Goal: Task Accomplishment & Management: Use online tool/utility

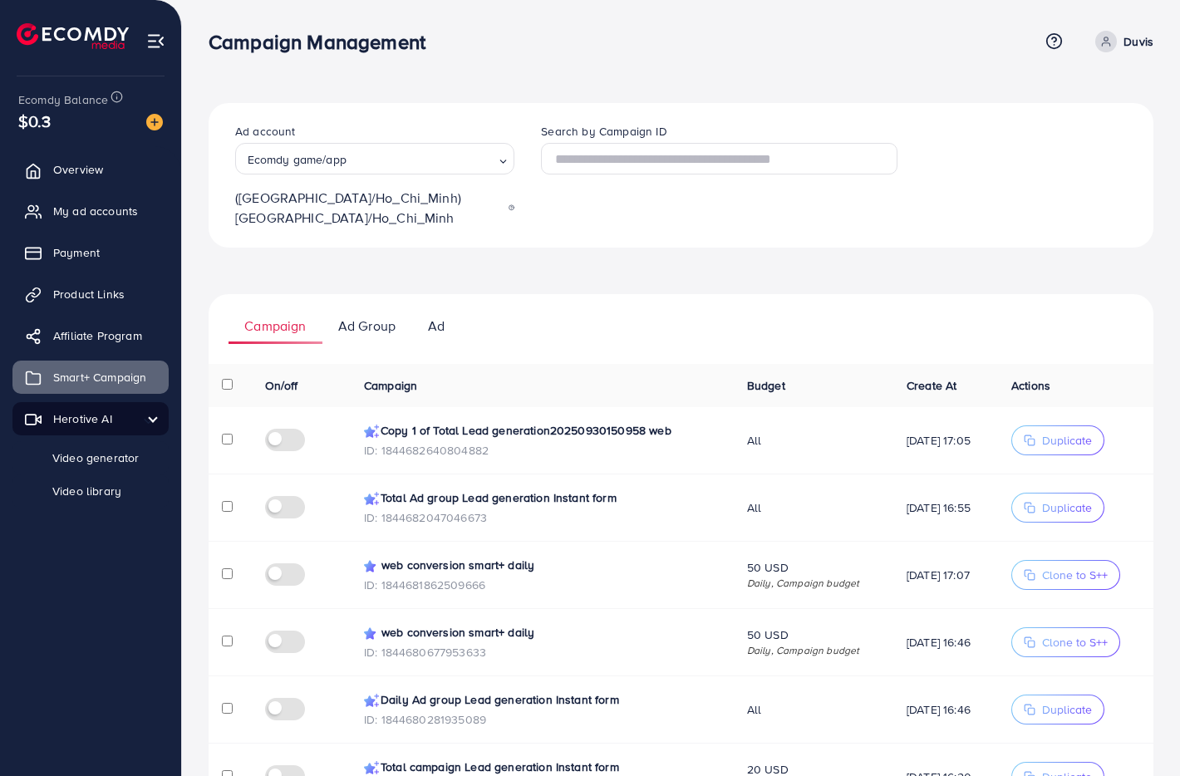
scroll to position [42, 0]
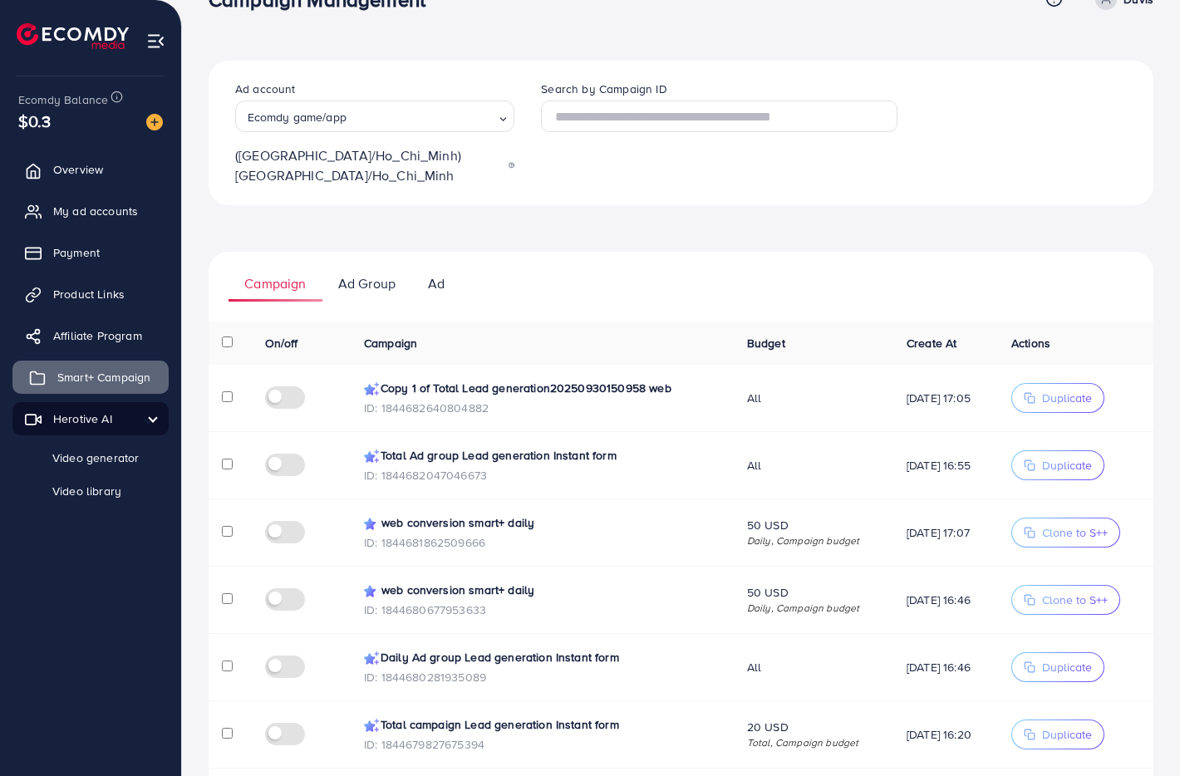
click at [96, 371] on span "Smart+ Campaign" at bounding box center [103, 377] width 93 height 17
click at [66, 473] on link "Video generator" at bounding box center [90, 457] width 156 height 33
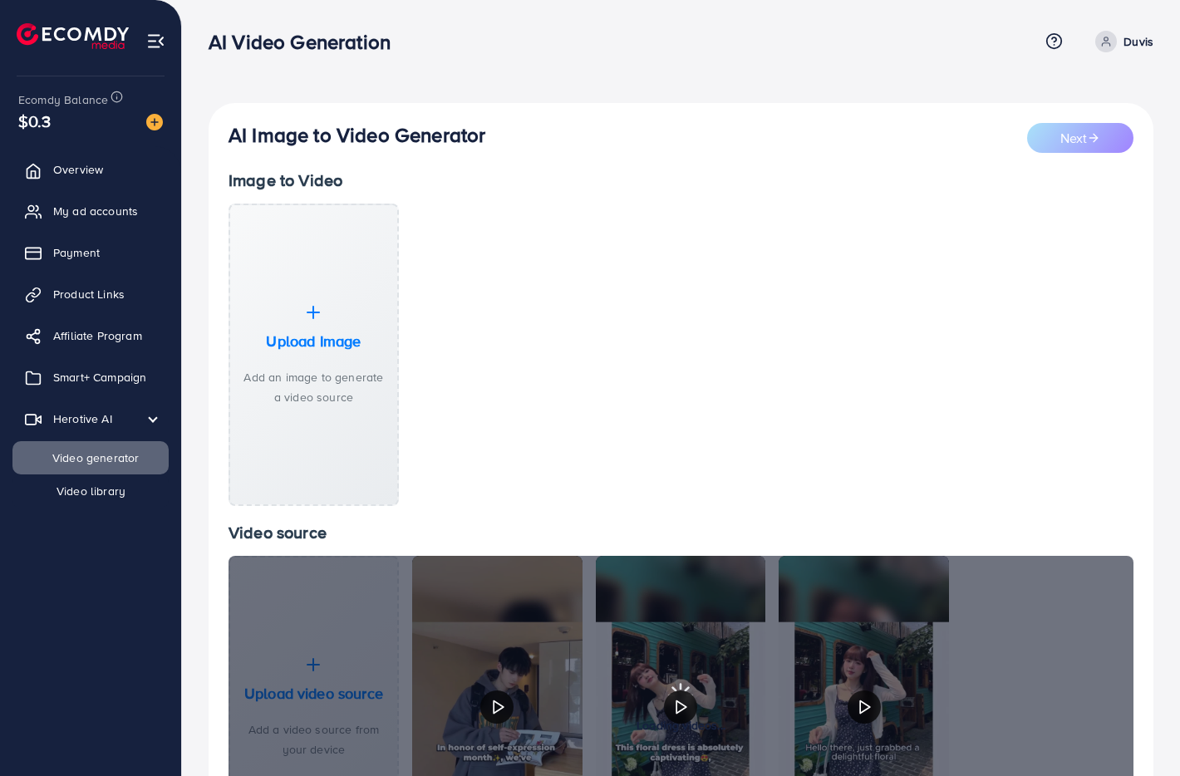
click at [67, 492] on span "Video library" at bounding box center [79, 491] width 92 height 17
select select "**"
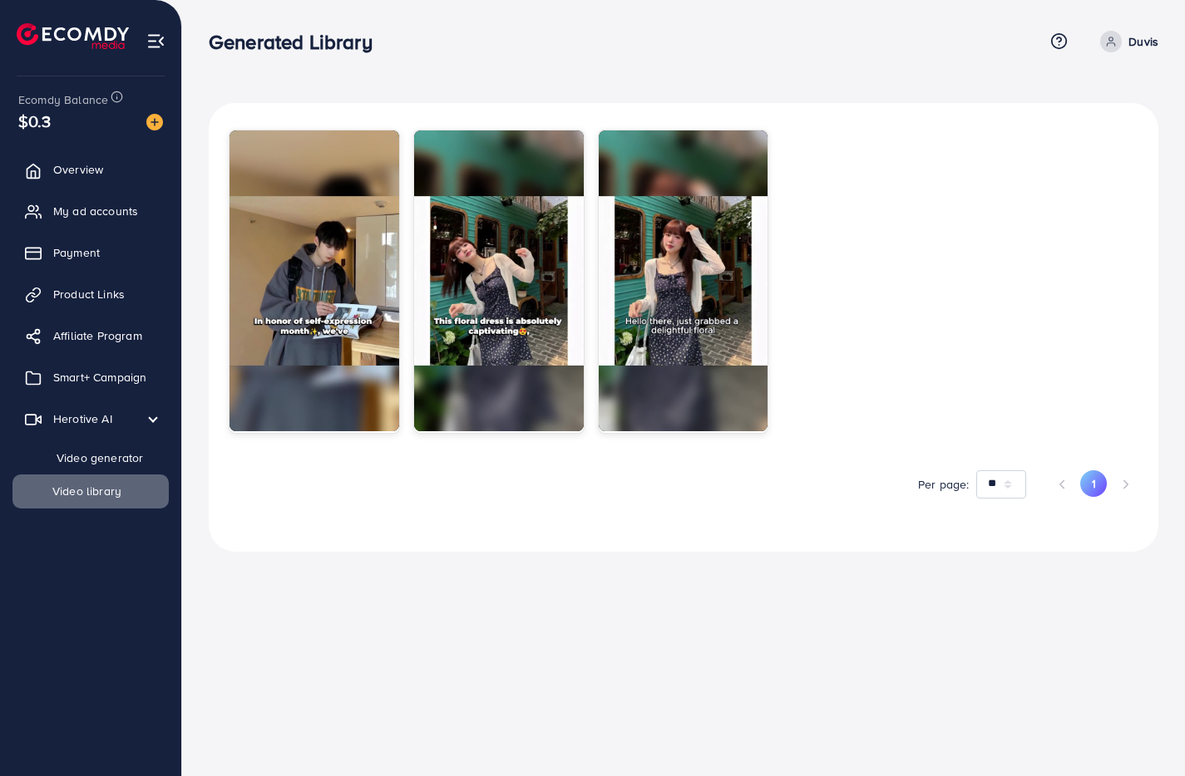
click at [75, 451] on span "Video generator" at bounding box center [88, 458] width 110 height 17
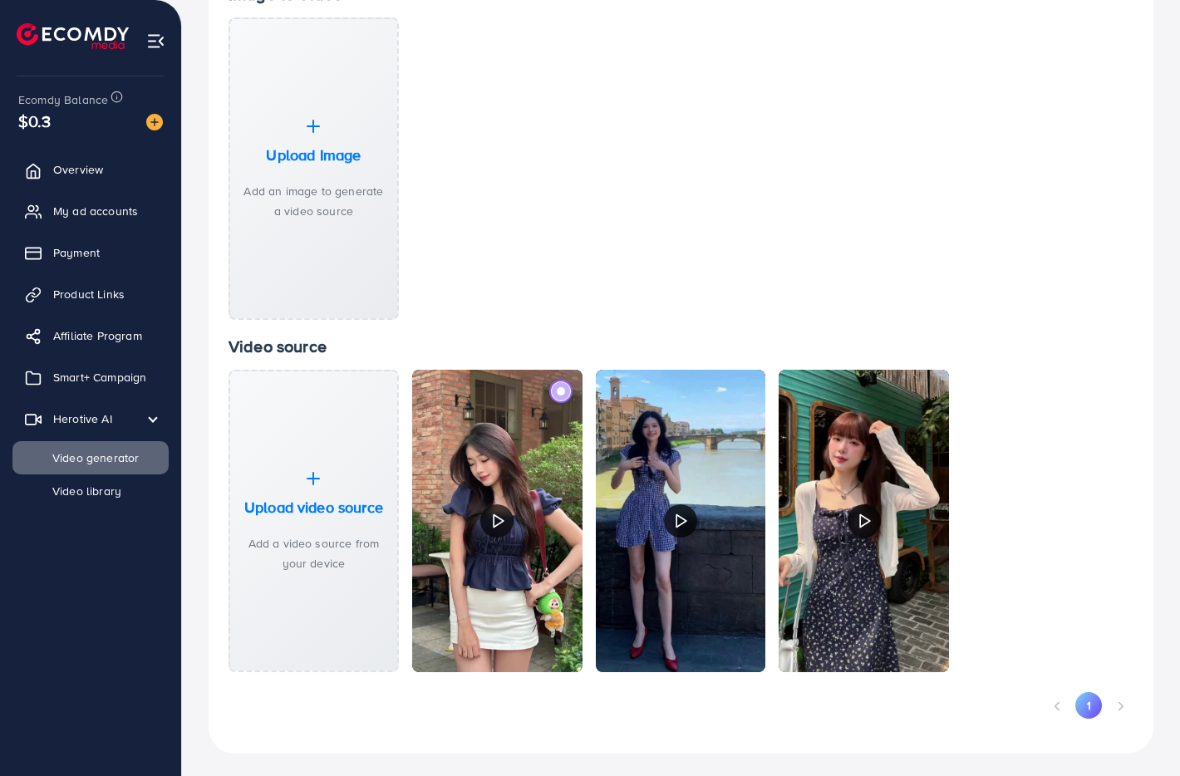
scroll to position [184, 0]
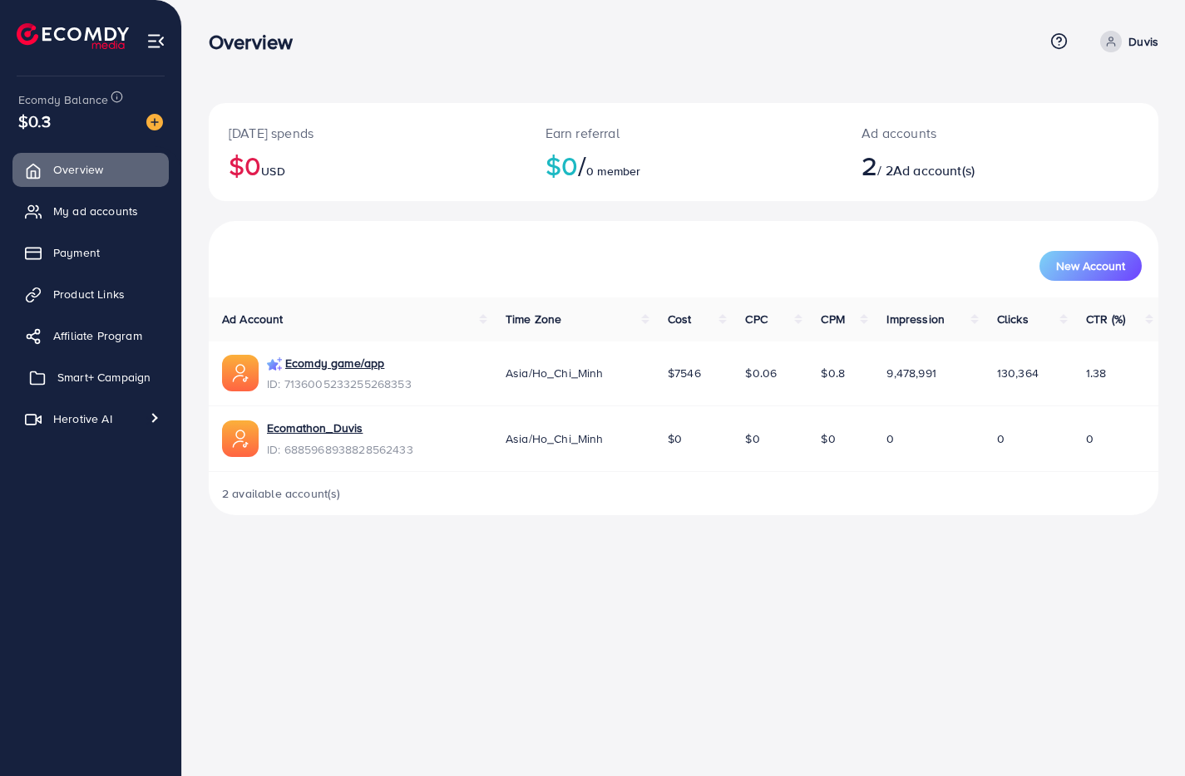
click at [55, 365] on link "Smart+ Campaign" at bounding box center [90, 377] width 156 height 33
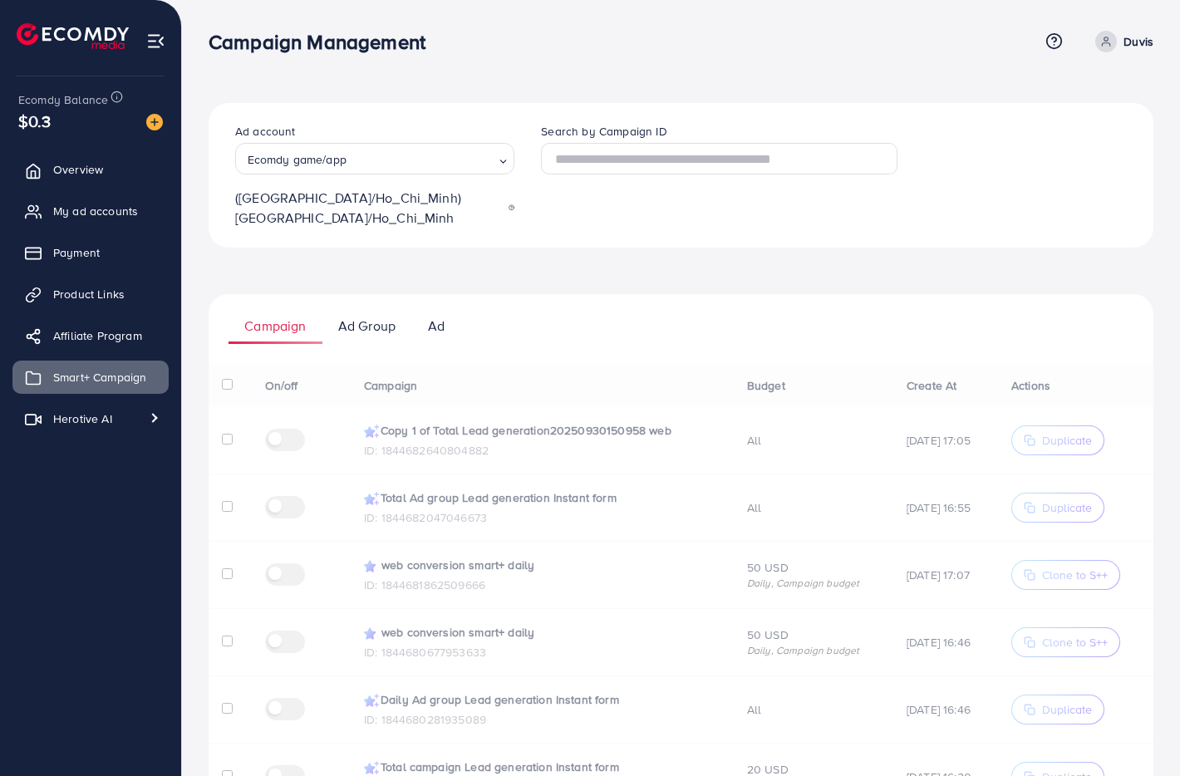
click at [98, 437] on ul "Overview My ad accounts Payment Product Links Affiliate Program Smart+ Campaign…" at bounding box center [90, 295] width 181 height 299
click at [98, 427] on link "Herotive AI" at bounding box center [90, 418] width 156 height 33
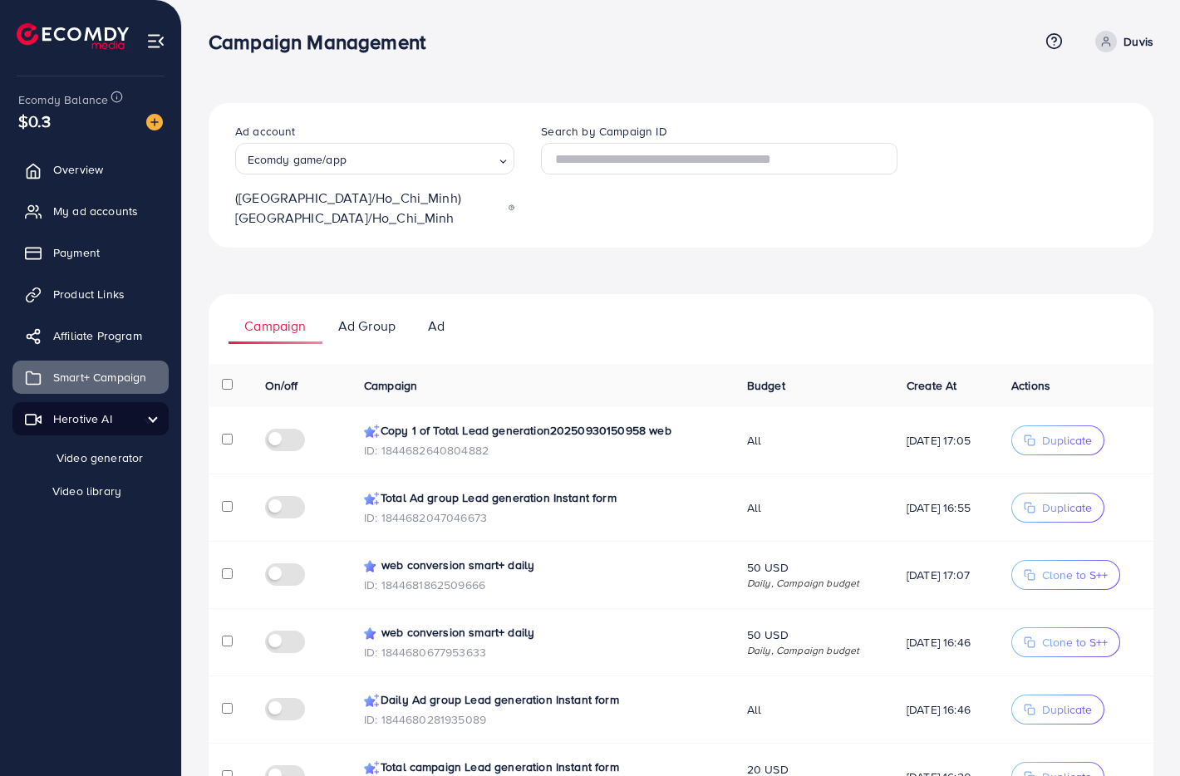
click at [96, 457] on span "Video generator" at bounding box center [88, 458] width 110 height 17
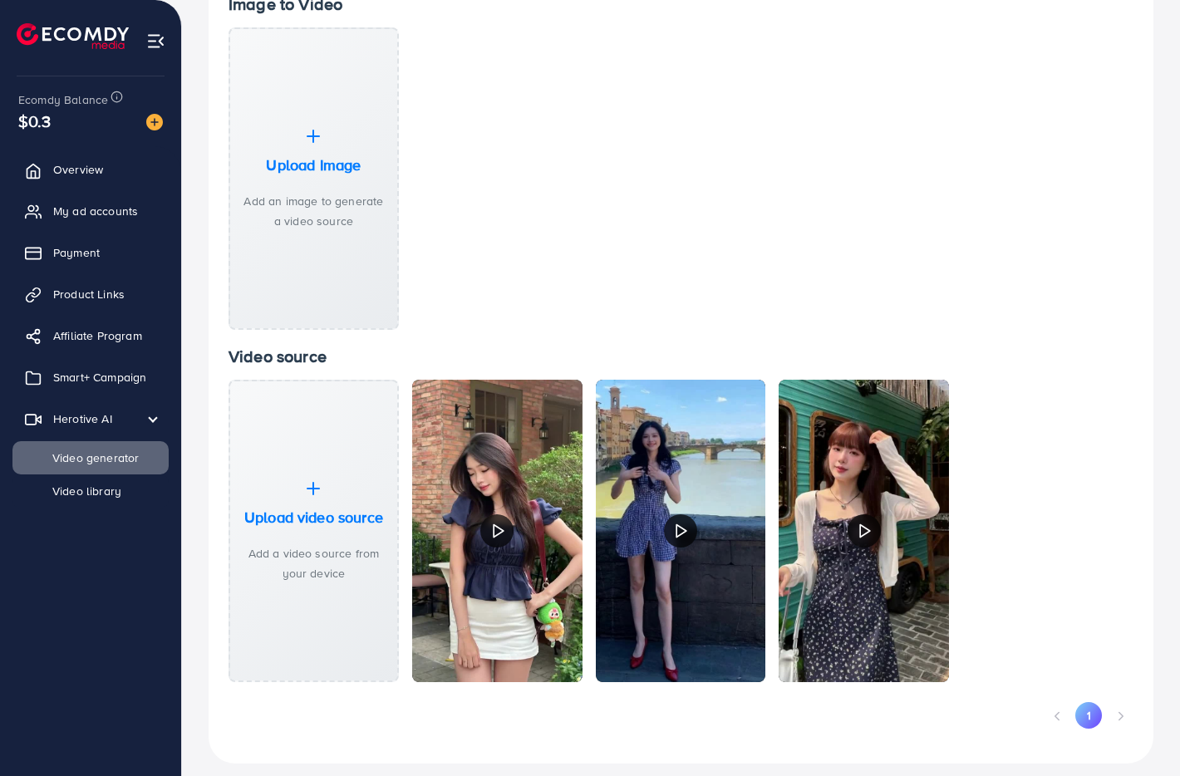
scroll to position [190, 0]
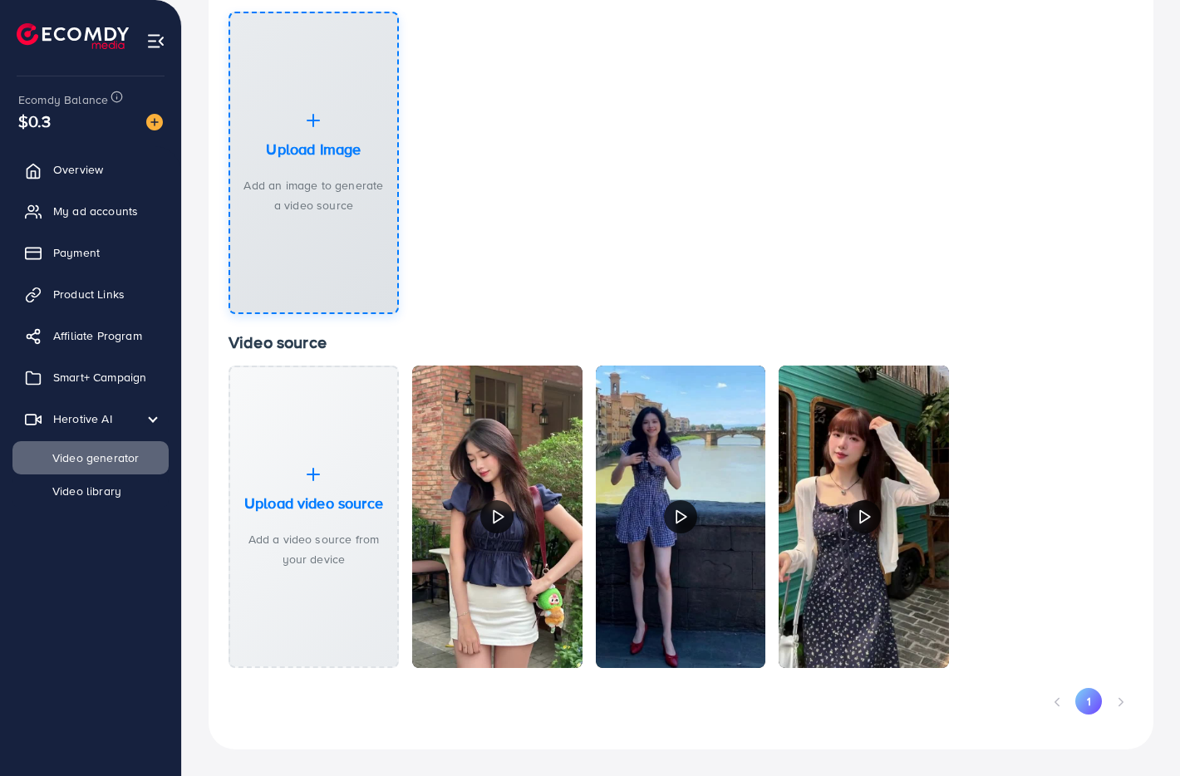
click at [335, 225] on div "Upload Image Add an image to generate a video source" at bounding box center [314, 163] width 170 height 303
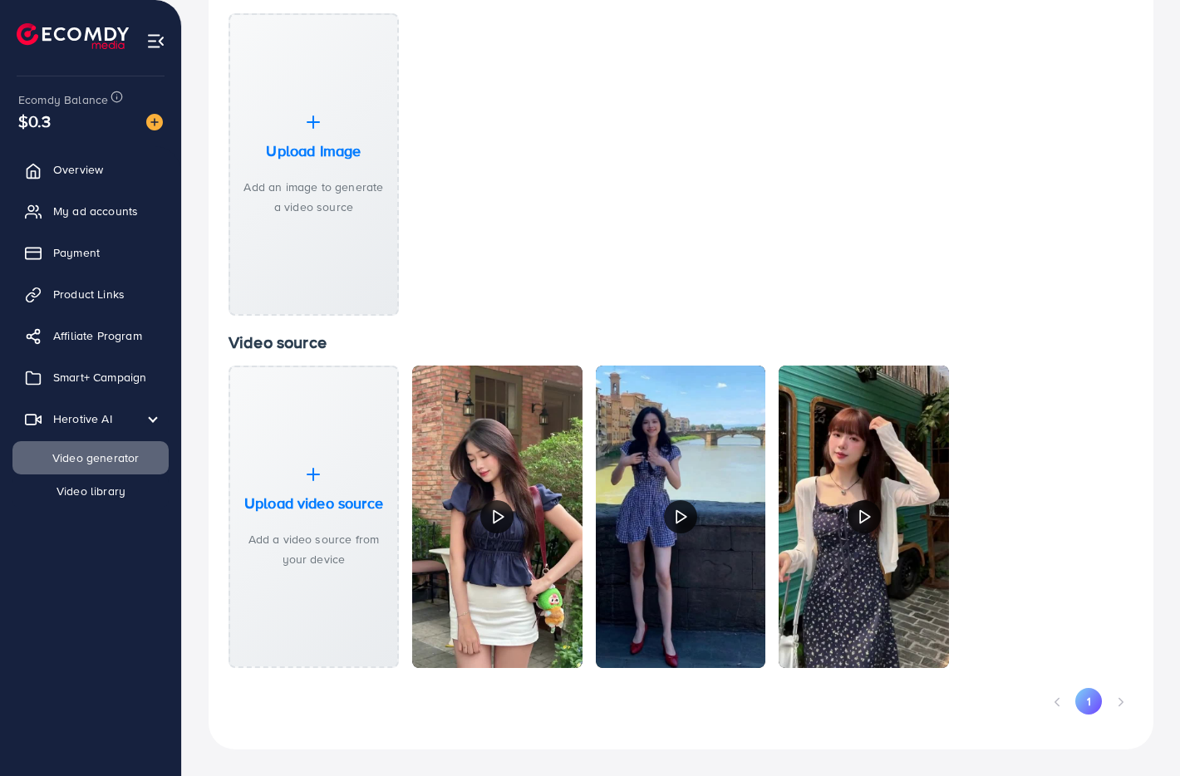
click at [89, 500] on span "Video library" at bounding box center [79, 491] width 92 height 17
select select "**"
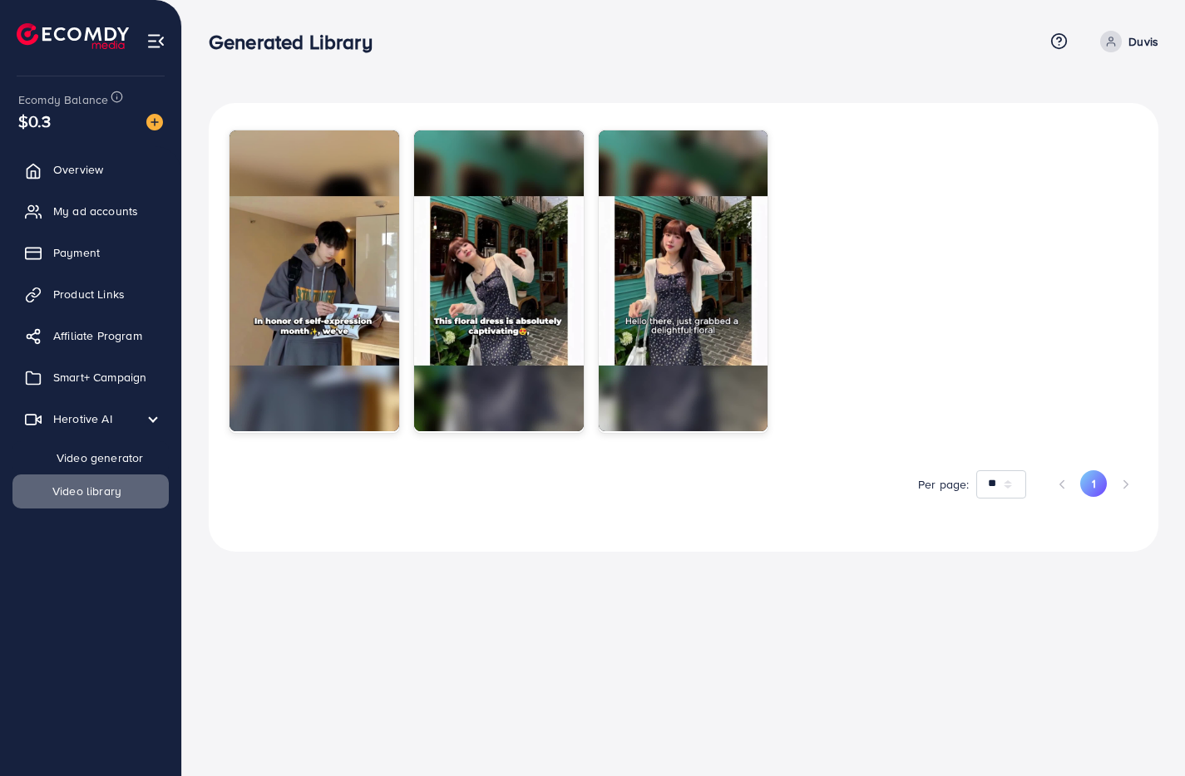
click at [93, 451] on span "Video generator" at bounding box center [88, 458] width 110 height 17
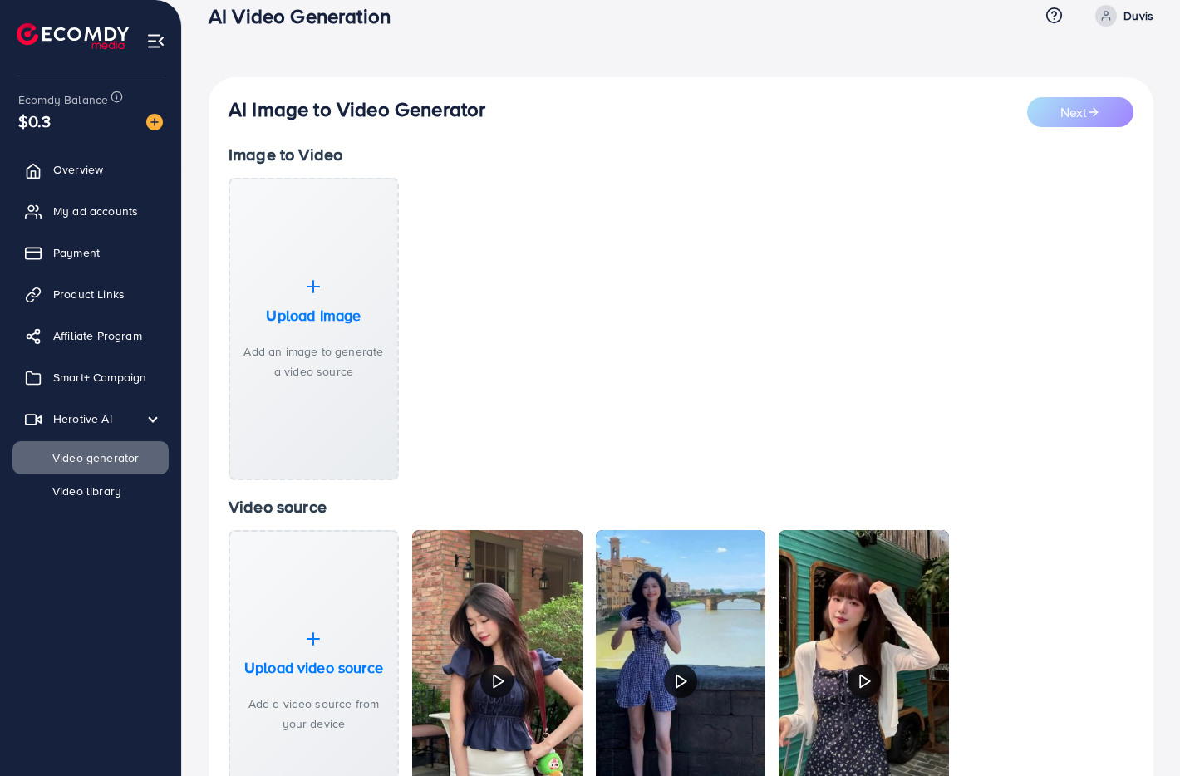
scroll to position [27, 0]
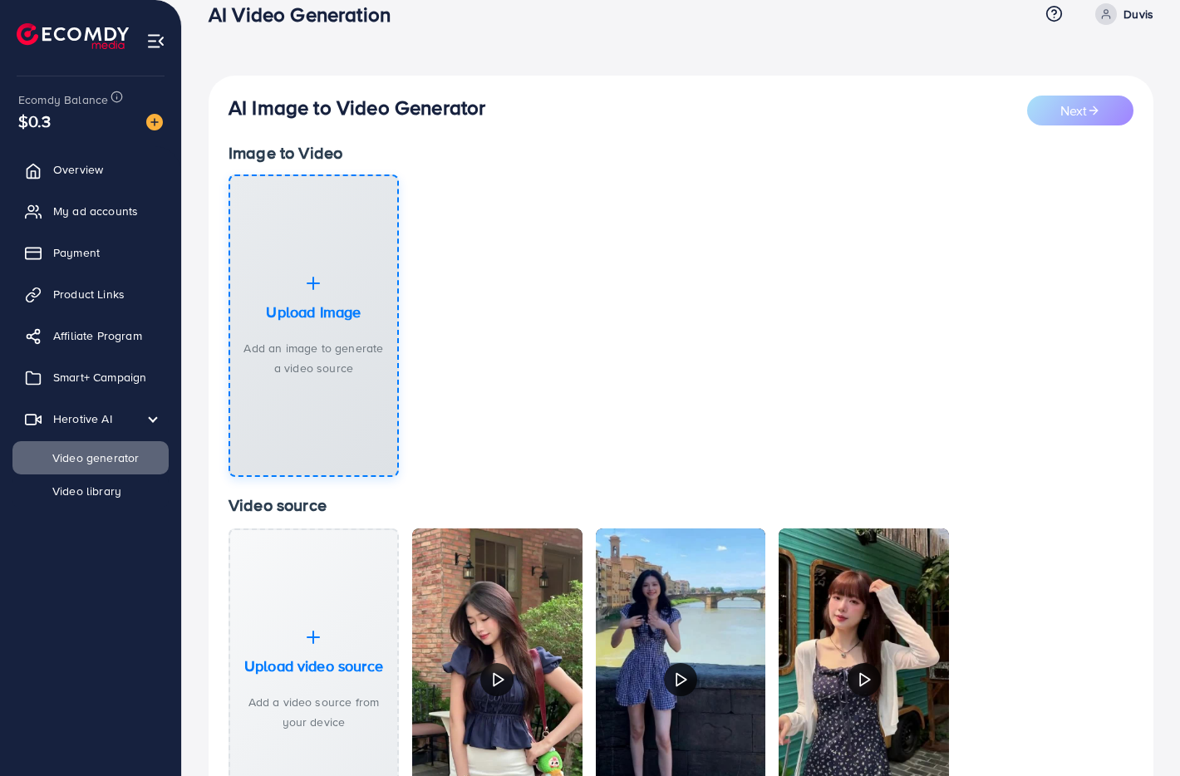
click at [311, 366] on p "Add an image to generate a video source" at bounding box center [314, 358] width 140 height 40
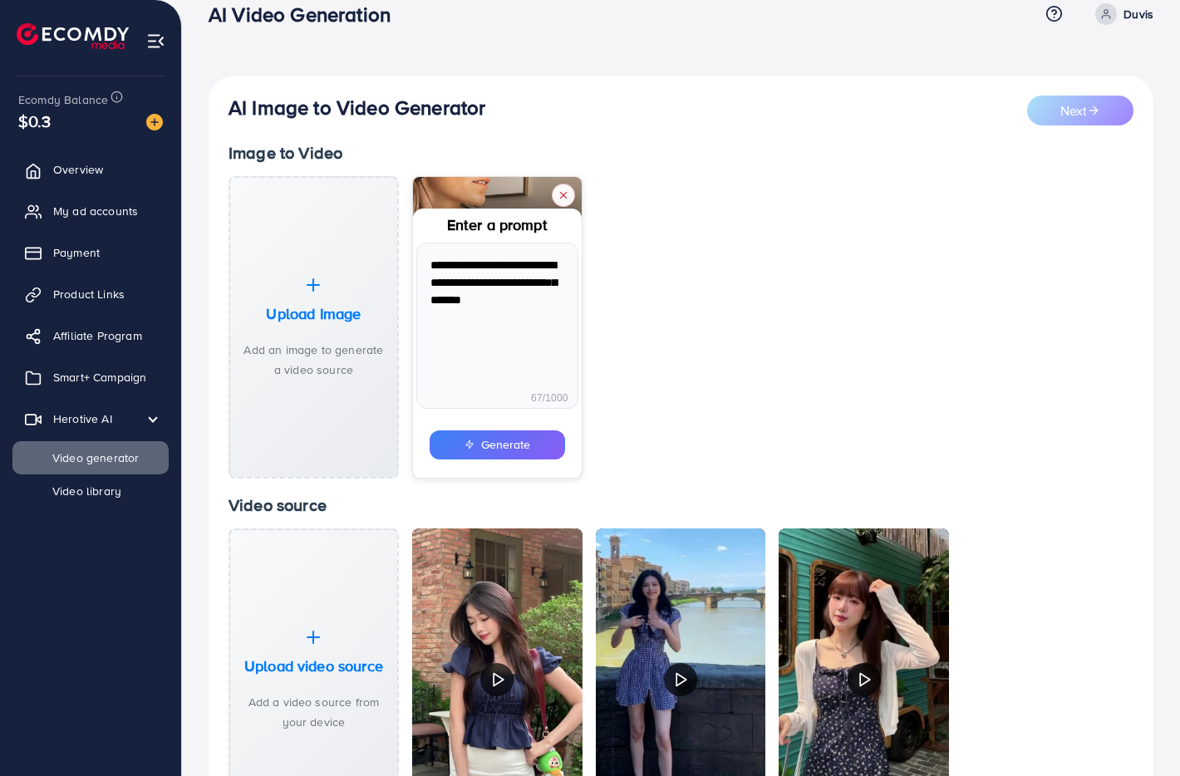
click at [477, 443] on button "Generate" at bounding box center [497, 445] width 135 height 29
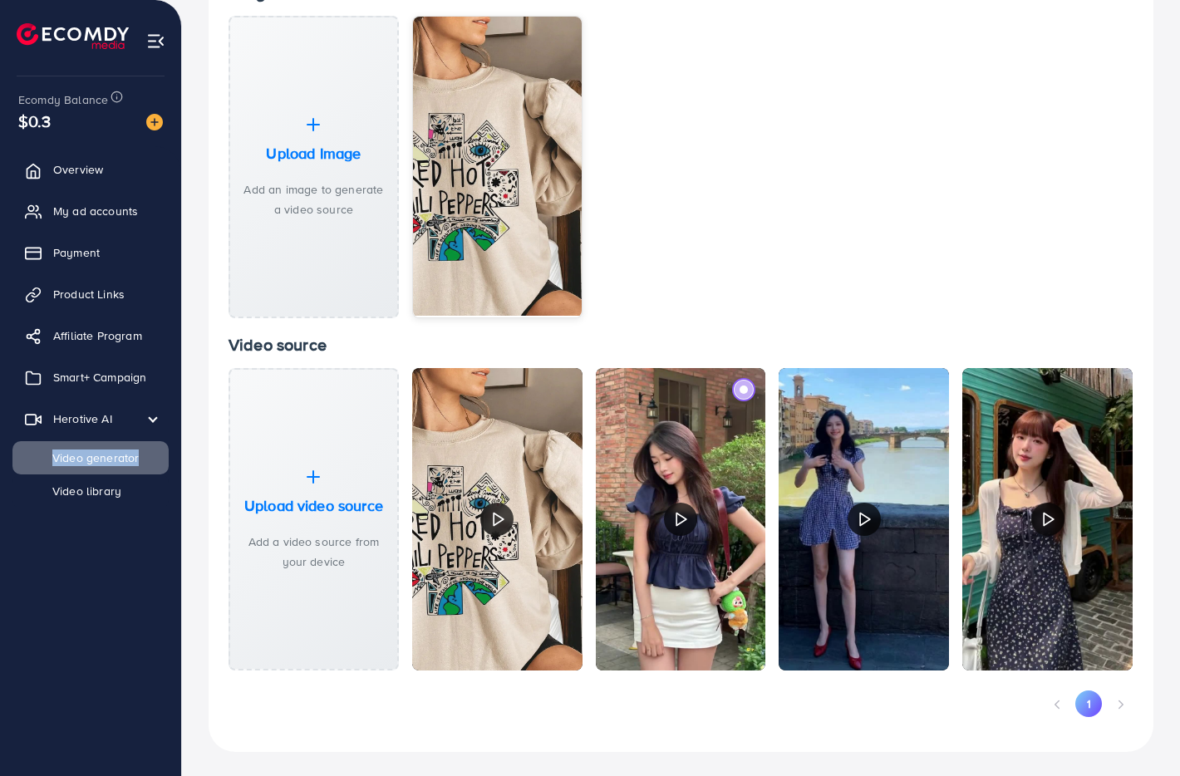
scroll to position [187, 0]
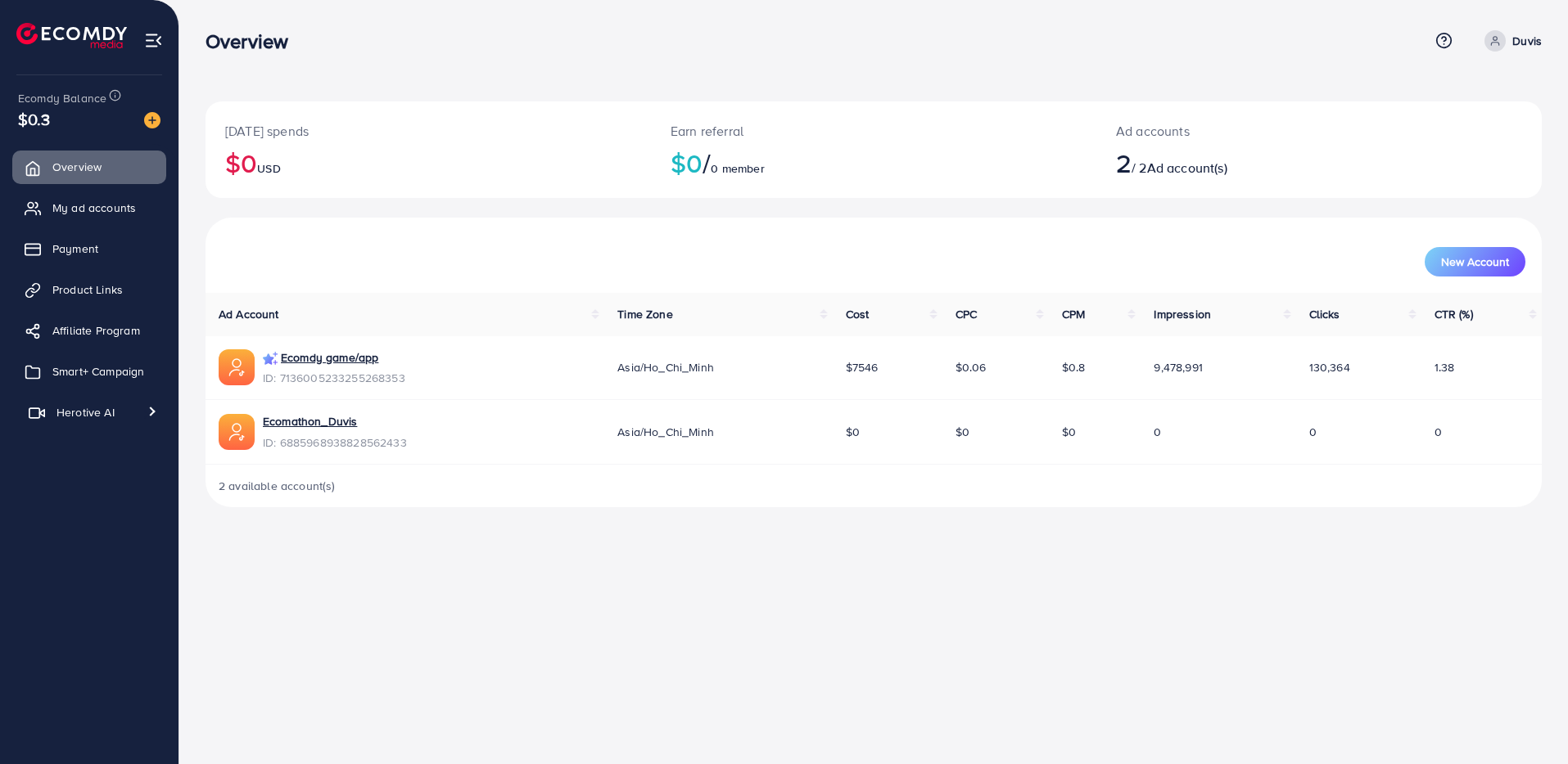
click at [56, 413] on span "Herotive AI" at bounding box center [85, 413] width 58 height 17
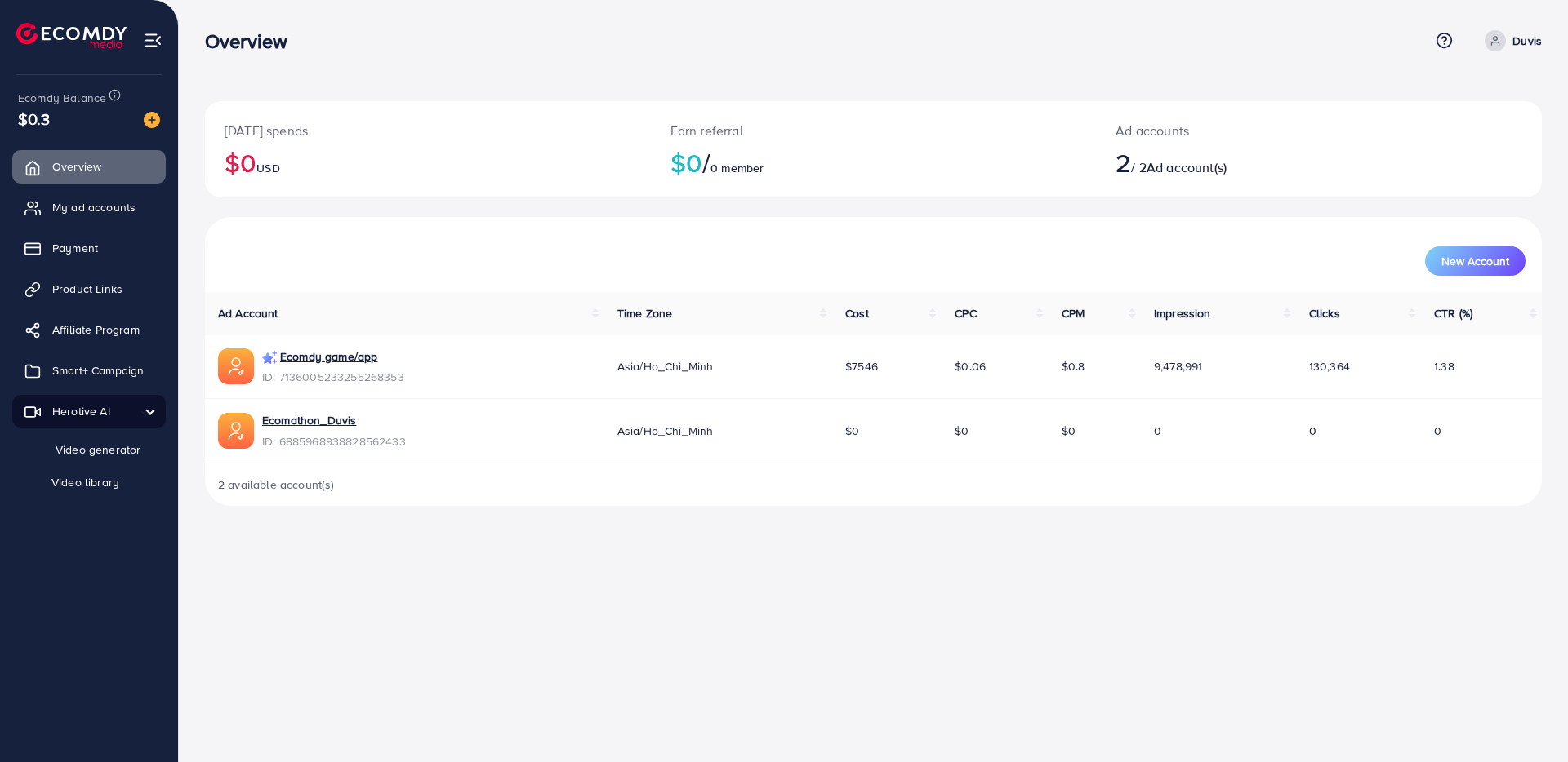
click at [55, 458] on span "Video generator" at bounding box center [86, 450] width 108 height 17
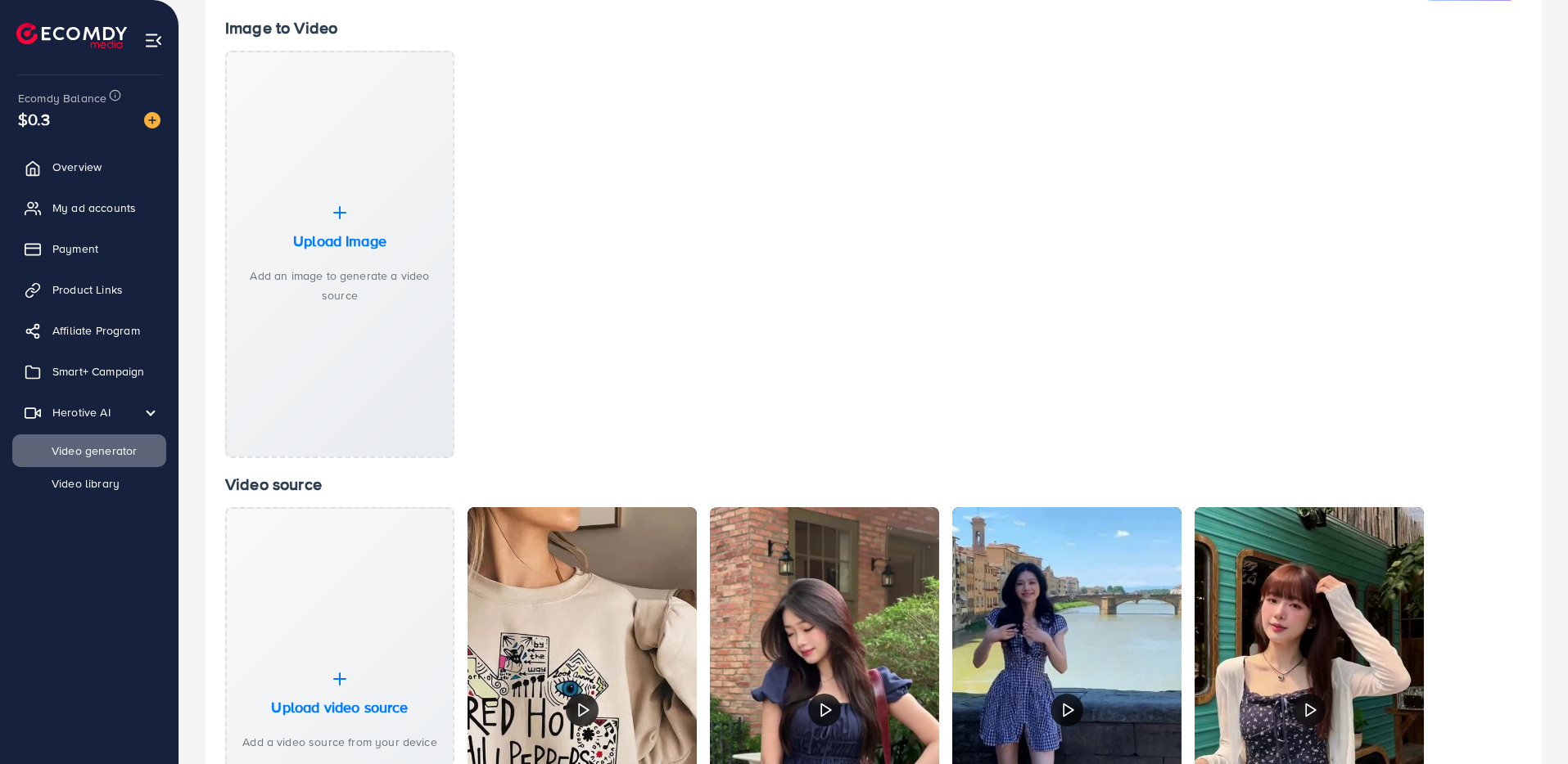
scroll to position [176, 0]
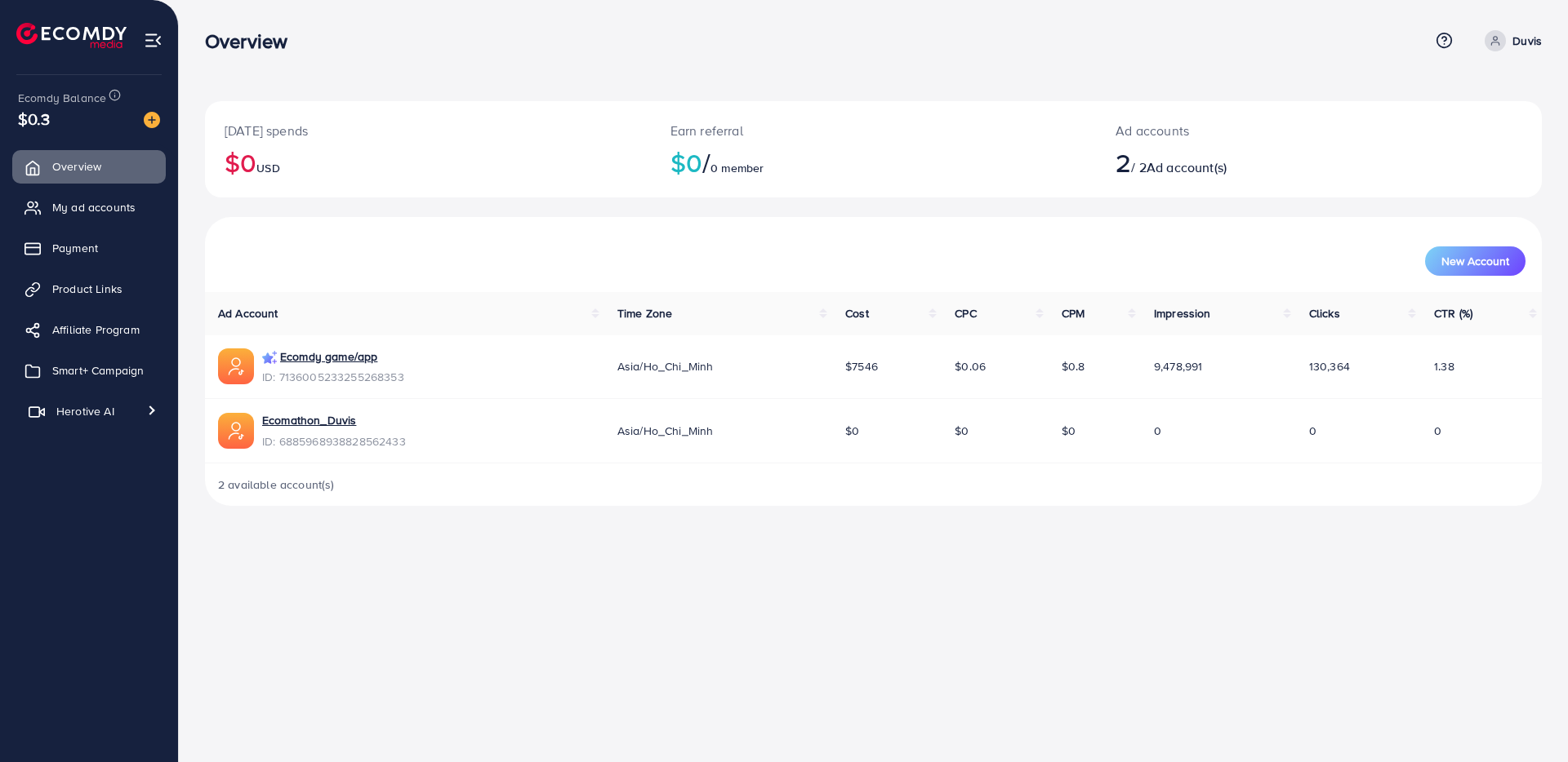
click at [66, 409] on span "Herotive AI" at bounding box center [84, 411] width 58 height 17
click at [77, 459] on link "Video generator" at bounding box center [88, 449] width 153 height 32
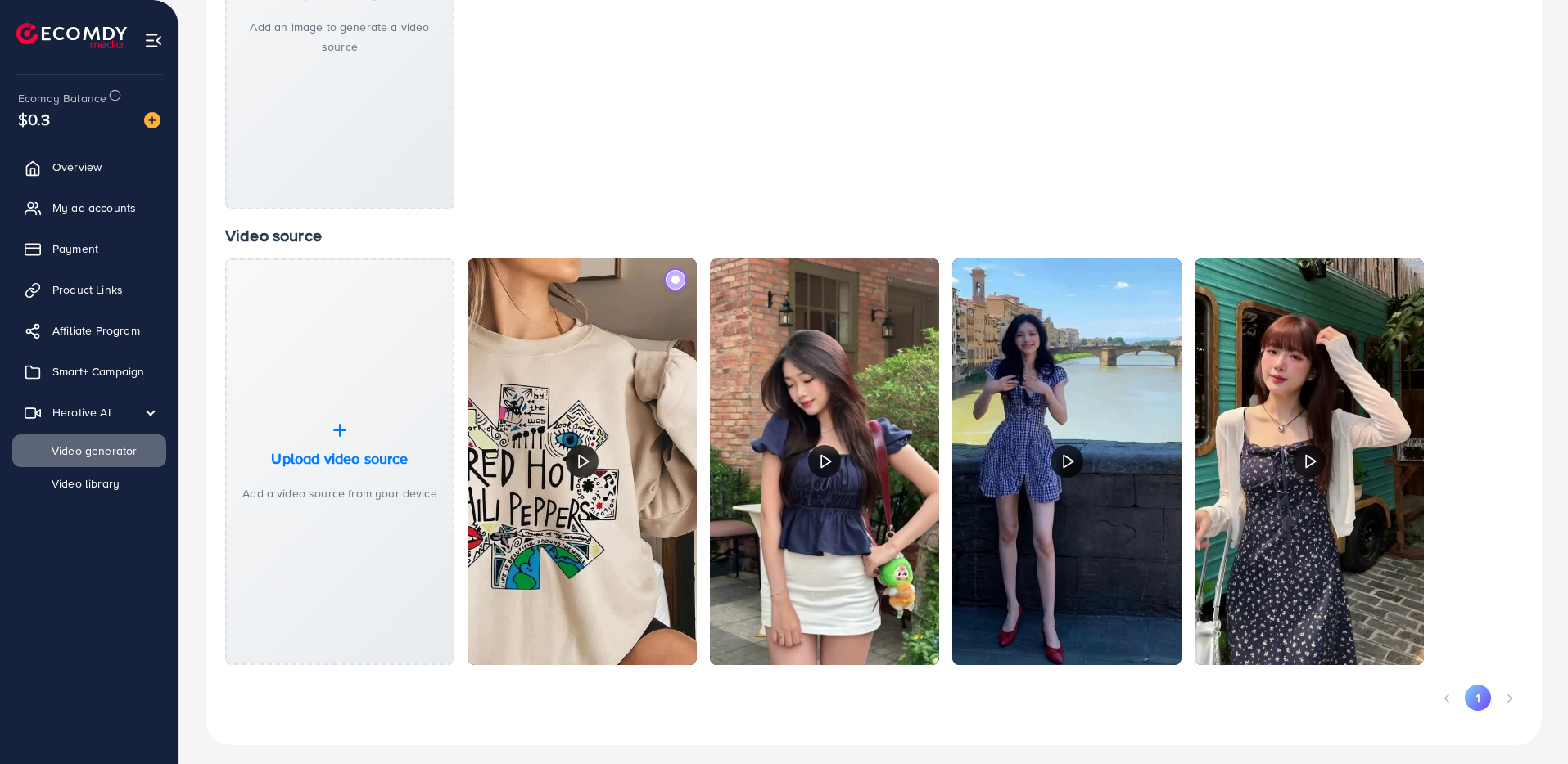
scroll to position [400, 0]
click at [590, 452] on icon at bounding box center [584, 461] width 18 height 29
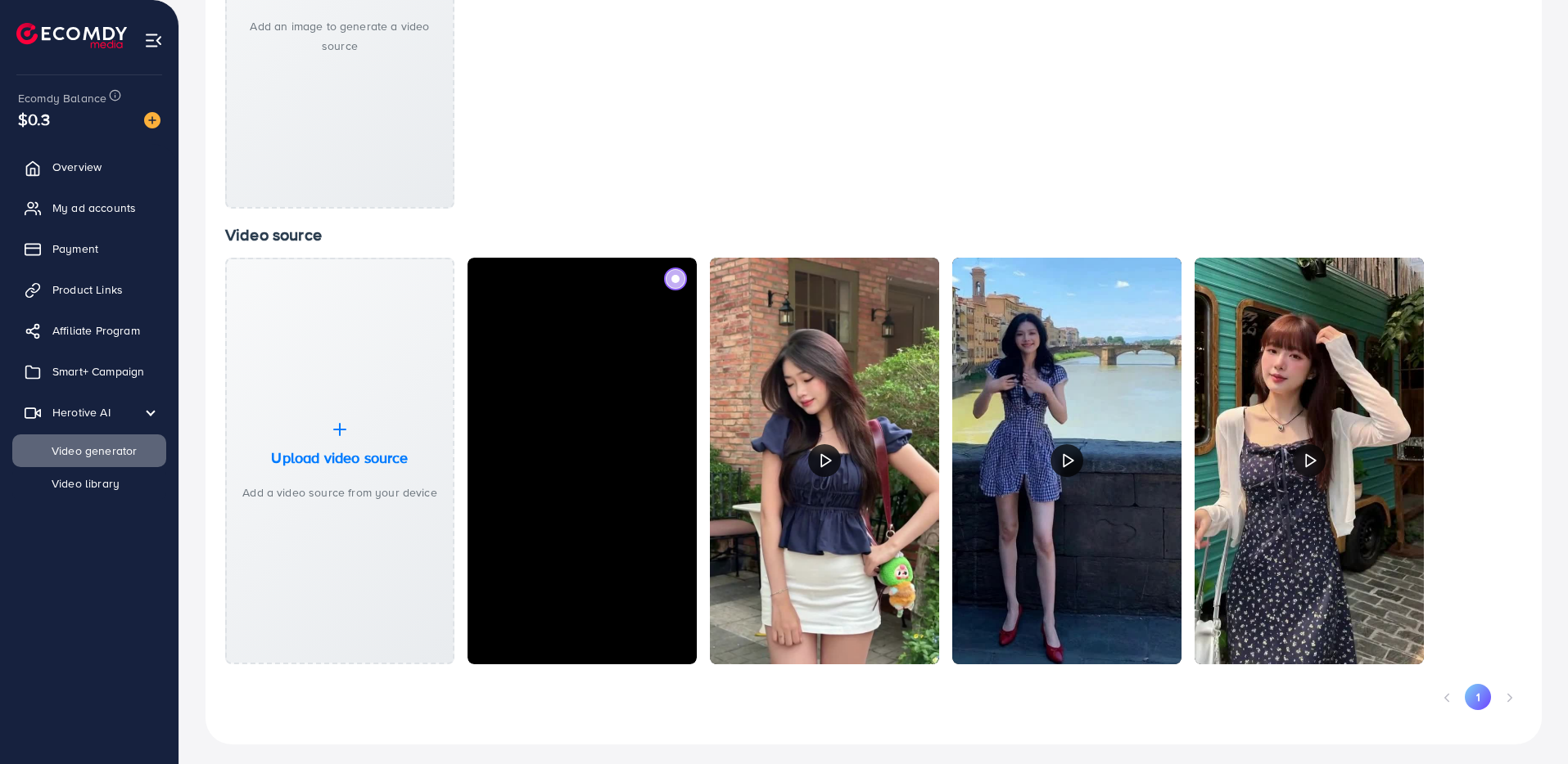
click at [577, 494] on video "Your browser does not support the video tag." at bounding box center [582, 462] width 229 height 408
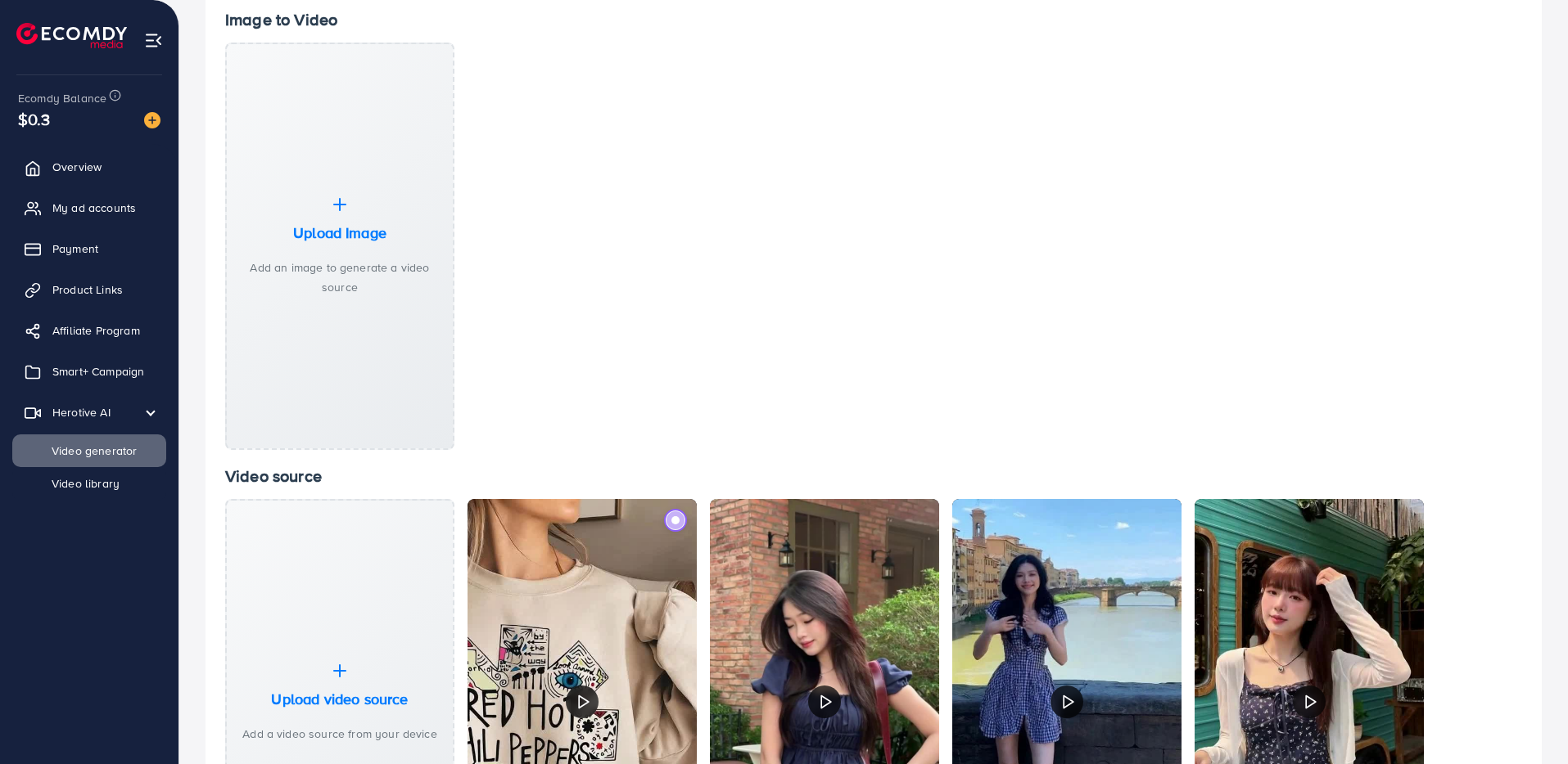
scroll to position [0, 0]
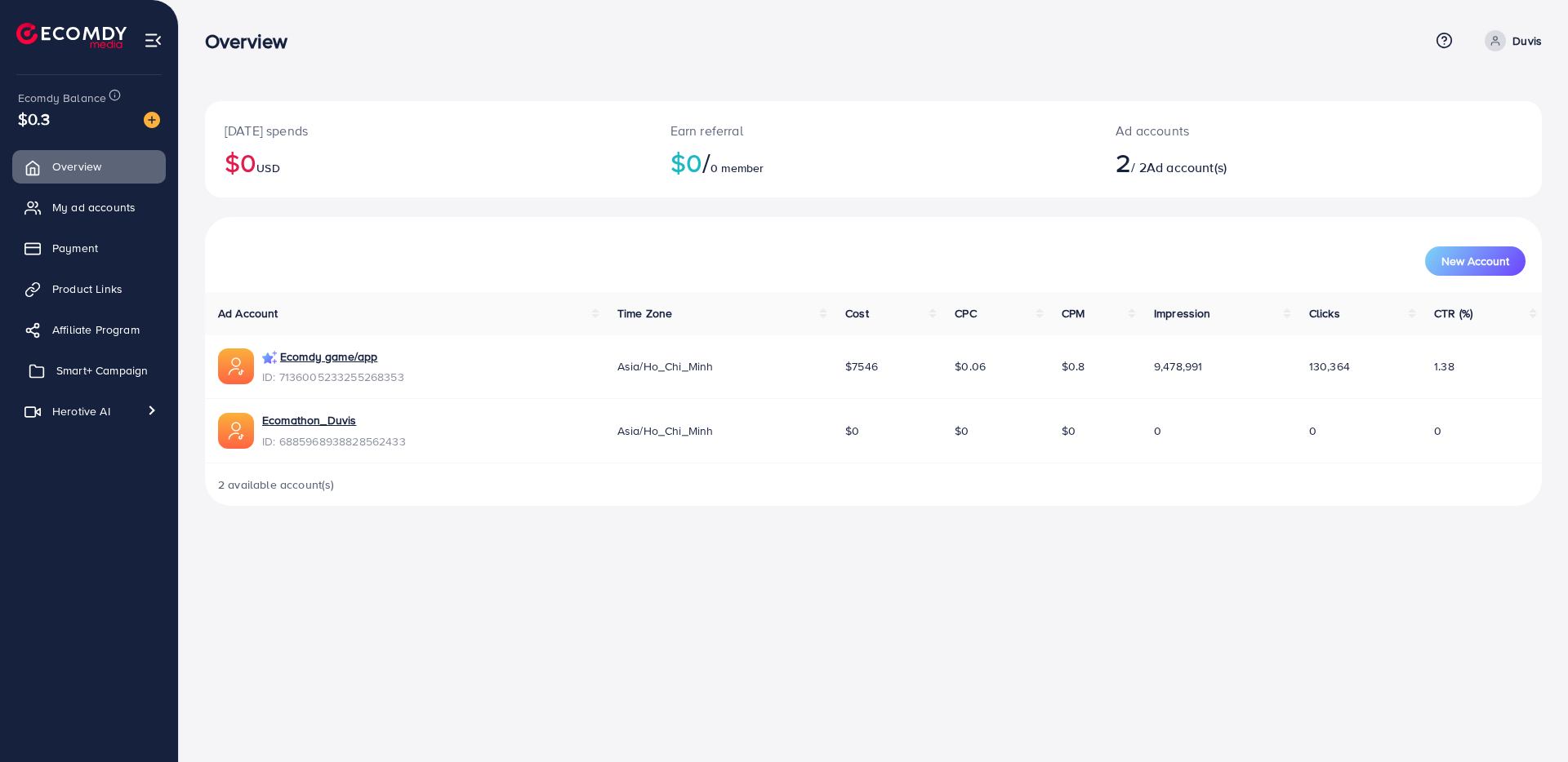
click at [78, 365] on span "Smart+ Campaign" at bounding box center [101, 370] width 91 height 17
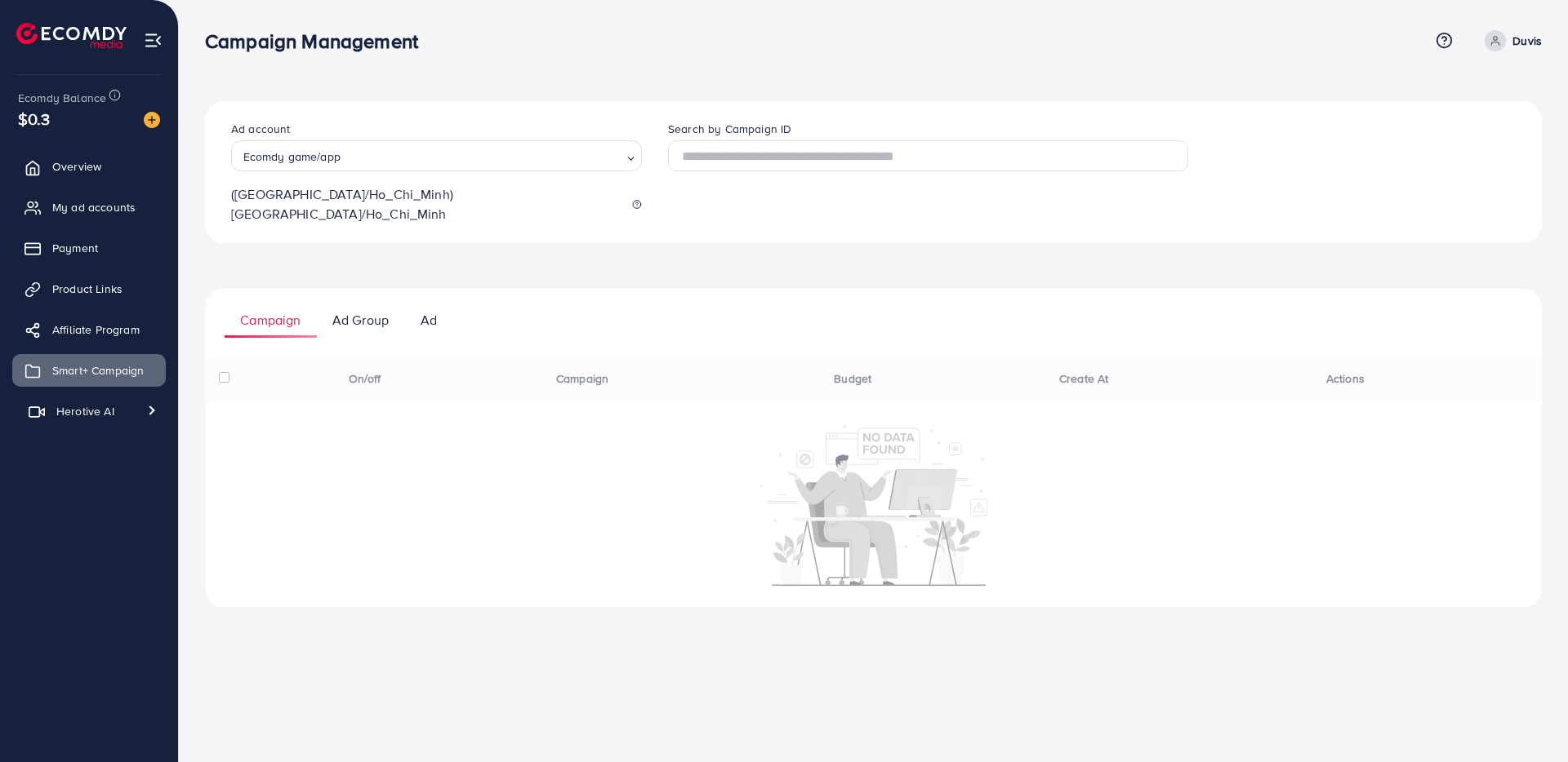
click at [56, 413] on span "Herotive AI" at bounding box center [84, 411] width 58 height 17
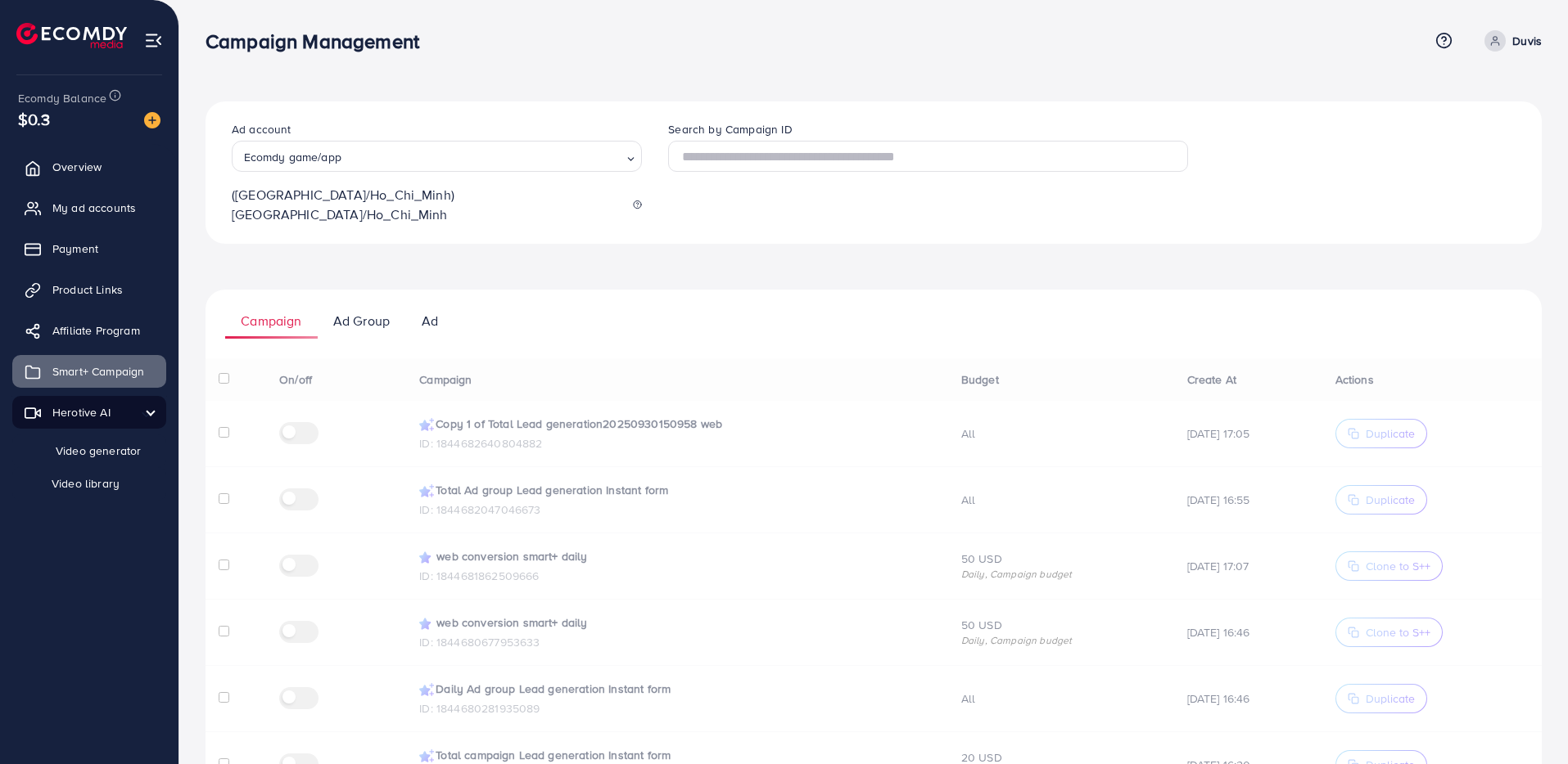
click at [59, 456] on span "Video generator" at bounding box center [87, 451] width 108 height 17
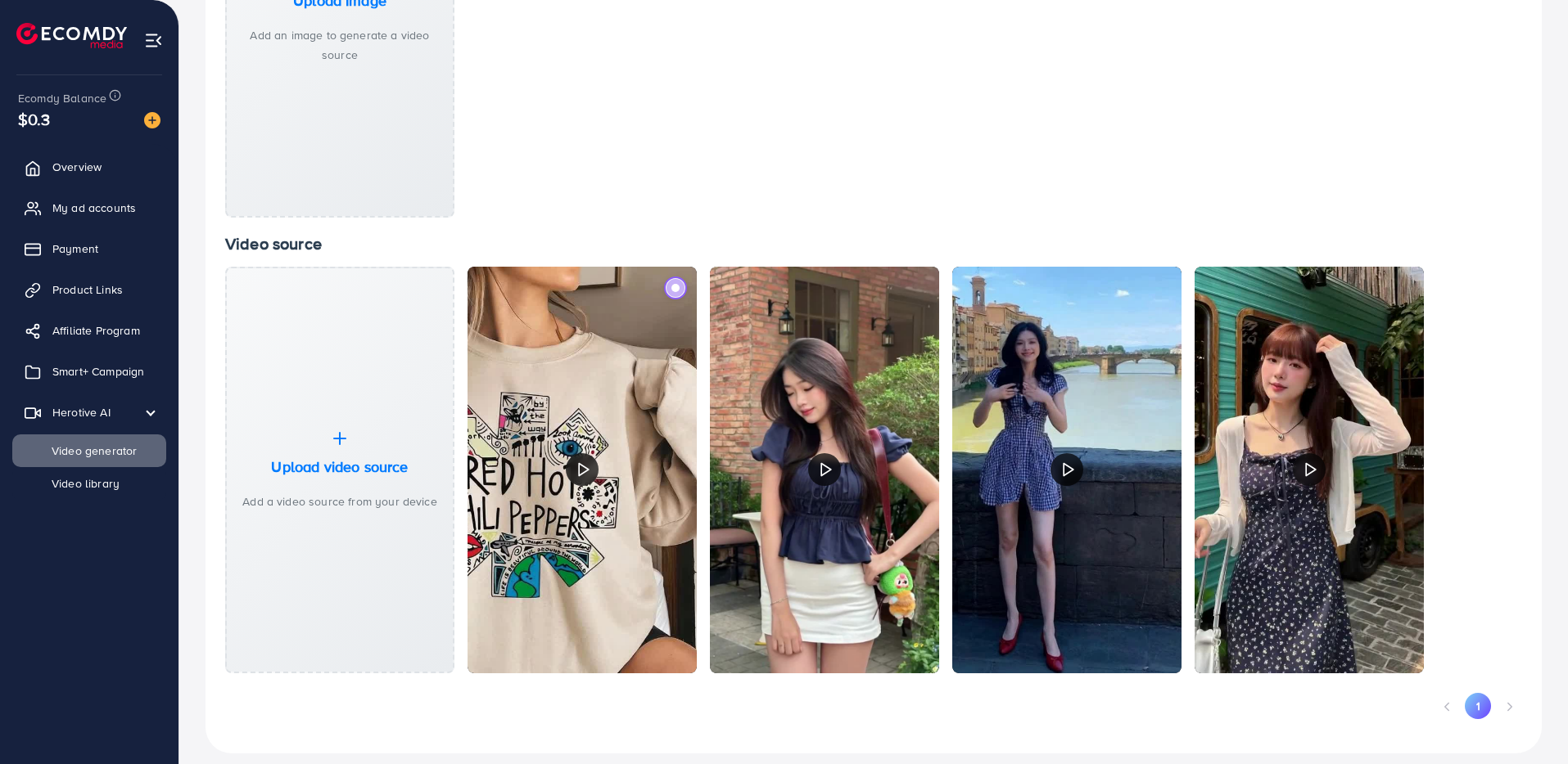
scroll to position [406, 0]
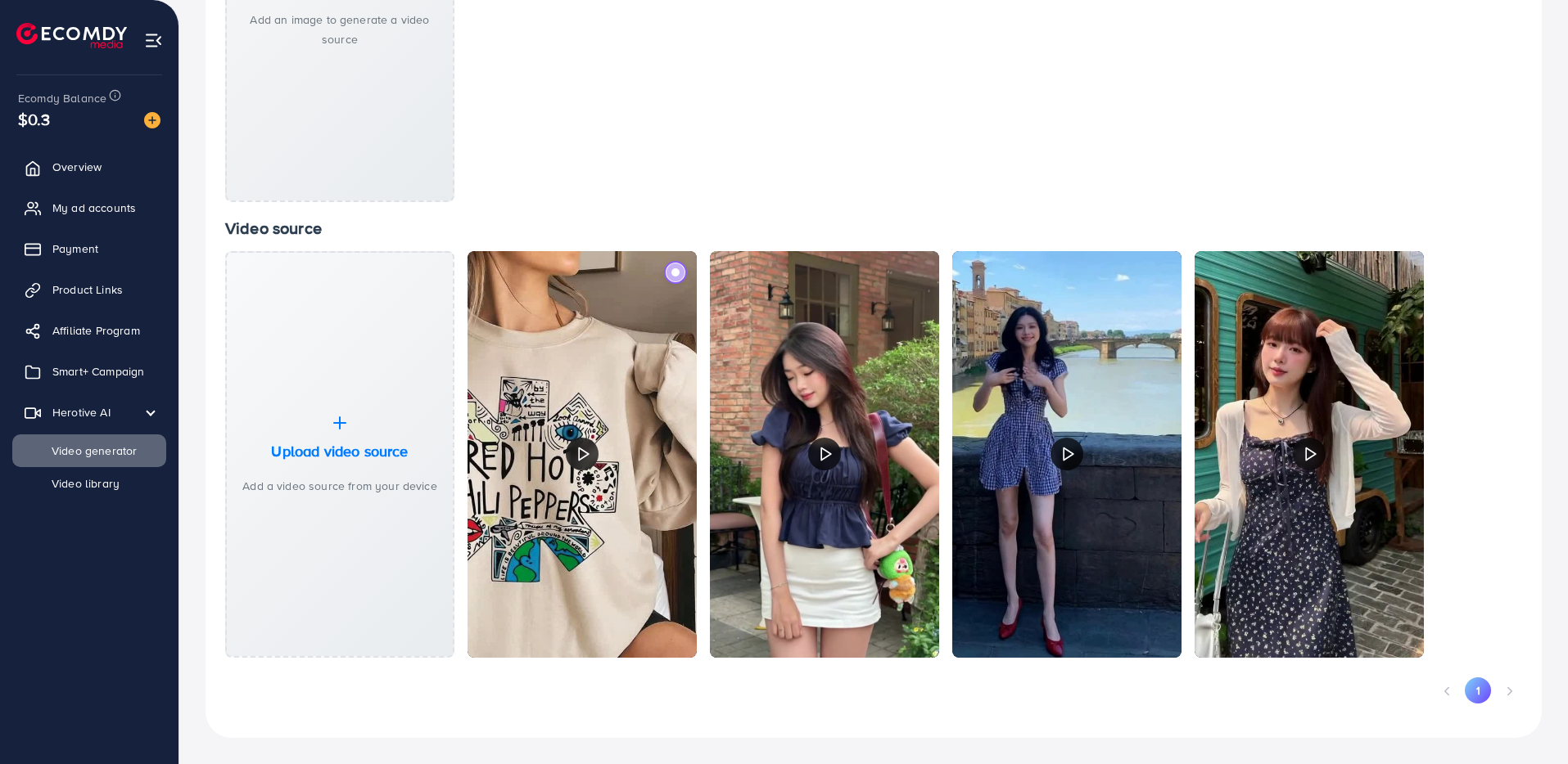
click at [600, 456] on img at bounding box center [582, 455] width 229 height 408
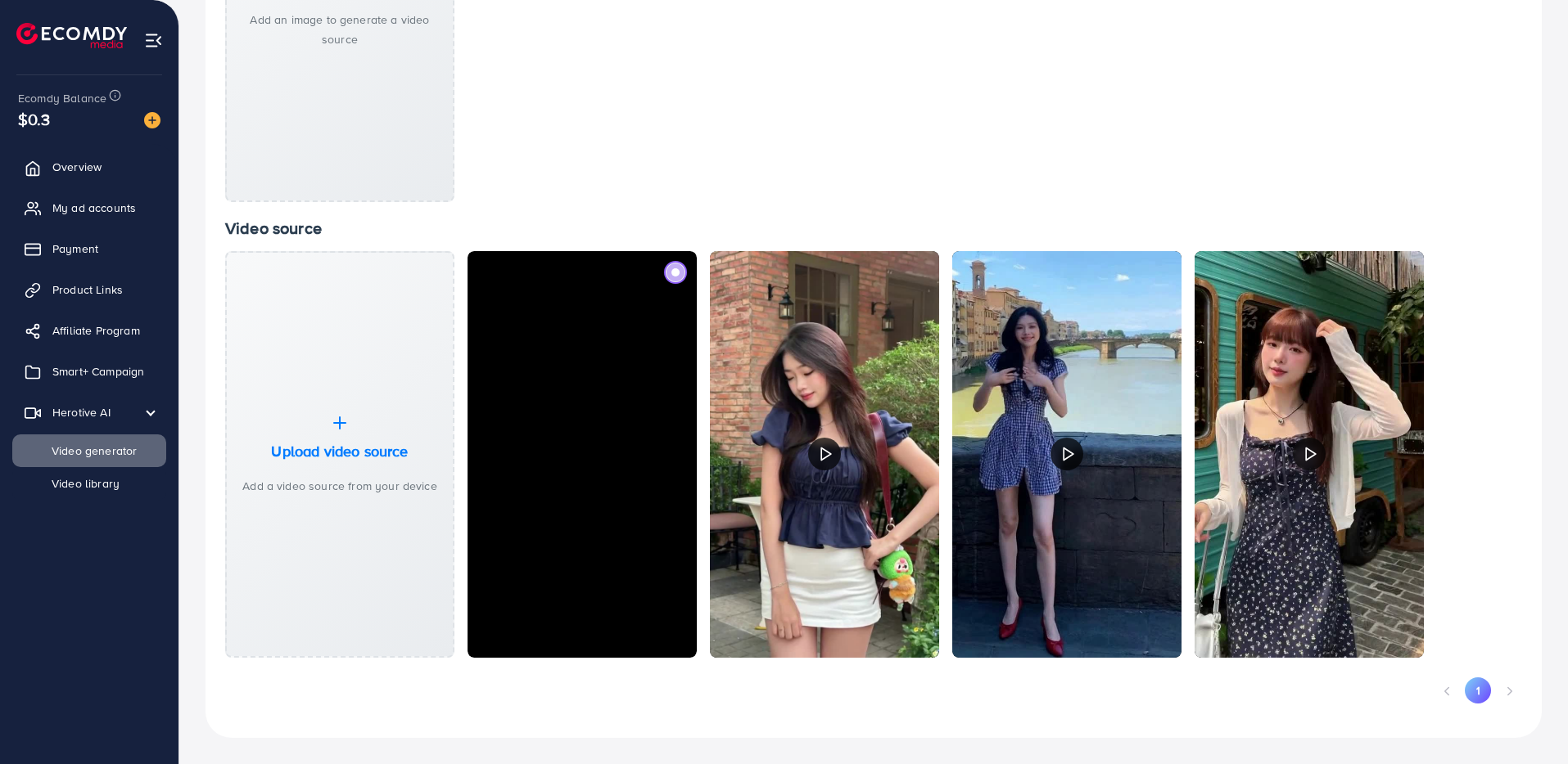
click at [589, 456] on video "Your browser does not support the video tag." at bounding box center [582, 455] width 229 height 408
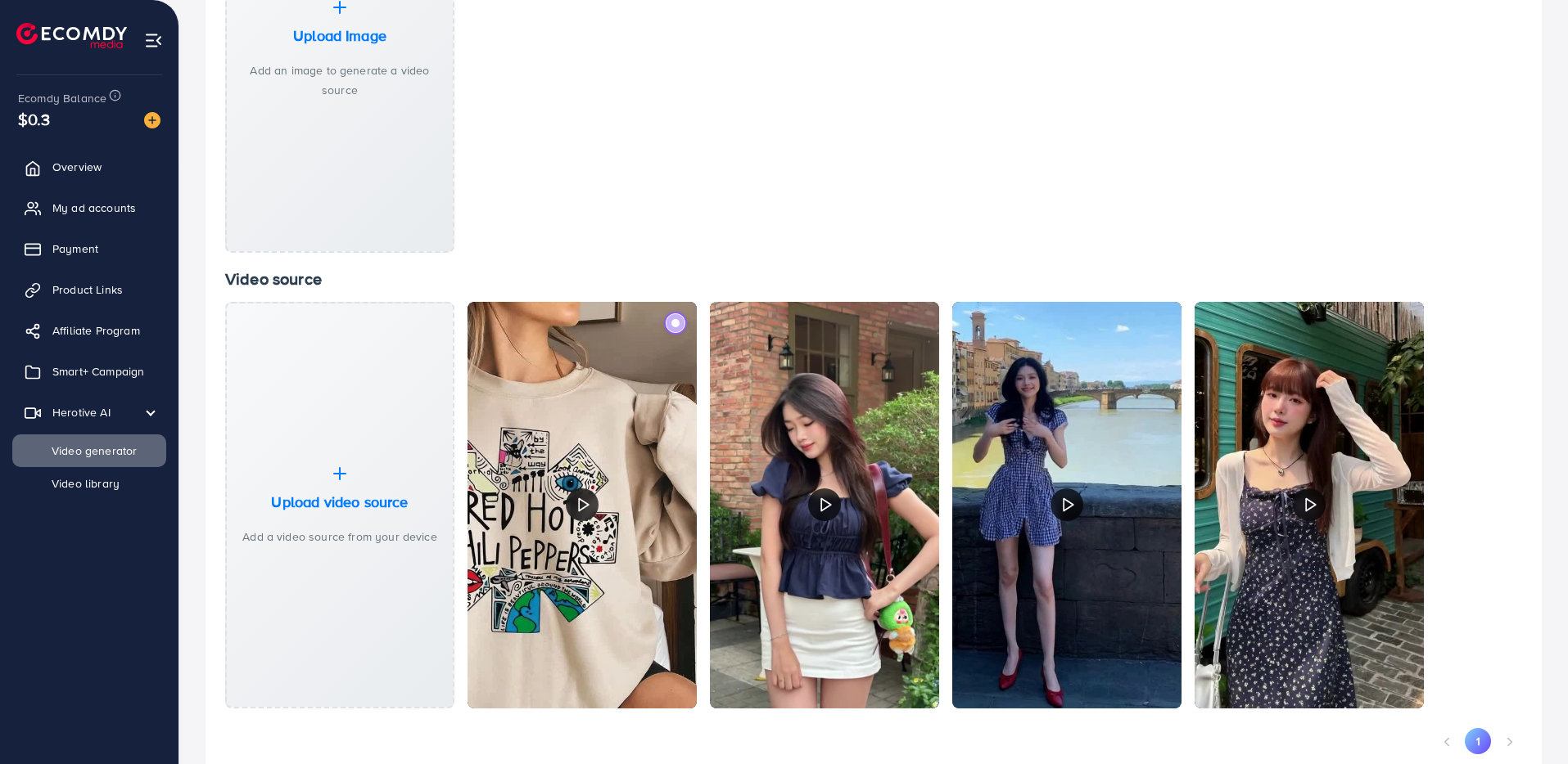
scroll to position [356, 0]
click at [673, 325] on span at bounding box center [676, 322] width 9 height 9
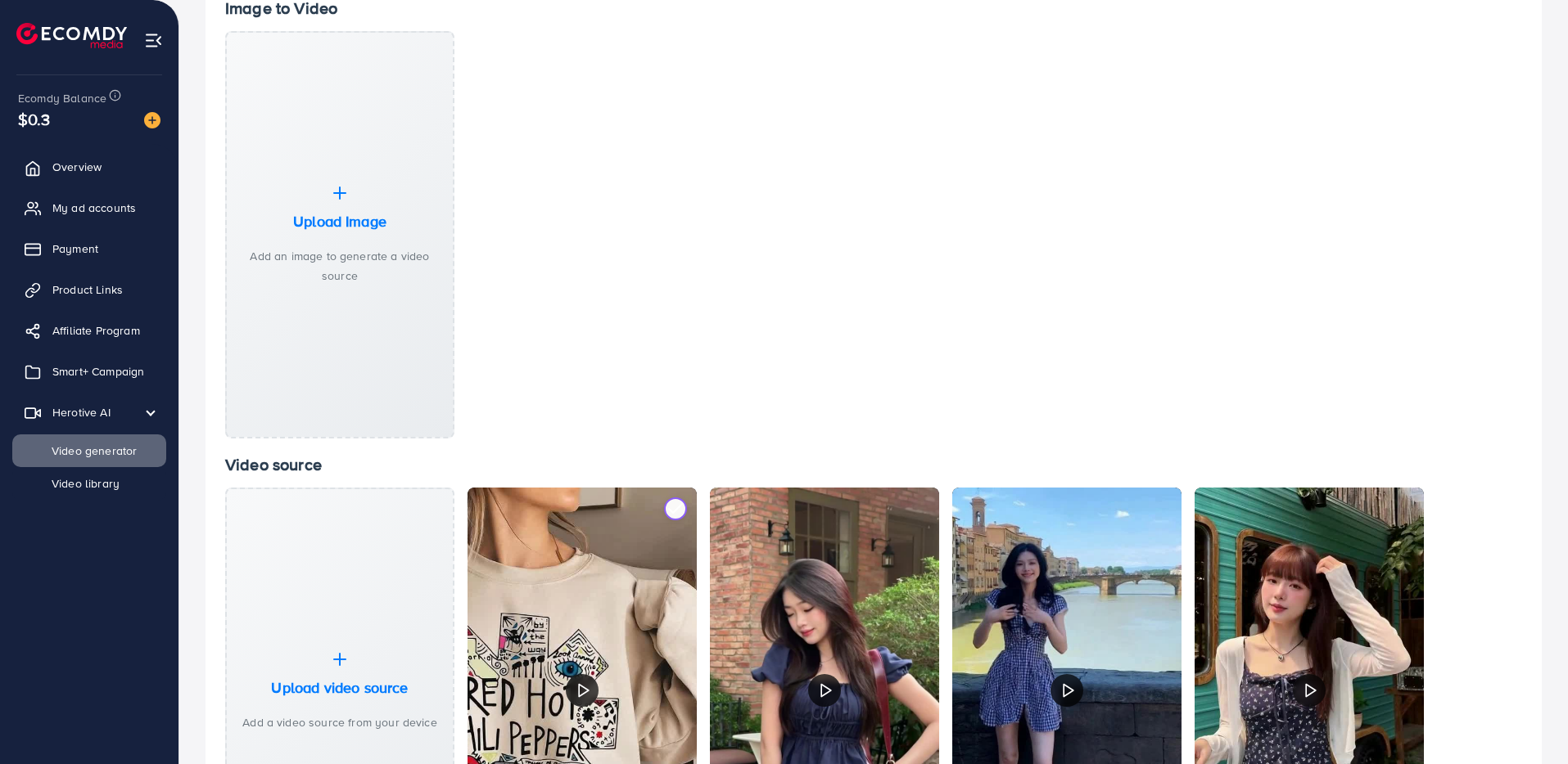
scroll to position [0, 0]
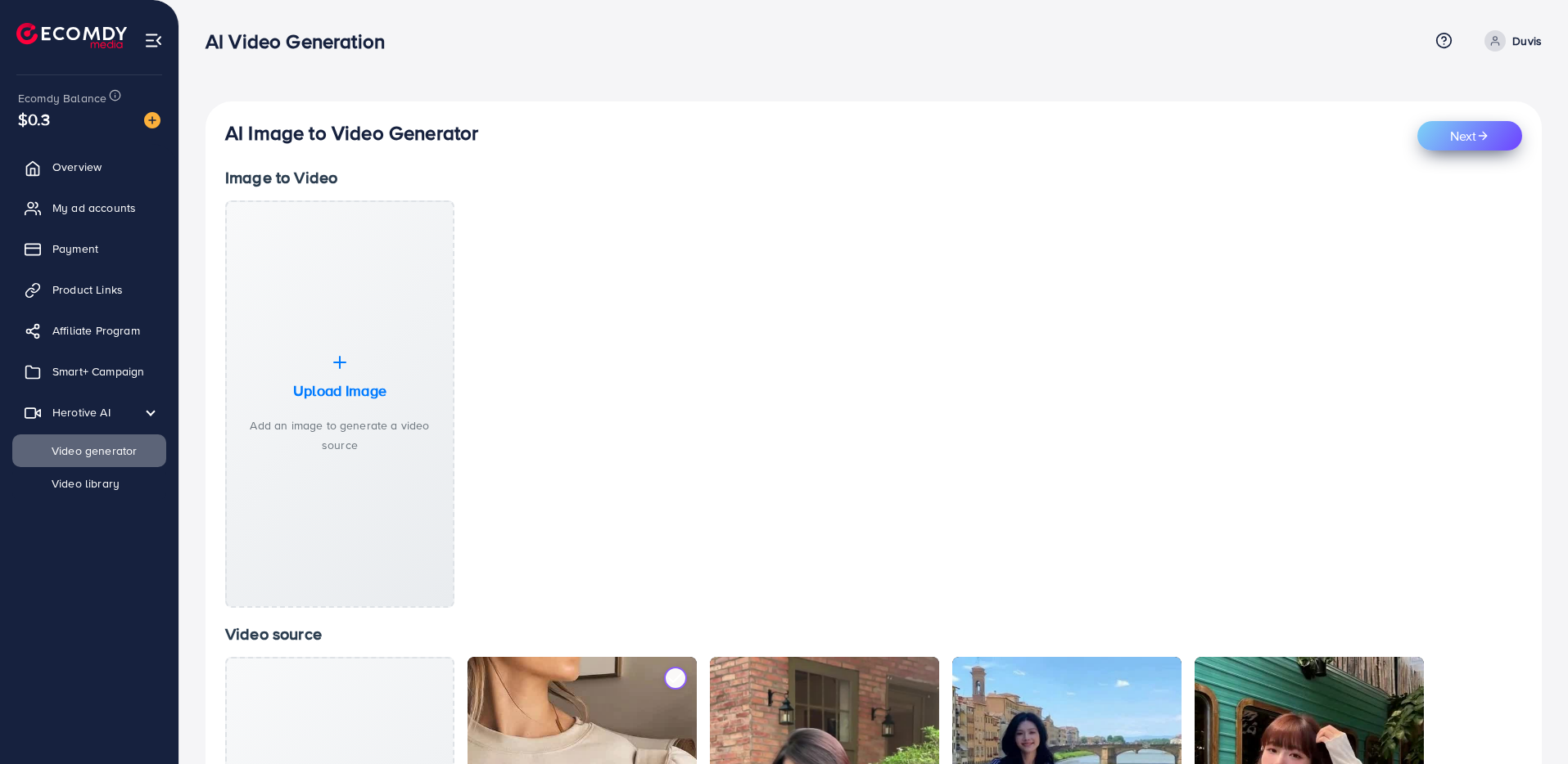
click at [1470, 126] on button "Next" at bounding box center [1470, 136] width 104 height 30
select select "***"
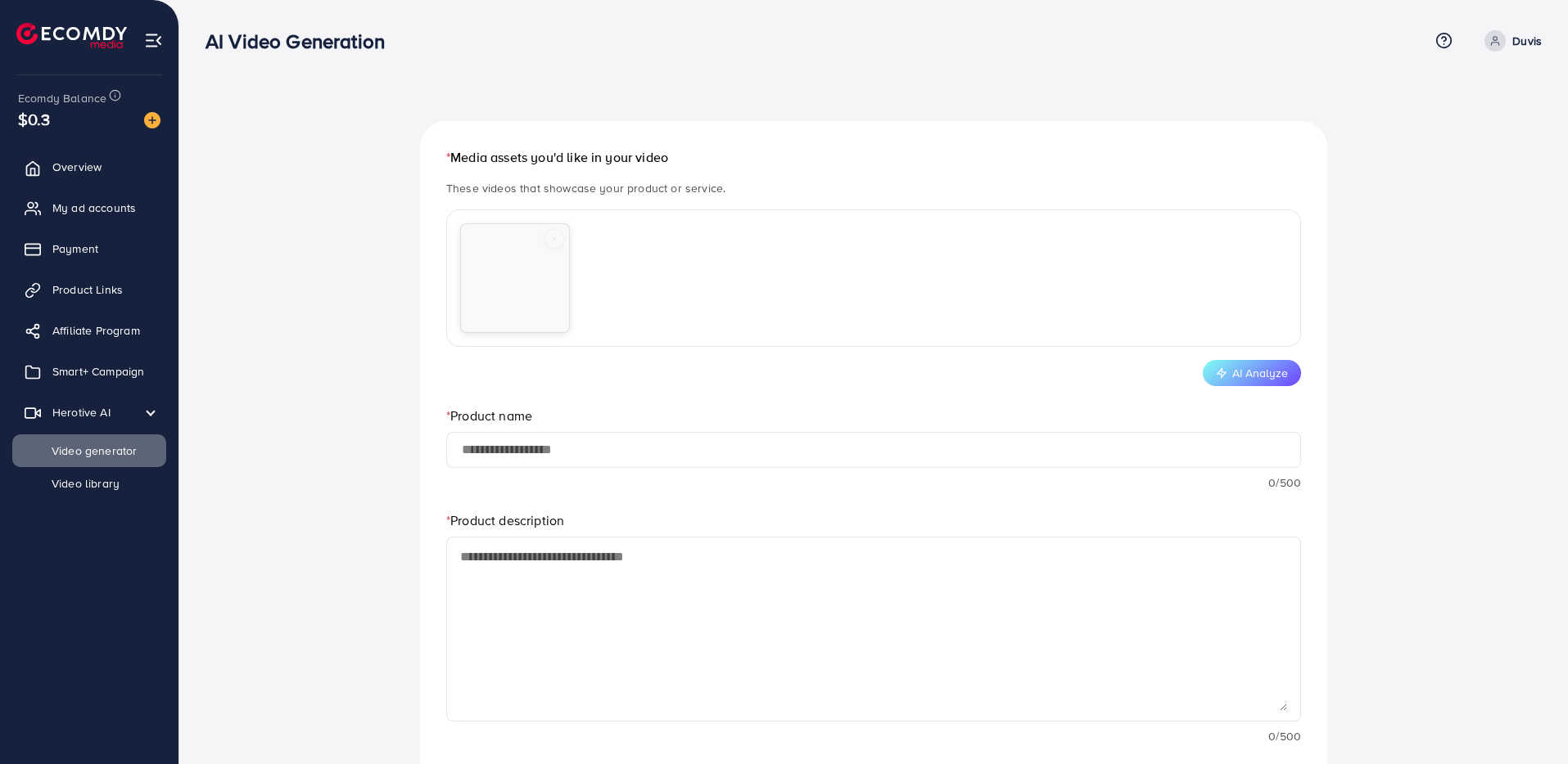
click at [512, 298] on div "Your browser does not support the video tag." at bounding box center [515, 279] width 108 height 108
click at [512, 280] on div "Your browser does not support the video tag." at bounding box center [515, 279] width 108 height 108
click at [698, 315] on div "Your browser does not support the video tag." at bounding box center [874, 278] width 827 height 109
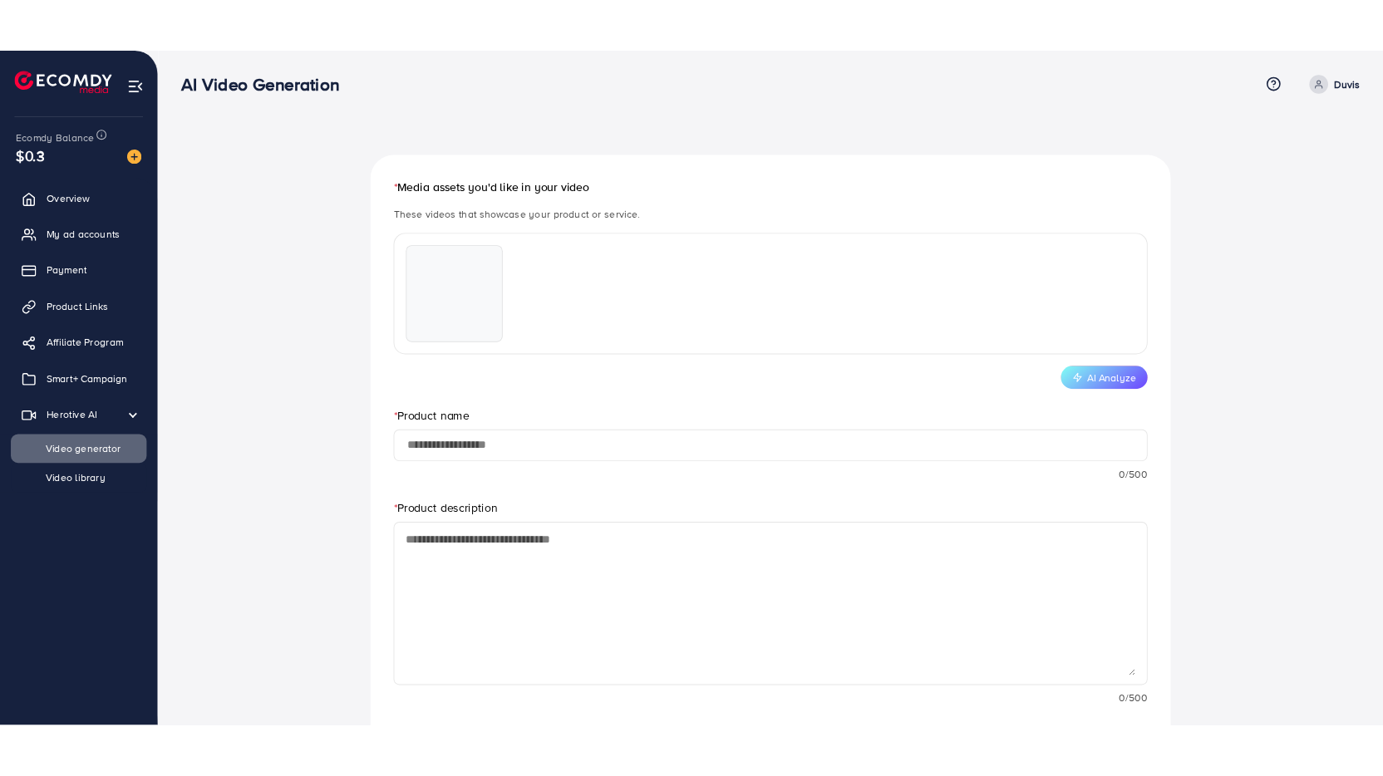
scroll to position [3, 0]
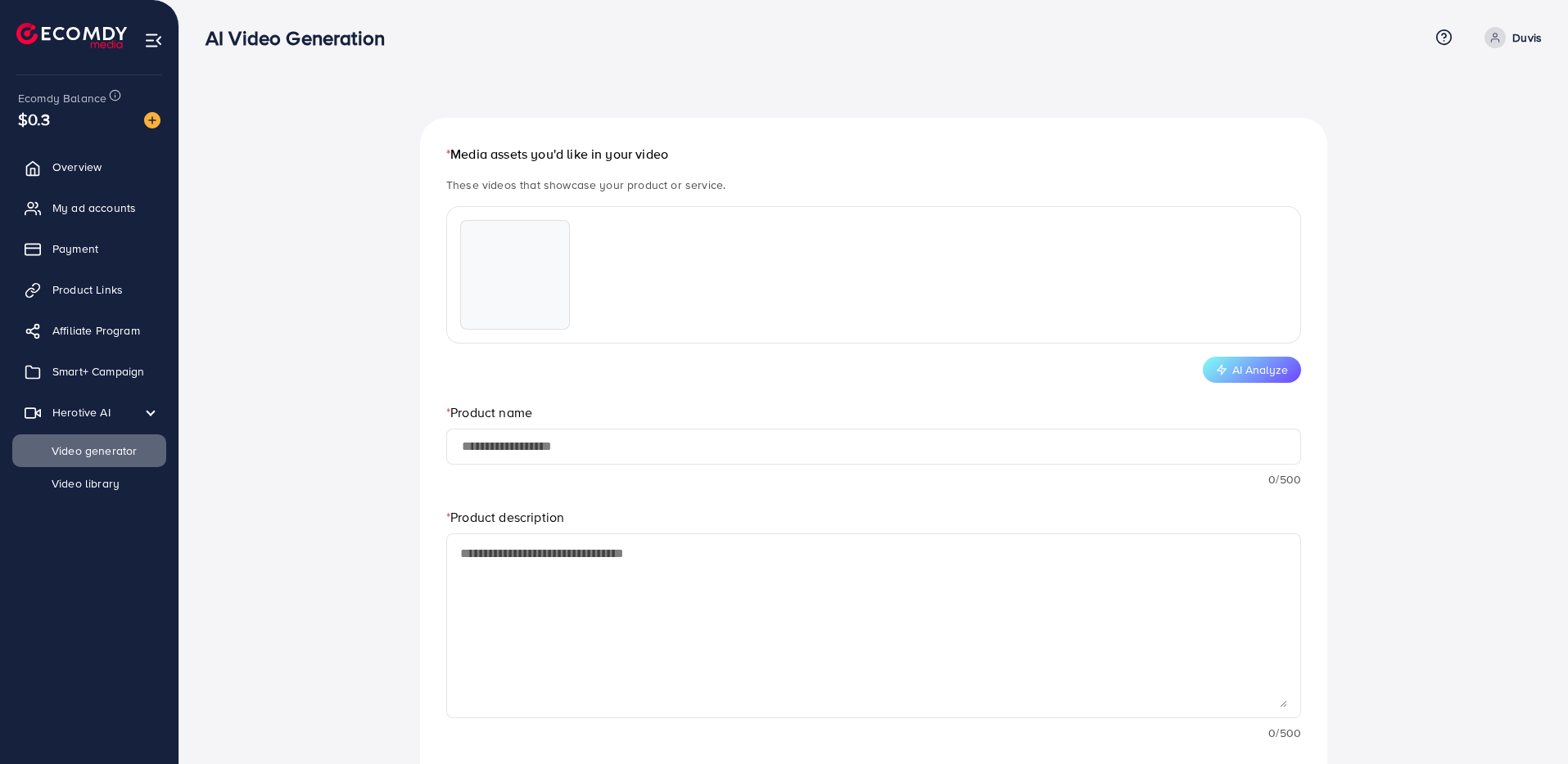
click at [488, 458] on div at bounding box center [874, 447] width 855 height 36
click at [492, 454] on input "text" at bounding box center [874, 447] width 827 height 22
click at [1259, 371] on button "AI Analyze" at bounding box center [1252, 369] width 98 height 27
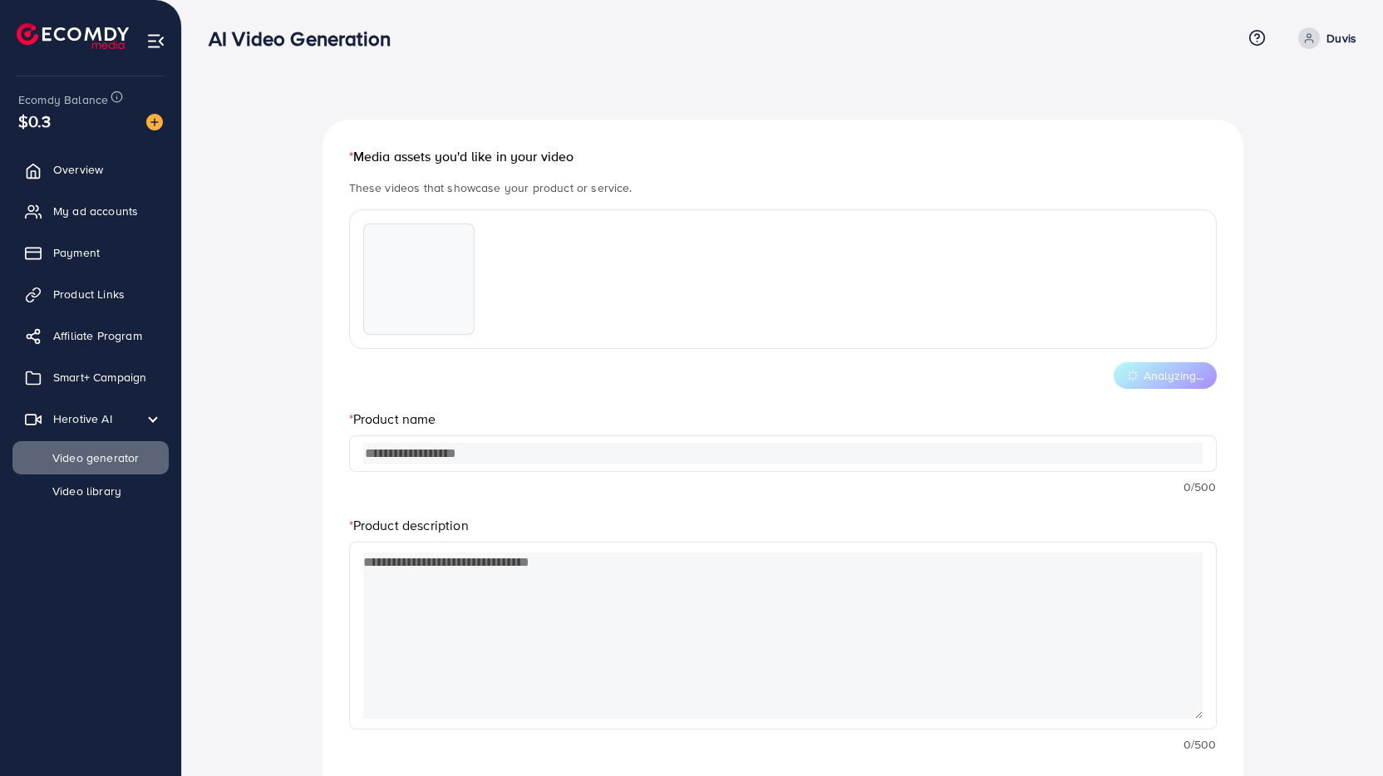
type input "**********"
type textarea "**********"
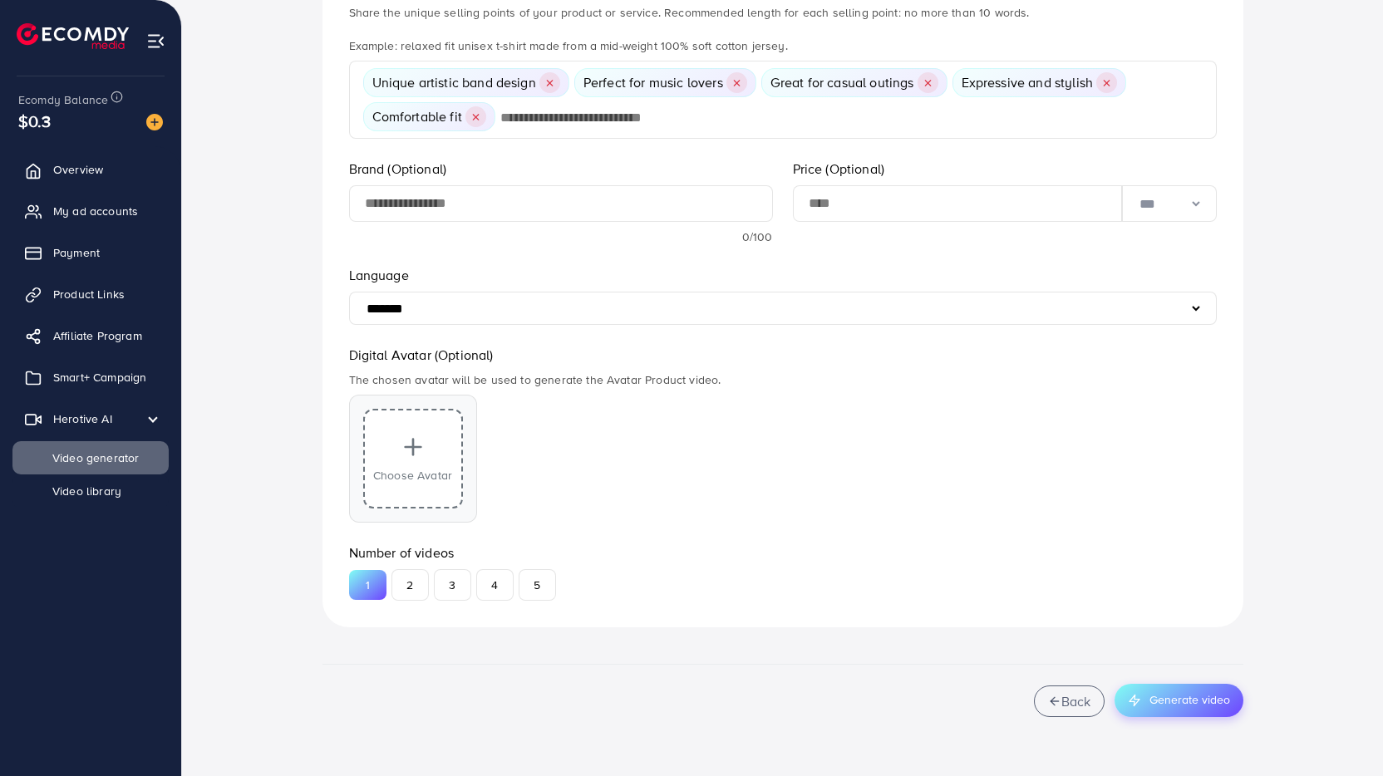
scroll to position [804, 0]
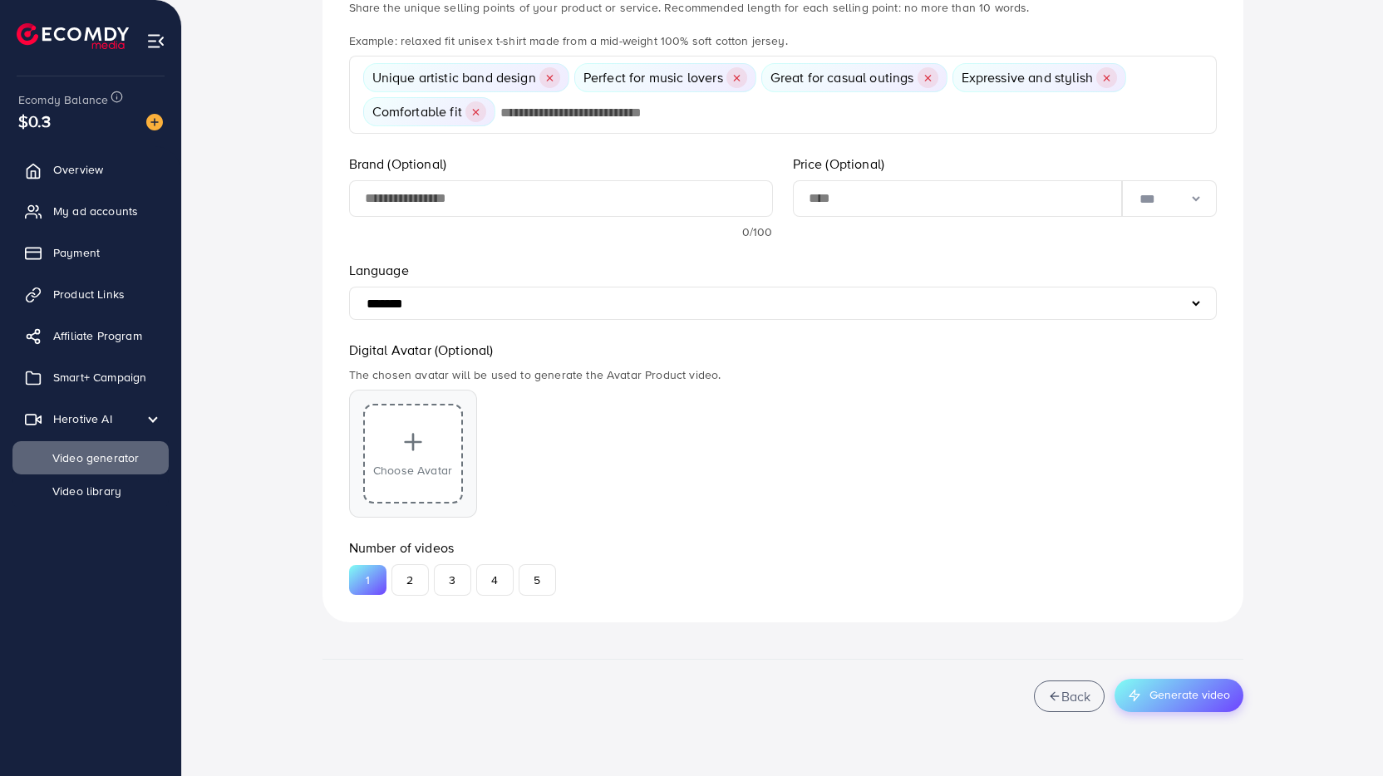
click at [1170, 707] on button "Generate video" at bounding box center [1179, 695] width 129 height 33
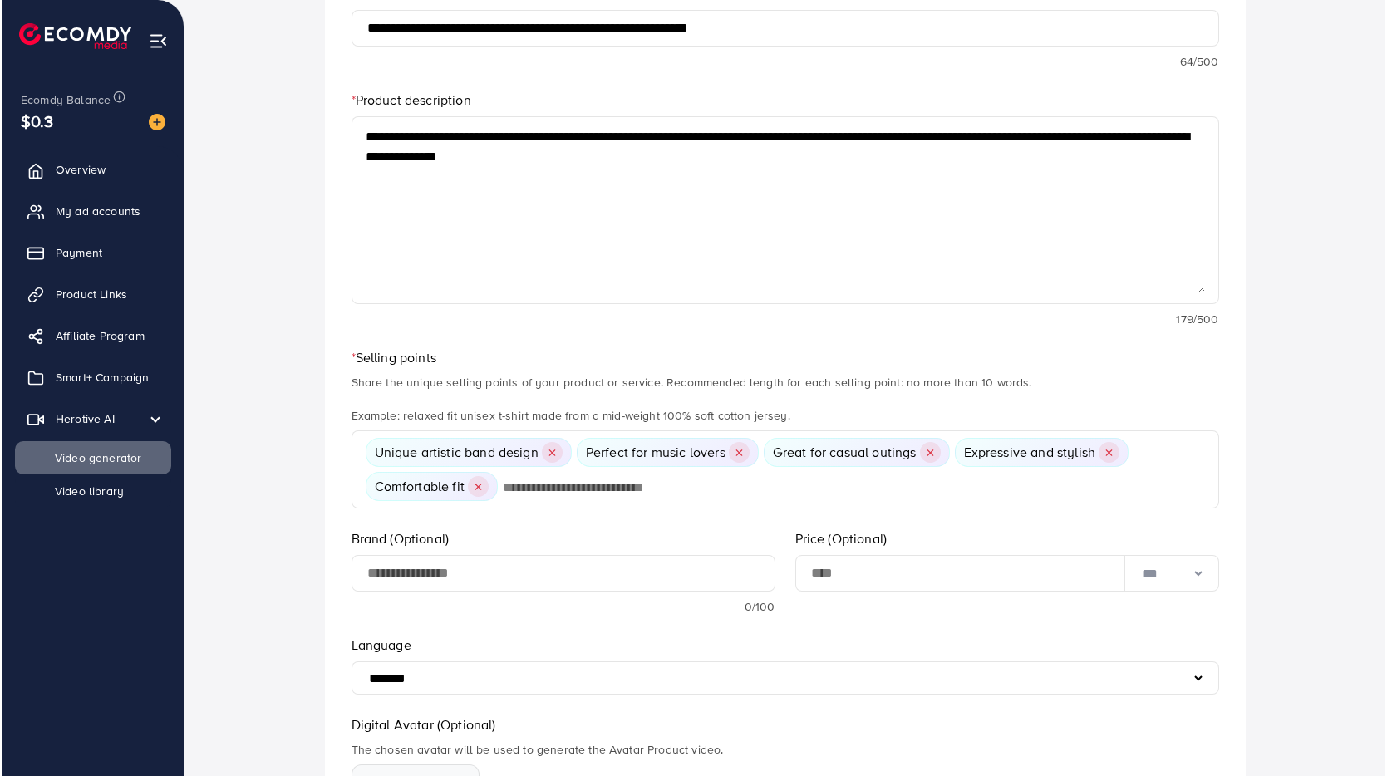
scroll to position [0, 0]
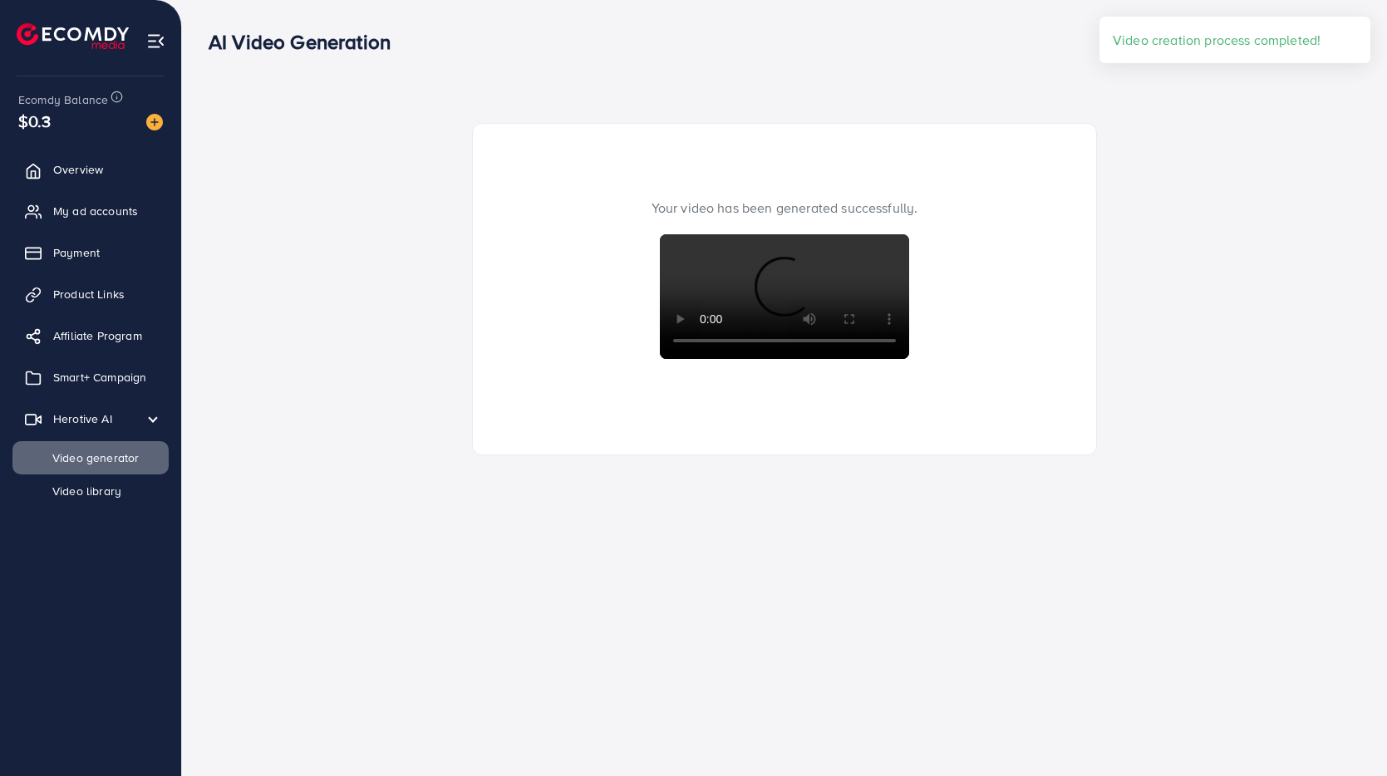
select select "**"
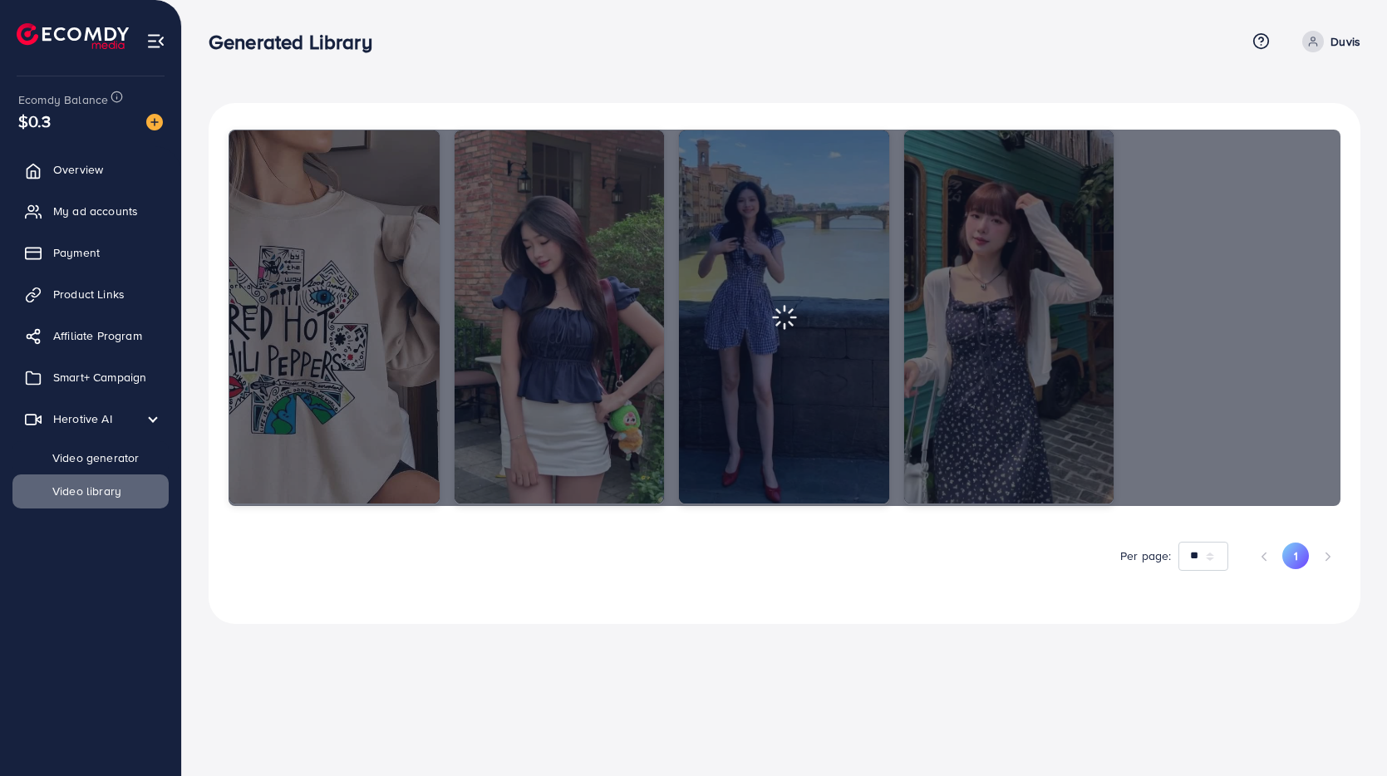
click at [361, 294] on div at bounding box center [785, 318] width 1112 height 377
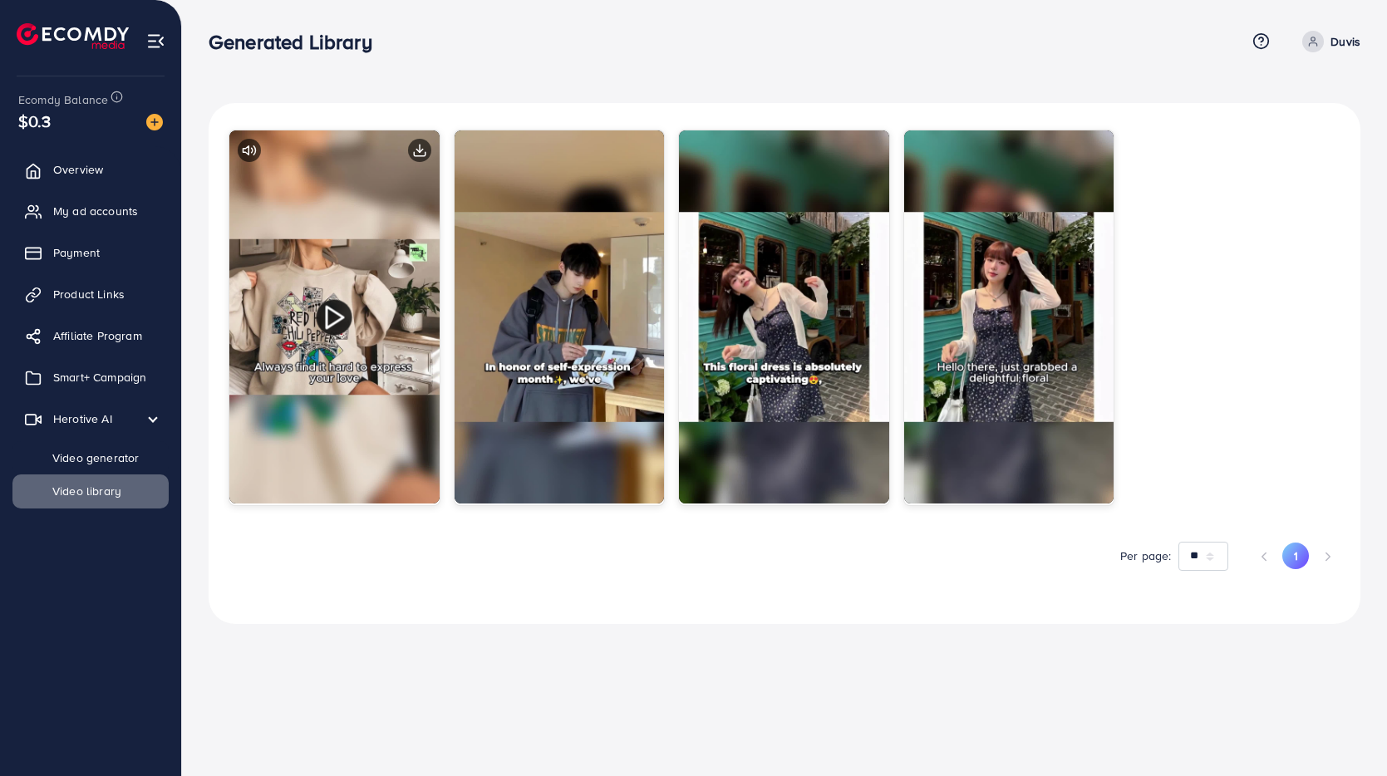
click at [330, 324] on icon at bounding box center [335, 317] width 29 height 29
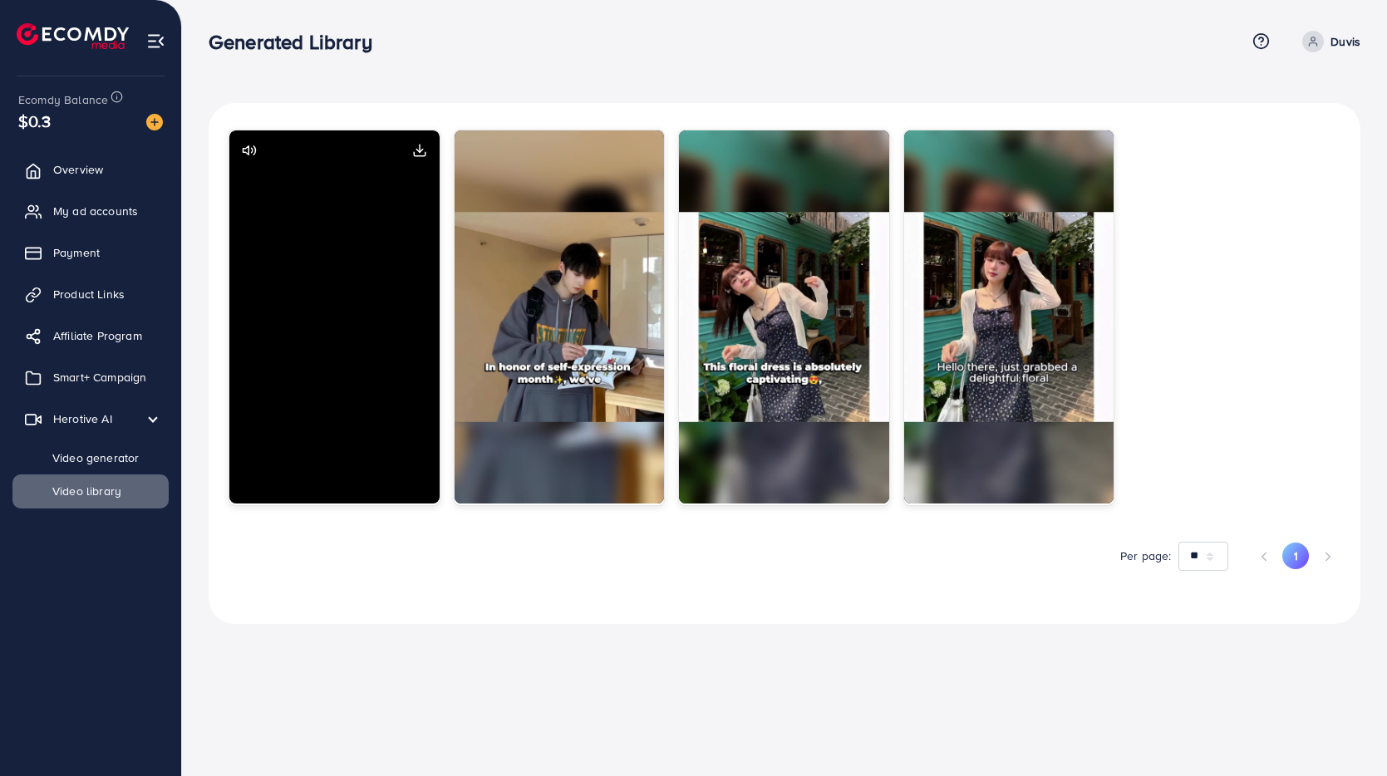
click at [332, 318] on video "Your browser does not support the video tag." at bounding box center [334, 317] width 210 height 373
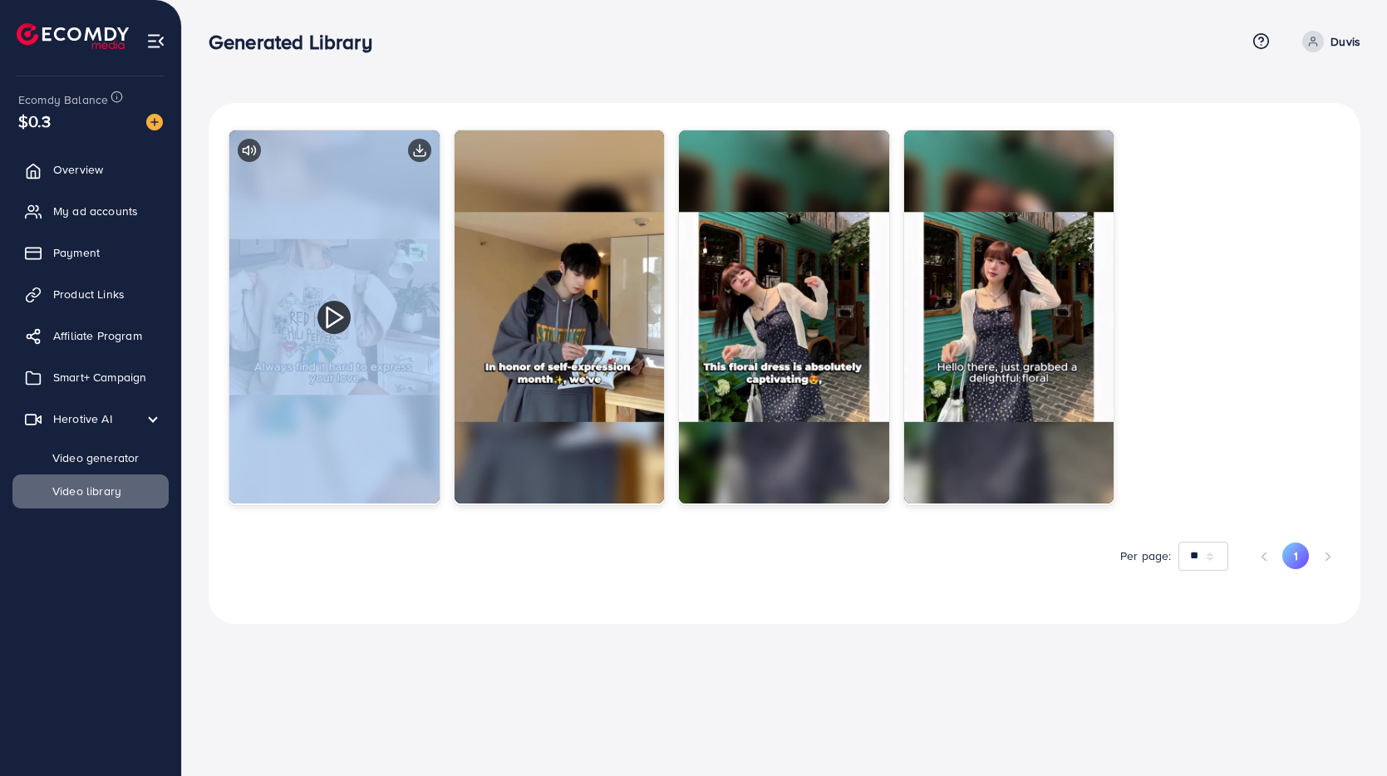
click at [332, 318] on icon at bounding box center [335, 317] width 27 height 27
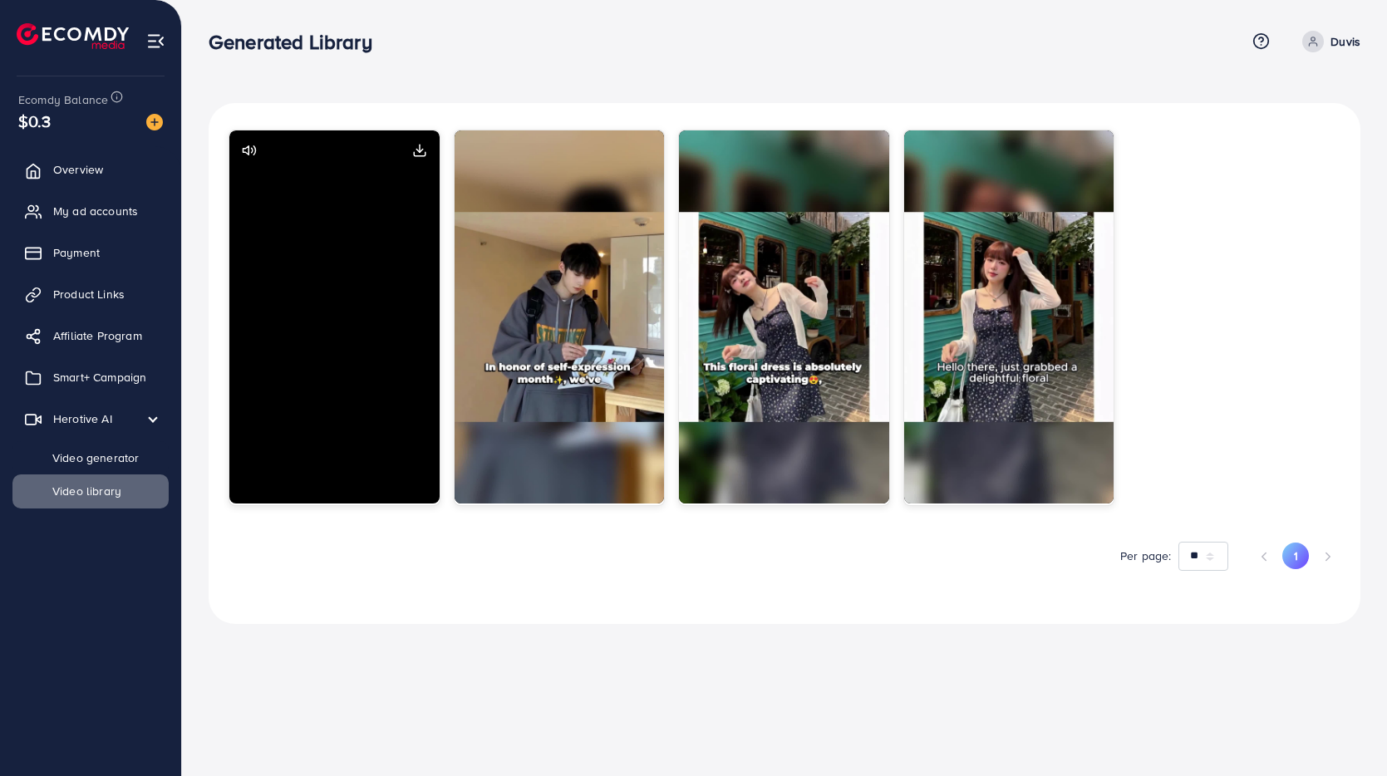
click at [332, 318] on video "Your browser does not support the video tag." at bounding box center [334, 317] width 210 height 373
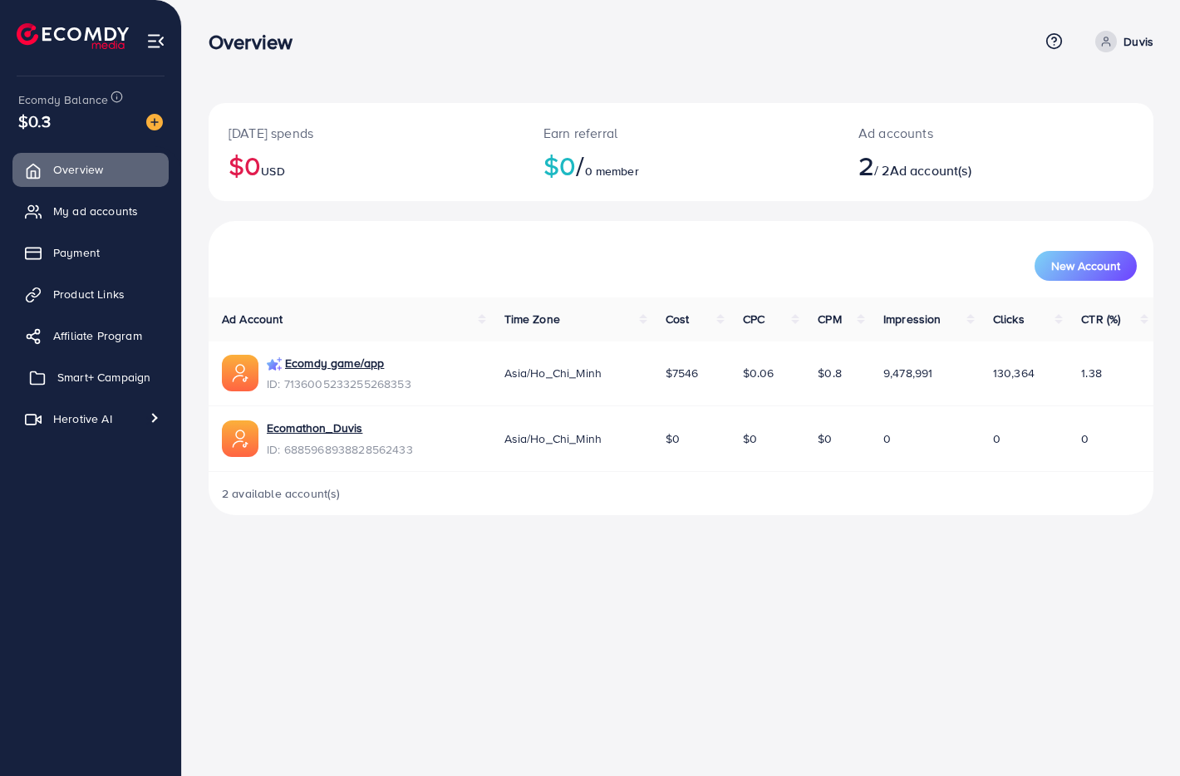
click at [86, 380] on span "Smart+ Campaign" at bounding box center [103, 377] width 93 height 17
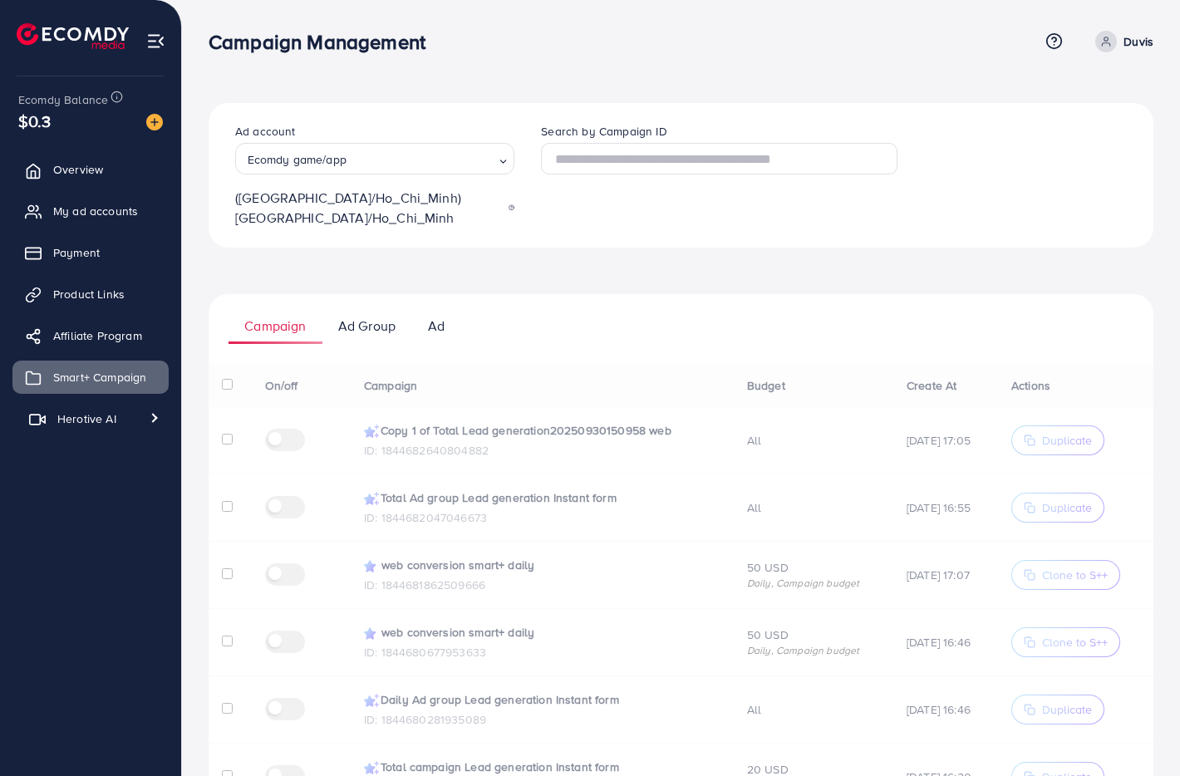
click at [73, 428] on link "Herotive AI" at bounding box center [90, 418] width 156 height 33
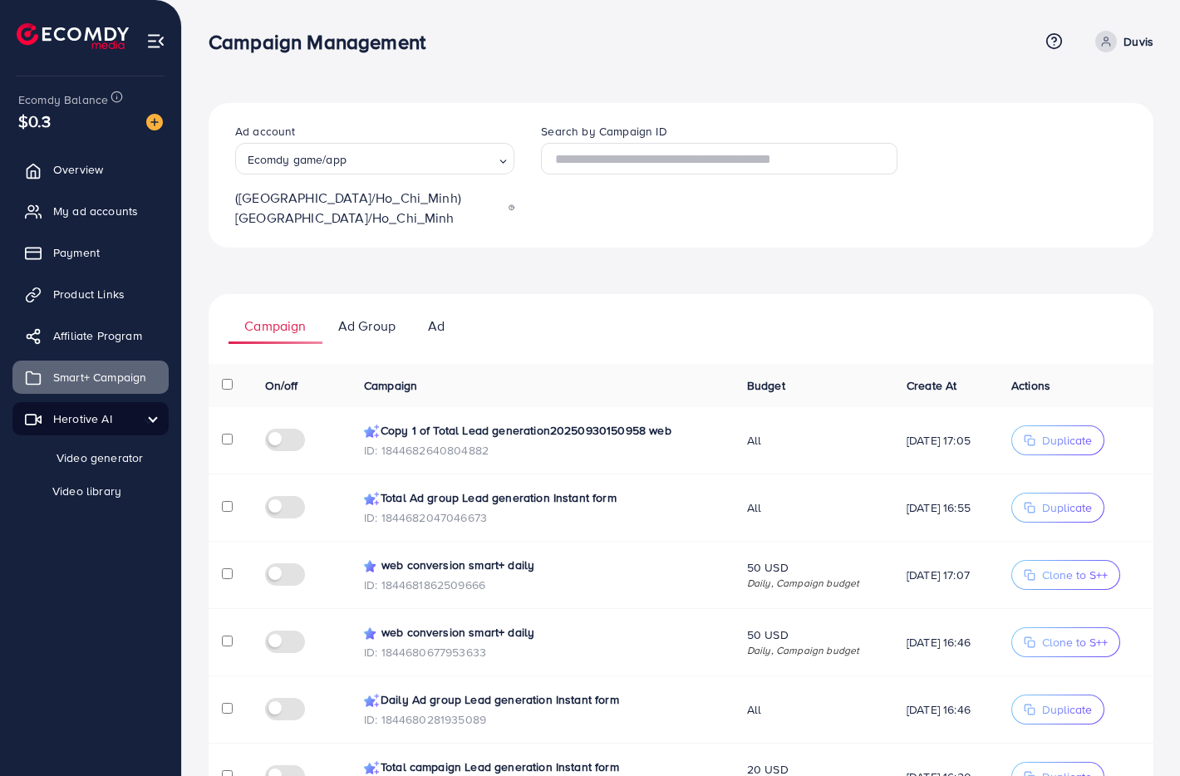
click at [75, 464] on span "Video generator" at bounding box center [88, 458] width 110 height 17
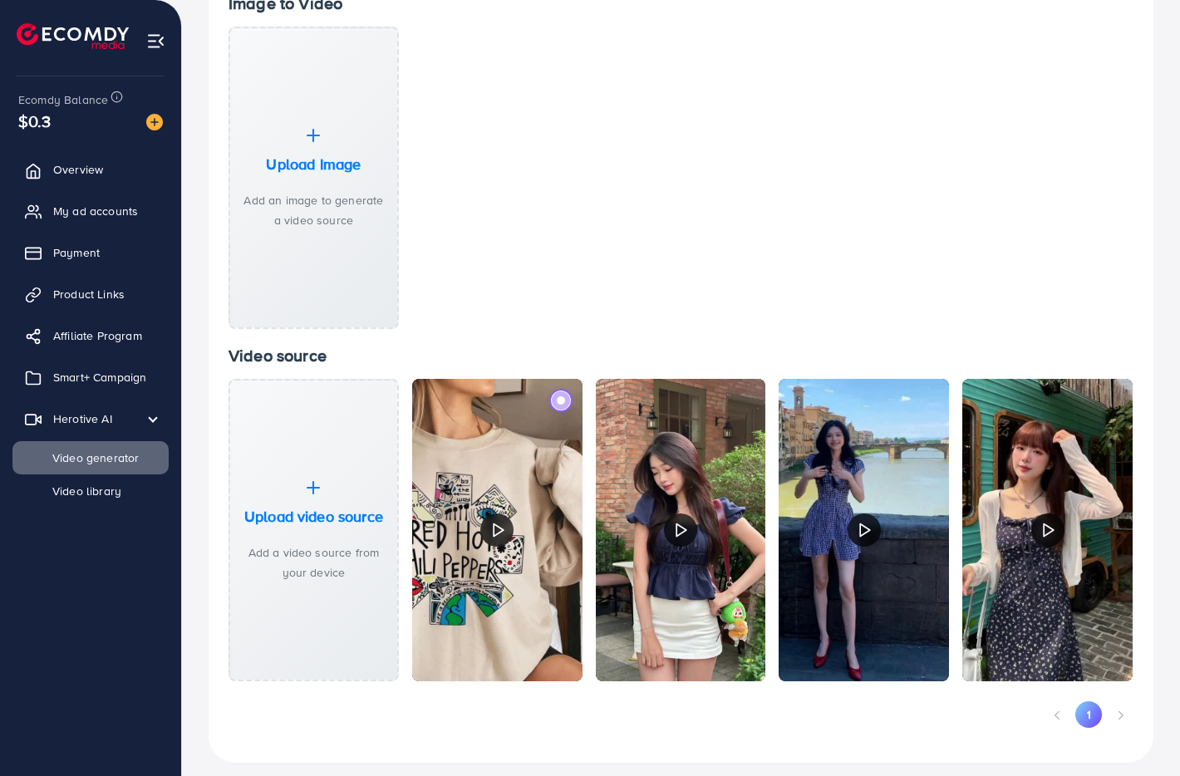
scroll to position [190, 0]
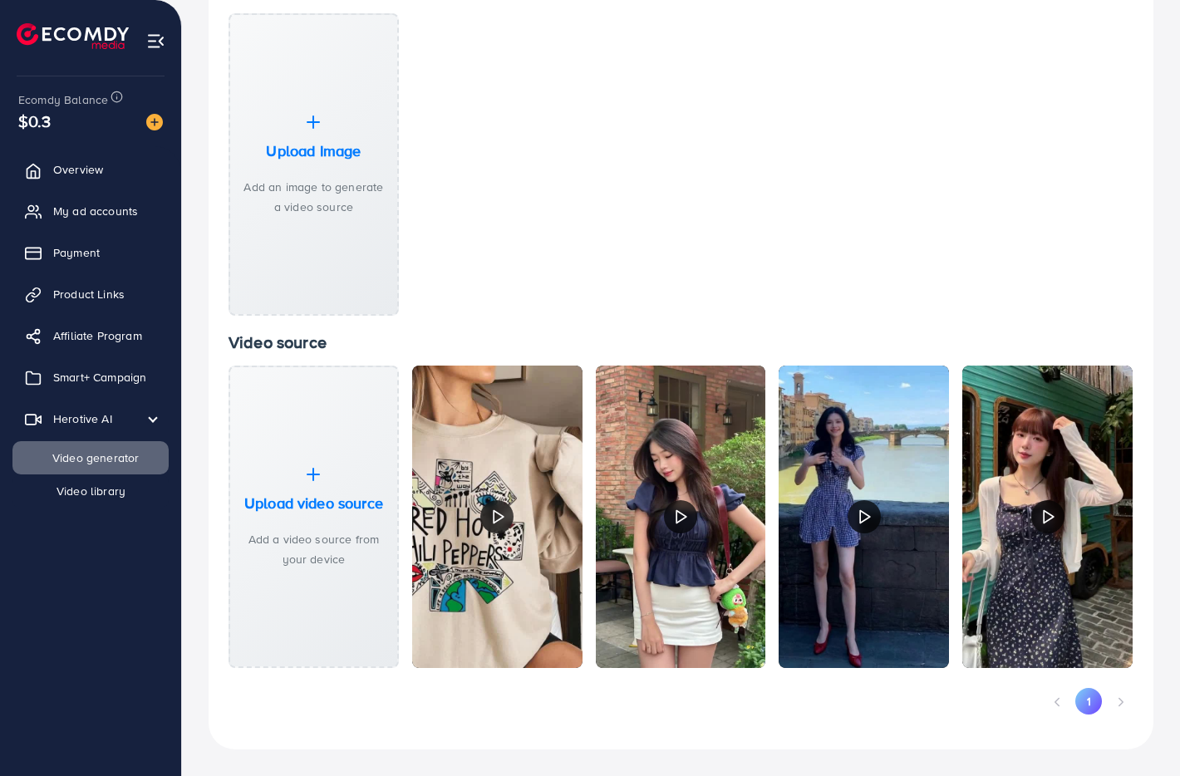
click at [81, 486] on span "Video library" at bounding box center [79, 491] width 92 height 17
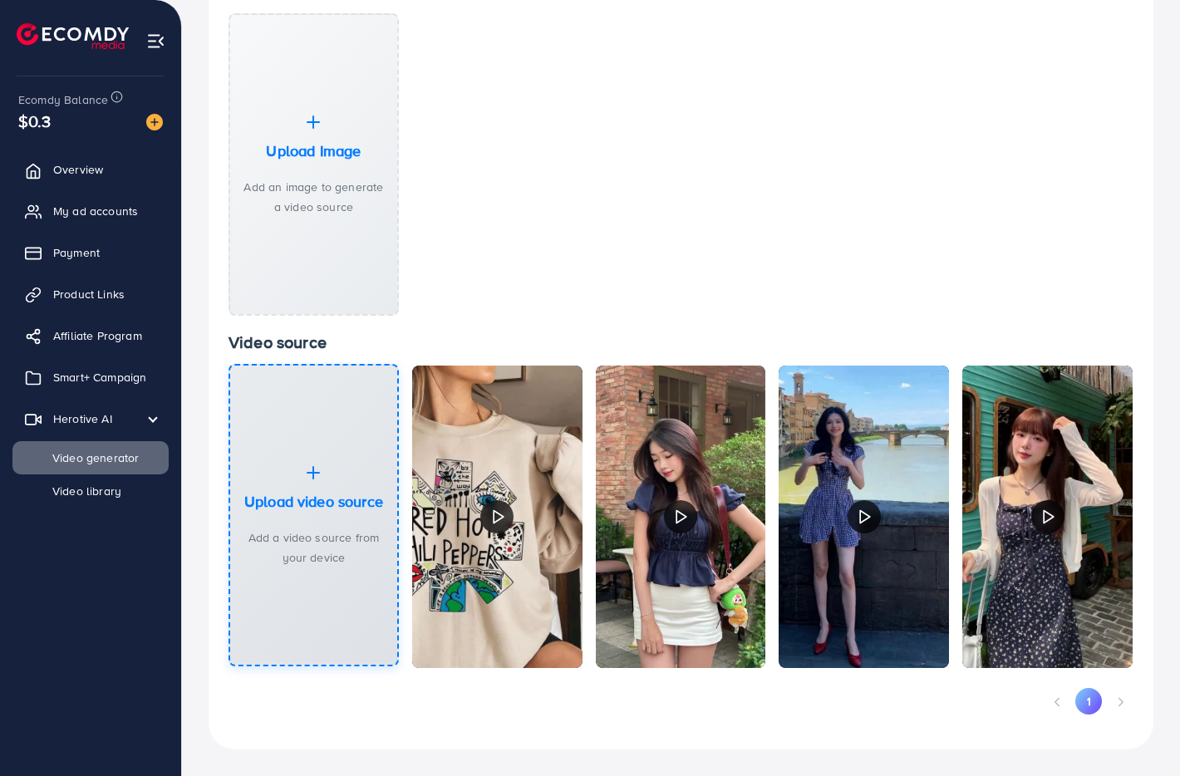
select select "**"
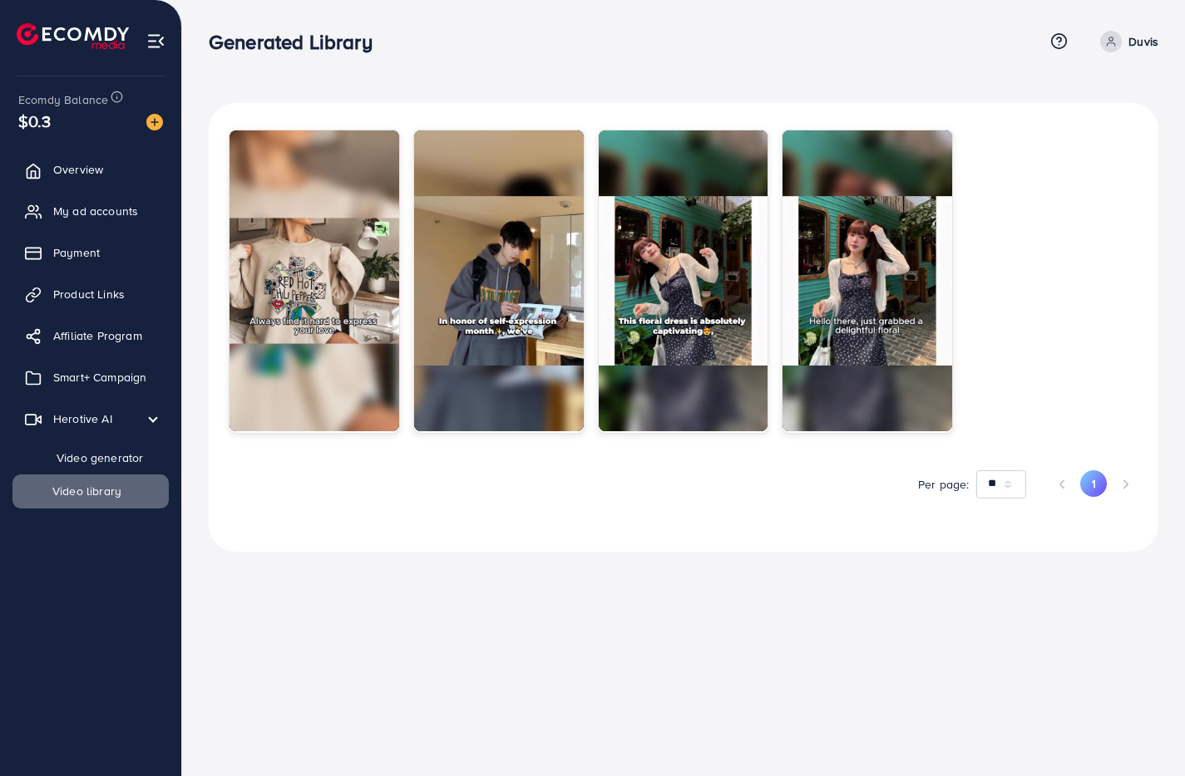
click at [80, 466] on span "Video generator" at bounding box center [88, 458] width 110 height 17
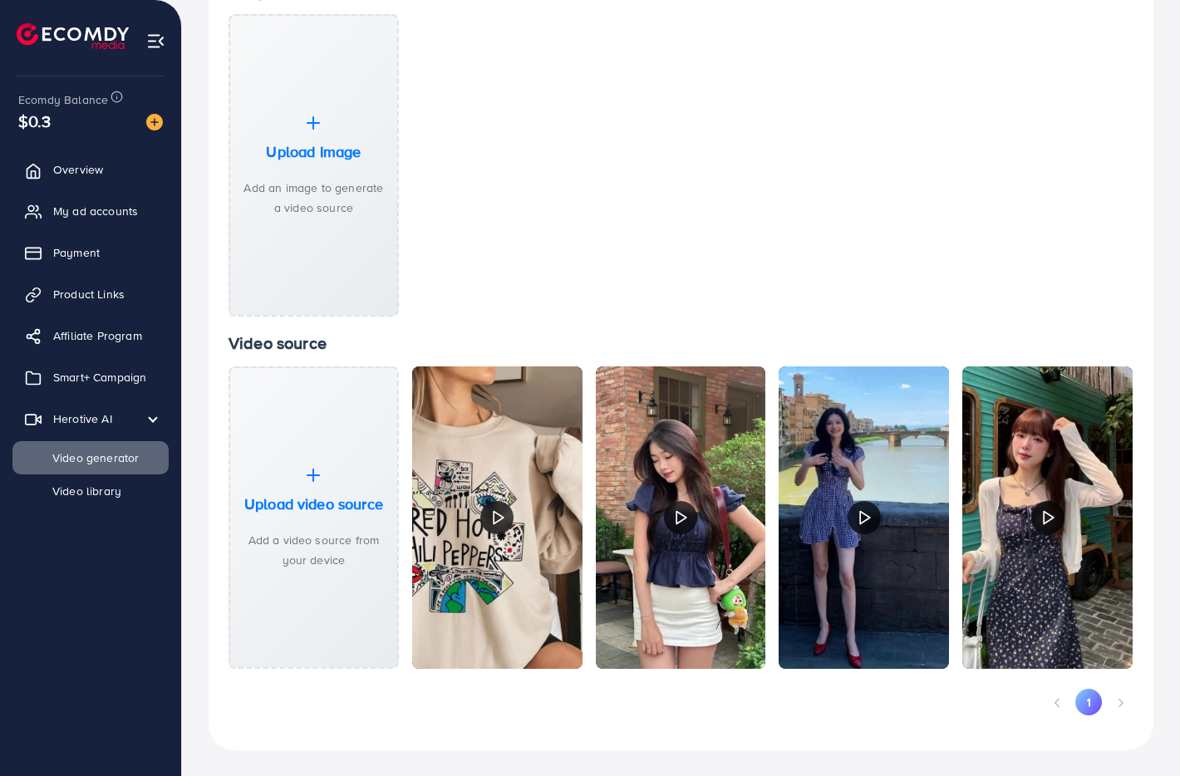
scroll to position [190, 0]
click at [101, 425] on span "Herotive AI" at bounding box center [86, 419] width 59 height 17
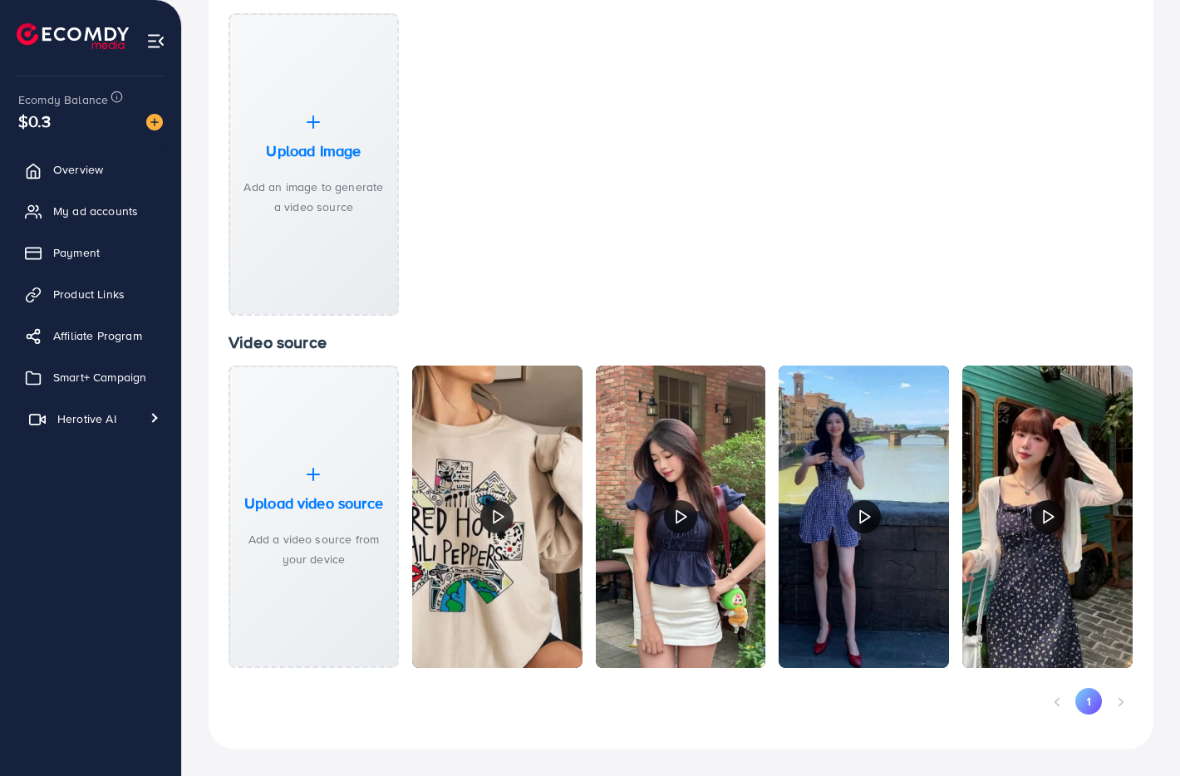
click at [101, 425] on span "Herotive AI" at bounding box center [86, 419] width 59 height 17
click at [96, 446] on link "Video generator" at bounding box center [90, 457] width 156 height 33
click at [93, 488] on span "Video library" at bounding box center [79, 491] width 92 height 17
select select "**"
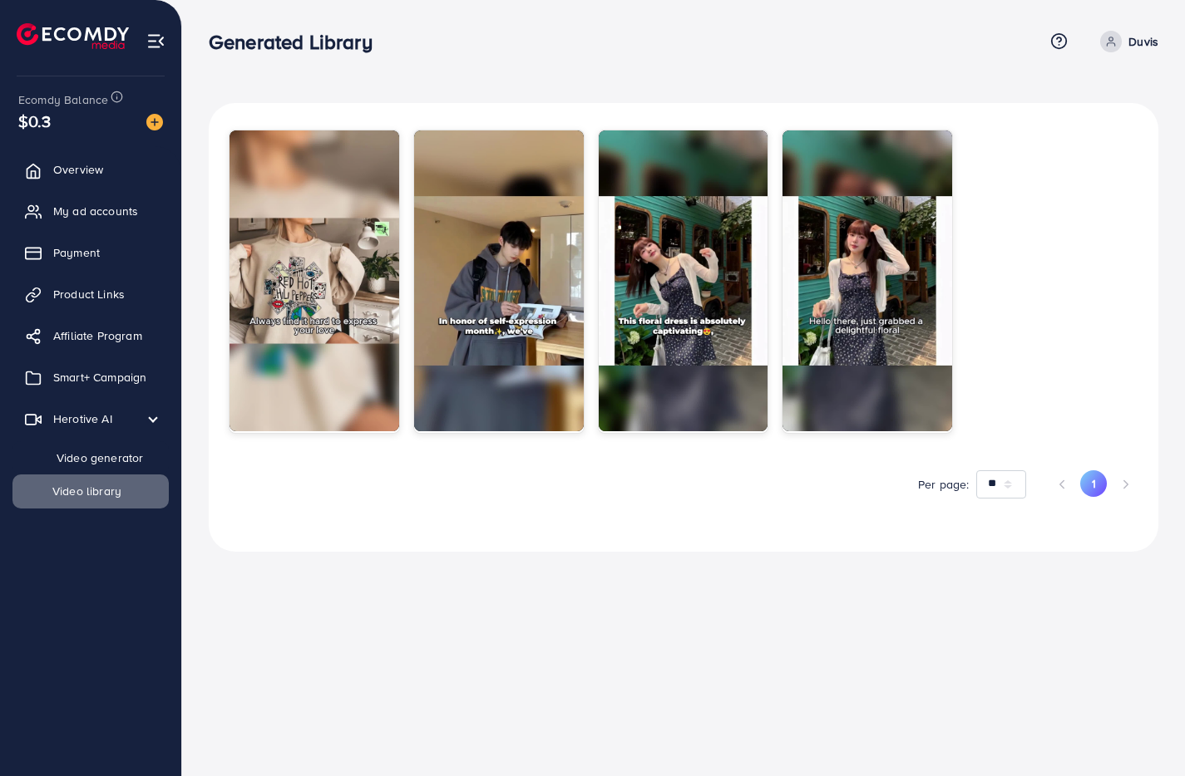
click at [91, 463] on span "Video generator" at bounding box center [88, 458] width 110 height 17
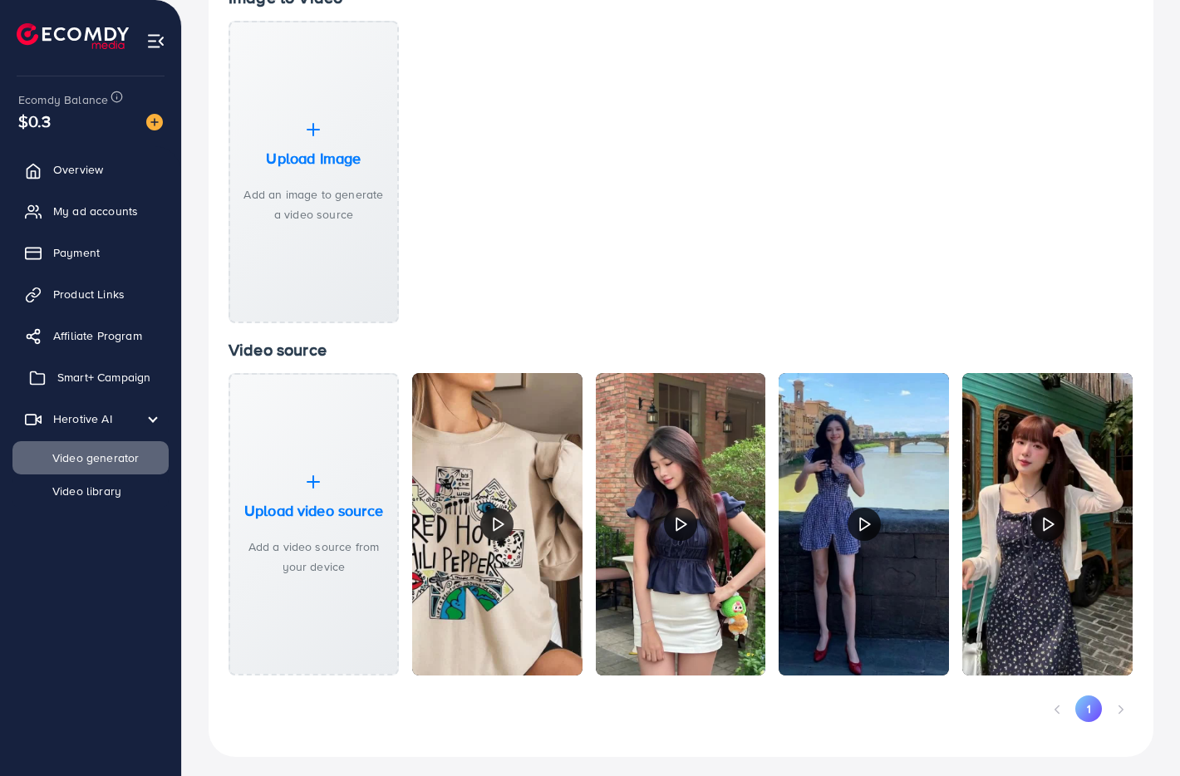
scroll to position [159, 0]
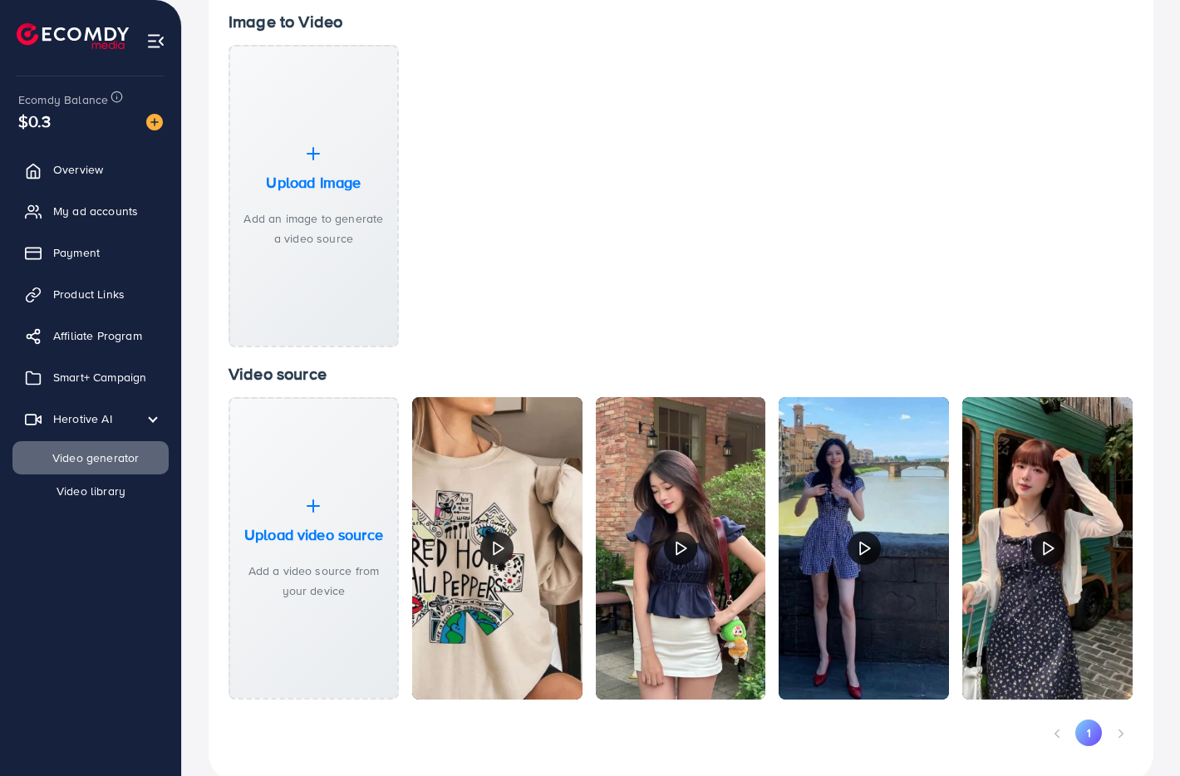
click at [76, 492] on span "Video library" at bounding box center [79, 491] width 92 height 17
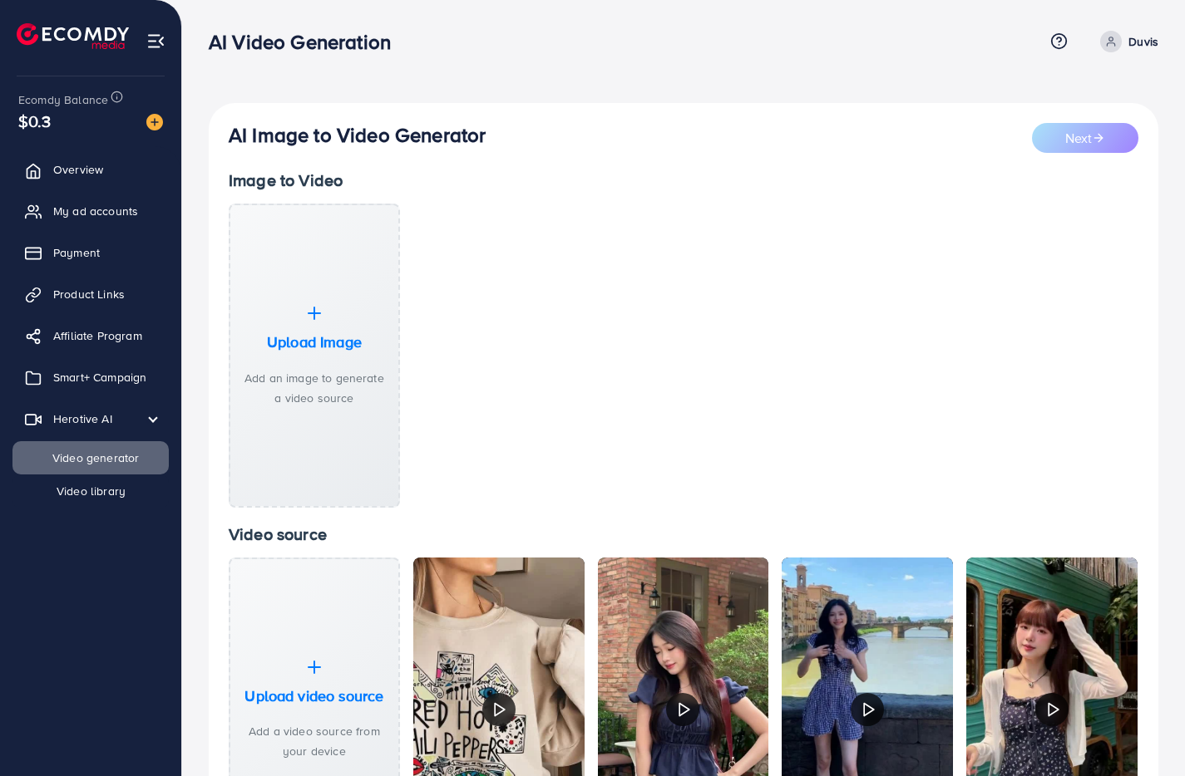
select select "**"
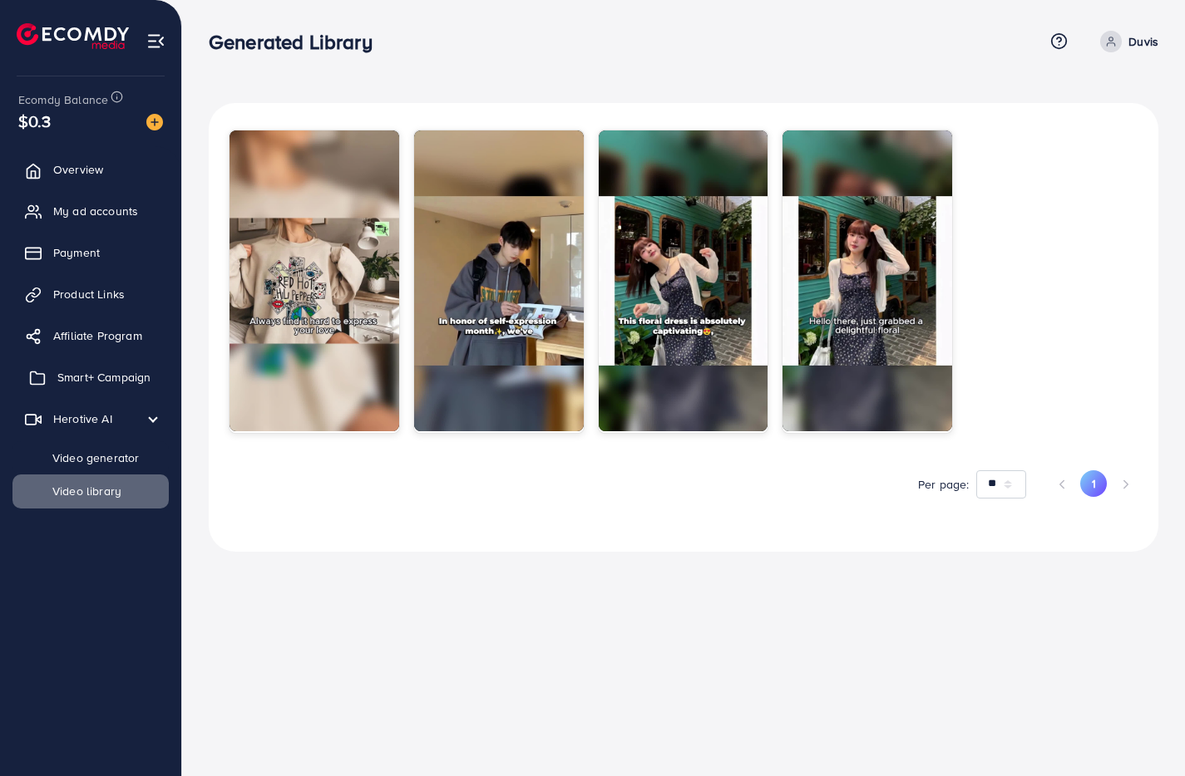
click at [102, 366] on link "Smart+ Campaign" at bounding box center [90, 377] width 156 height 33
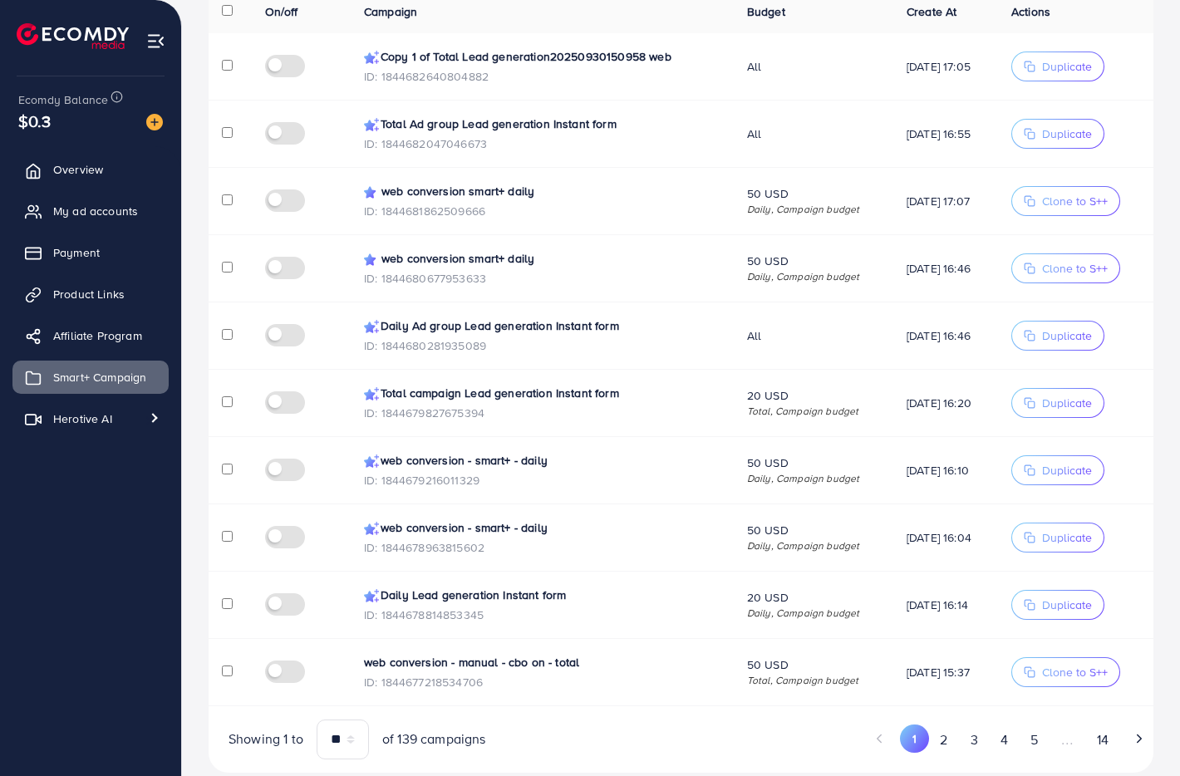
scroll to position [377, 0]
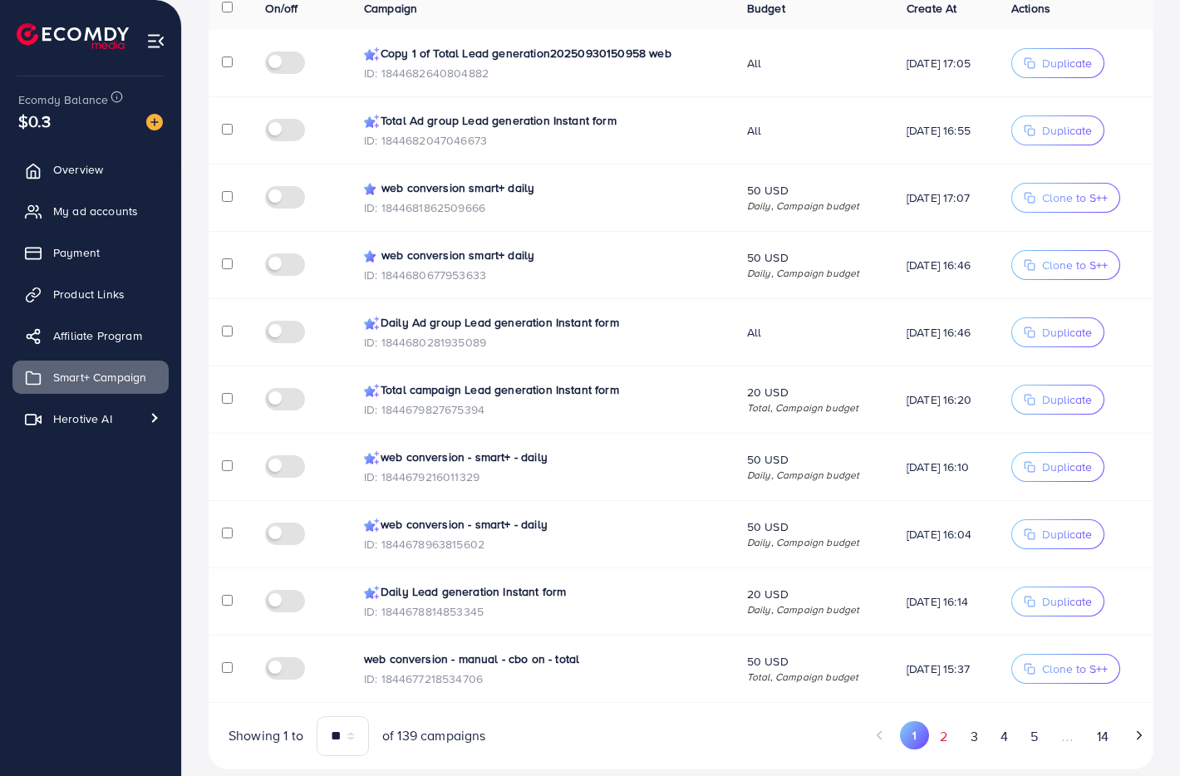
click at [948, 722] on button "2" at bounding box center [944, 737] width 30 height 31
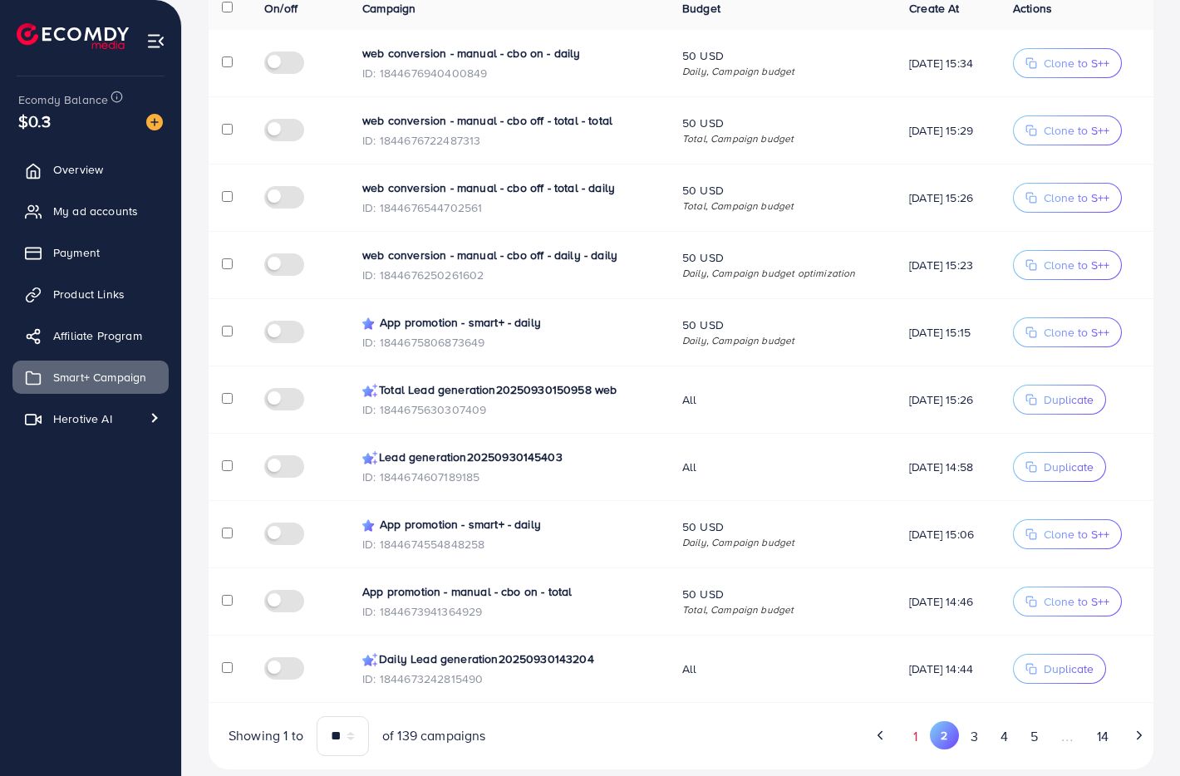
click at [914, 722] on button "1" at bounding box center [915, 737] width 29 height 31
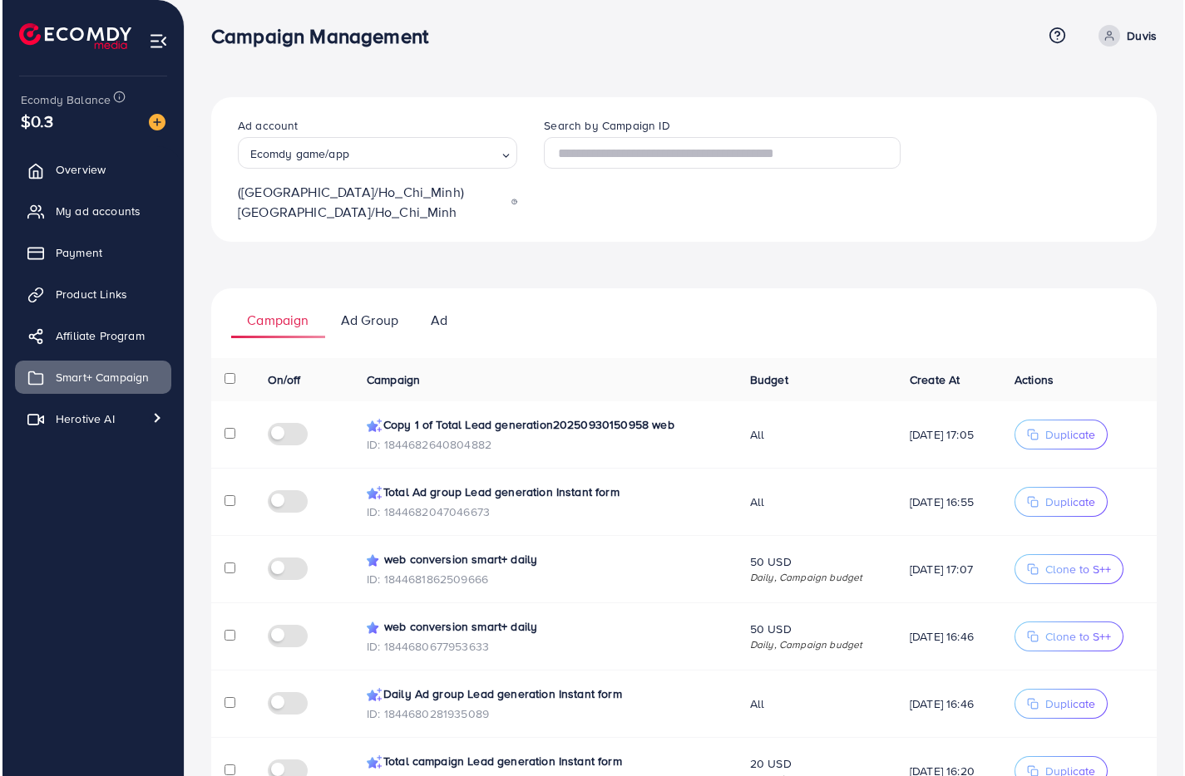
scroll to position [7, 0]
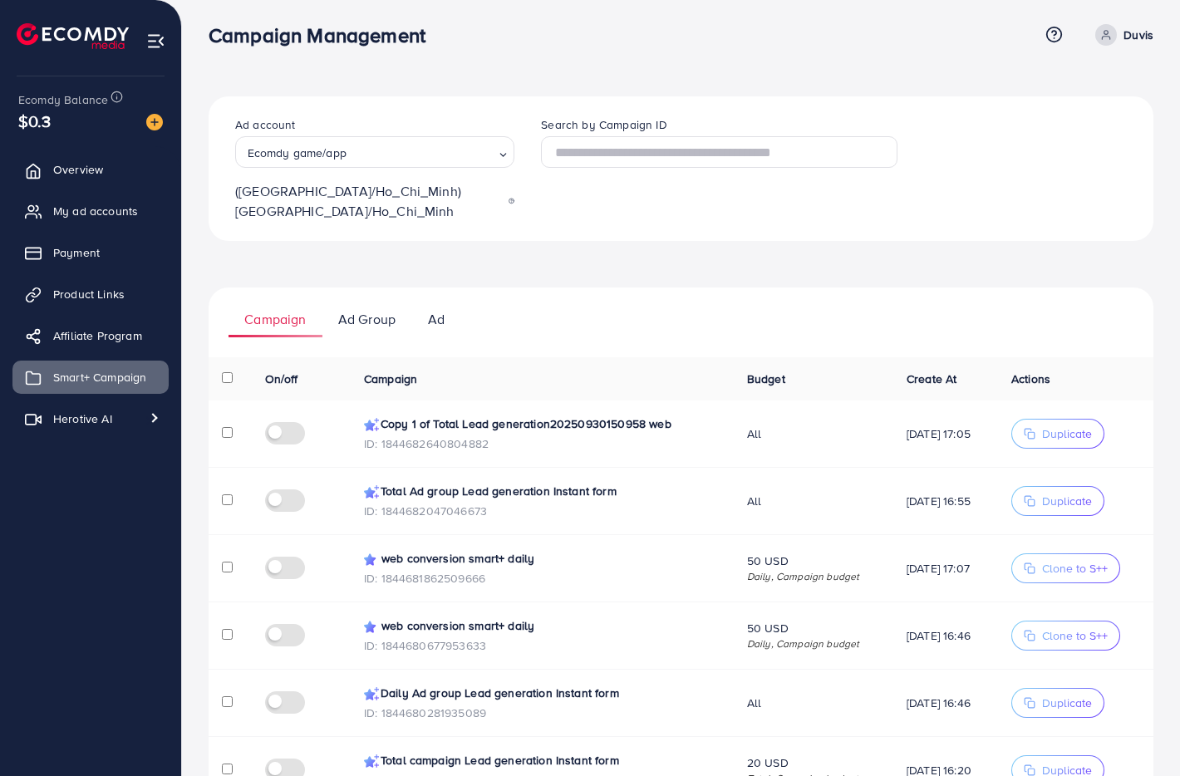
click at [423, 301] on link "Ad" at bounding box center [435, 319] width 49 height 37
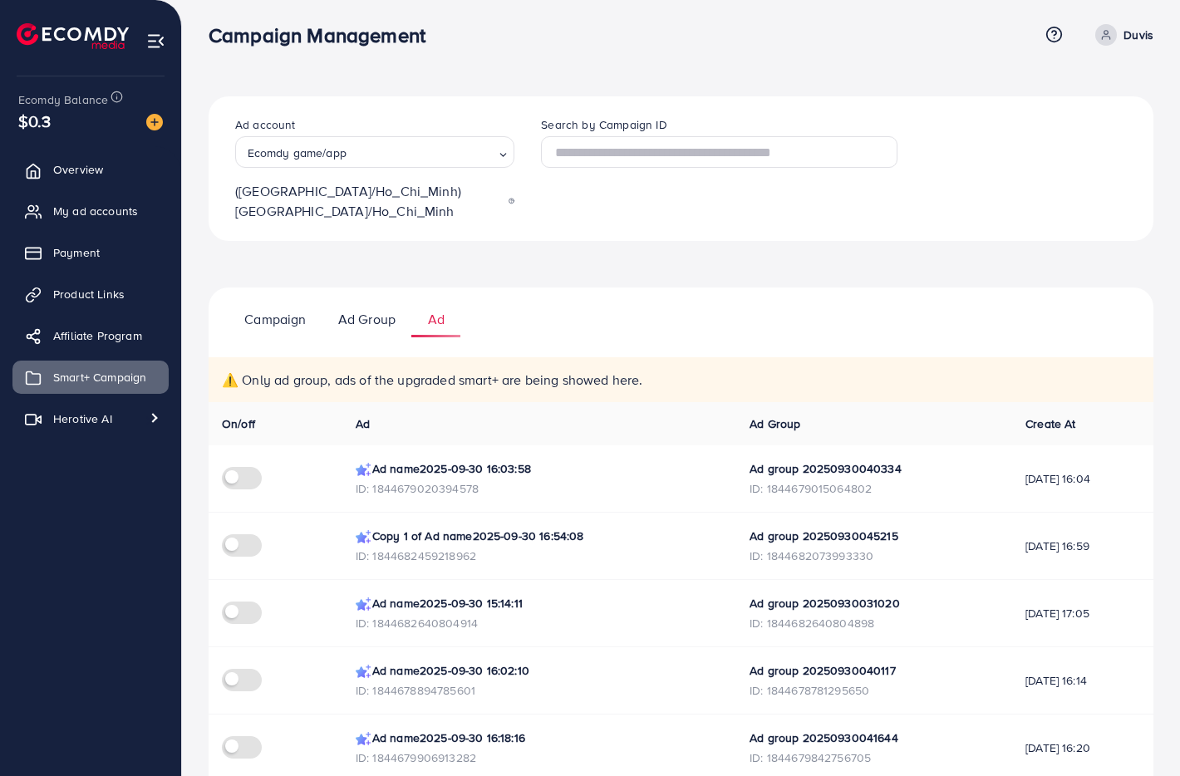
click at [262, 309] on p "Campaign" at bounding box center [275, 319] width 62 height 20
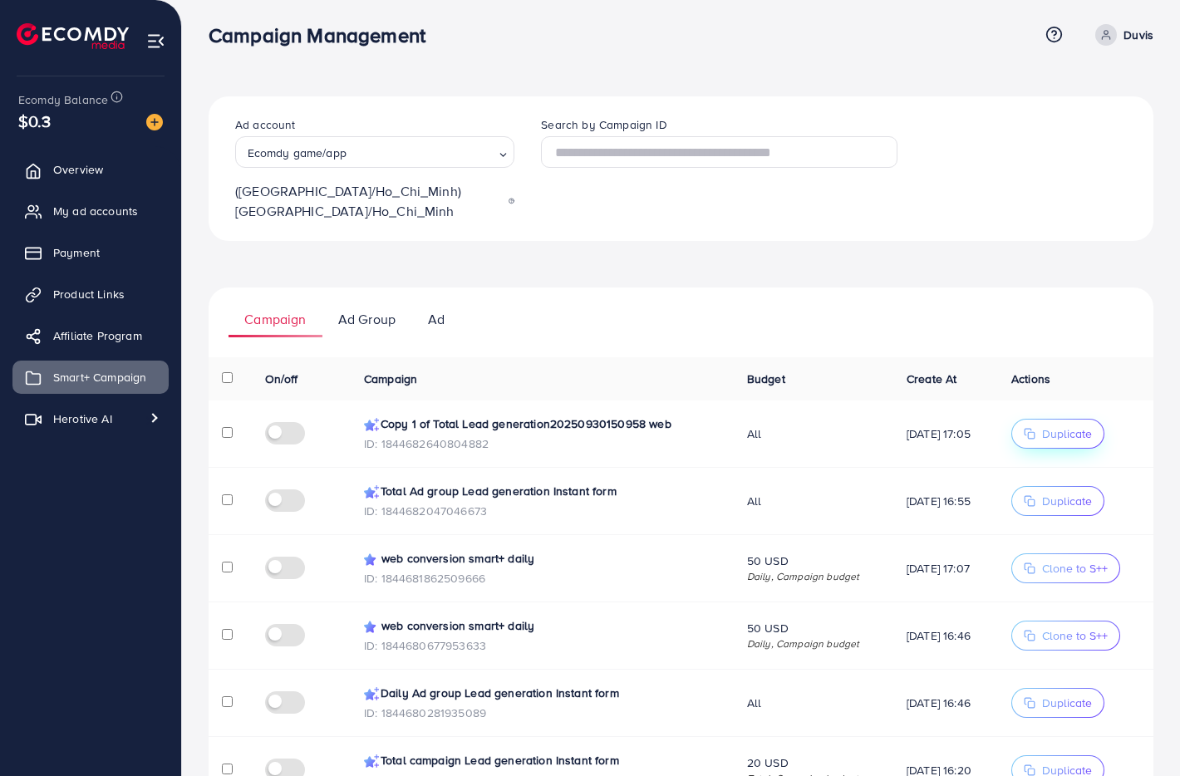
click at [1081, 426] on span "Duplicate" at bounding box center [1067, 434] width 50 height 17
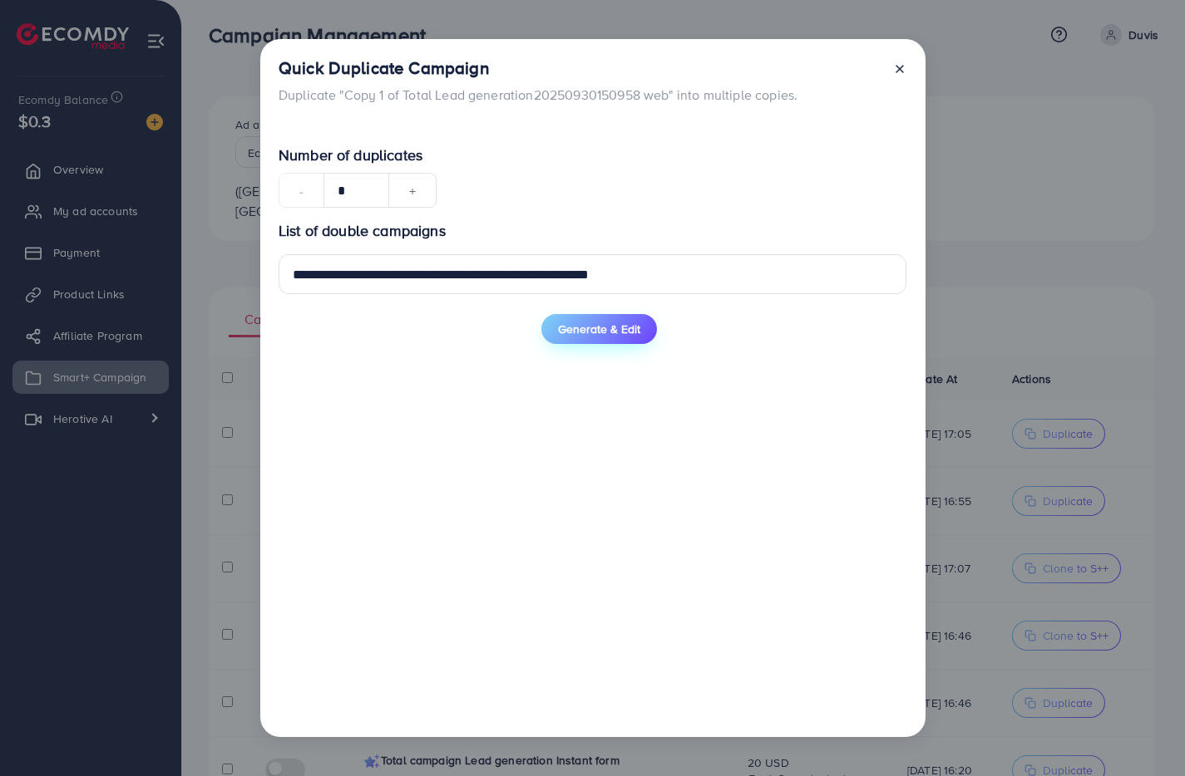
click at [604, 325] on span "Generate & Edit" at bounding box center [599, 329] width 82 height 17
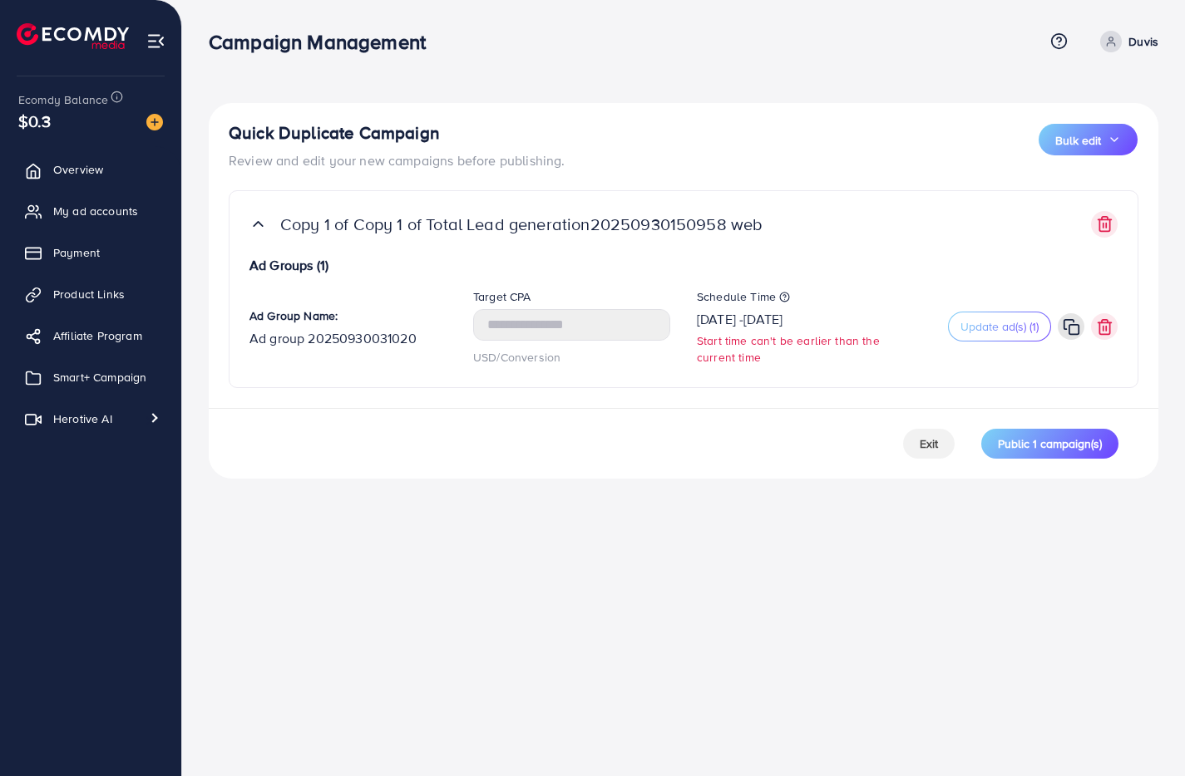
click at [1099, 118] on div "Quick Duplicate Campaign Review and edit your new campaigns before publishing. …" at bounding box center [683, 245] width 949 height 285
click at [1097, 132] on span "Bulk edit" at bounding box center [1078, 140] width 46 height 17
click at [1072, 197] on span "Schedule Time" at bounding box center [1066, 188] width 89 height 18
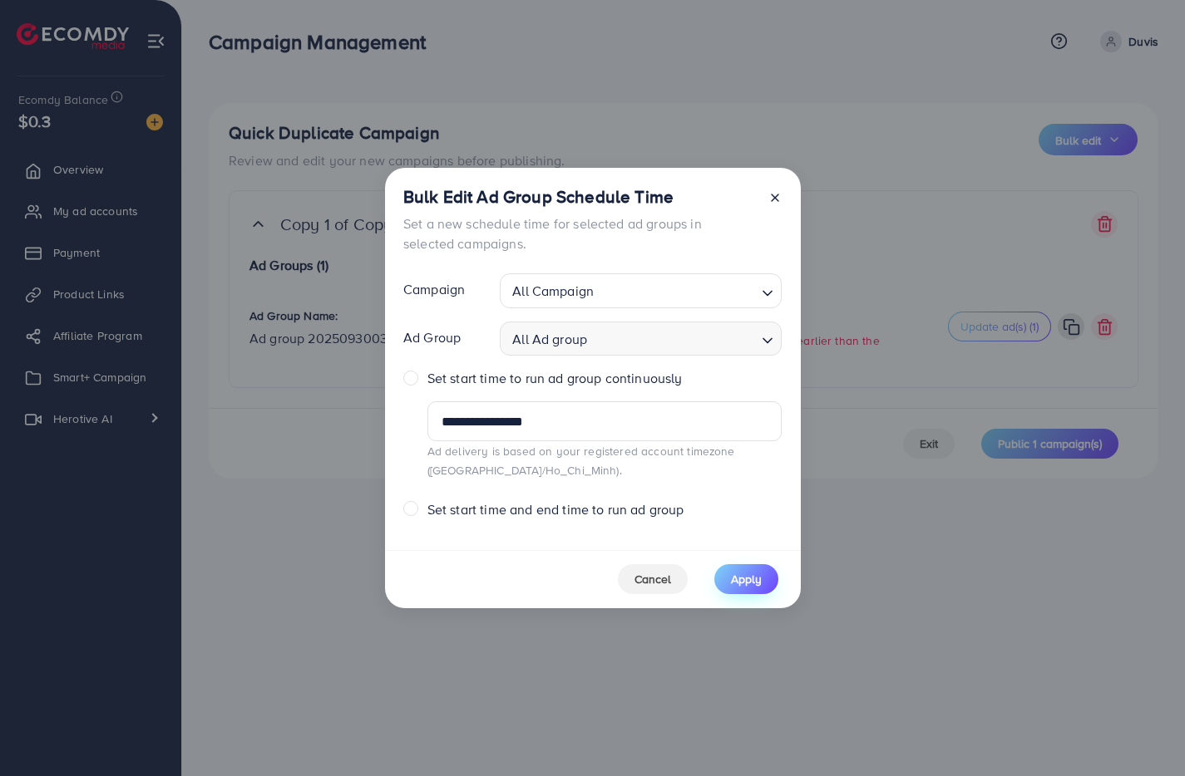
click at [750, 569] on button "Apply" at bounding box center [746, 579] width 64 height 30
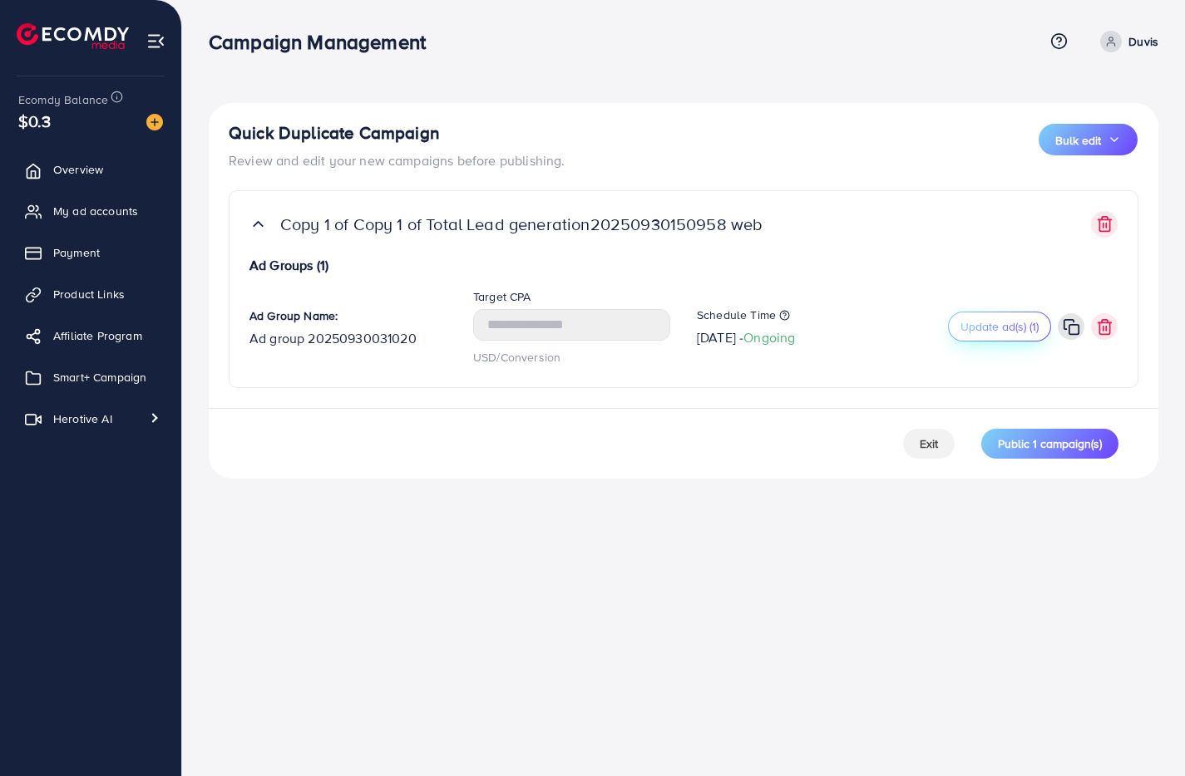
click at [968, 316] on button "Update ad(s) (1)" at bounding box center [999, 327] width 103 height 30
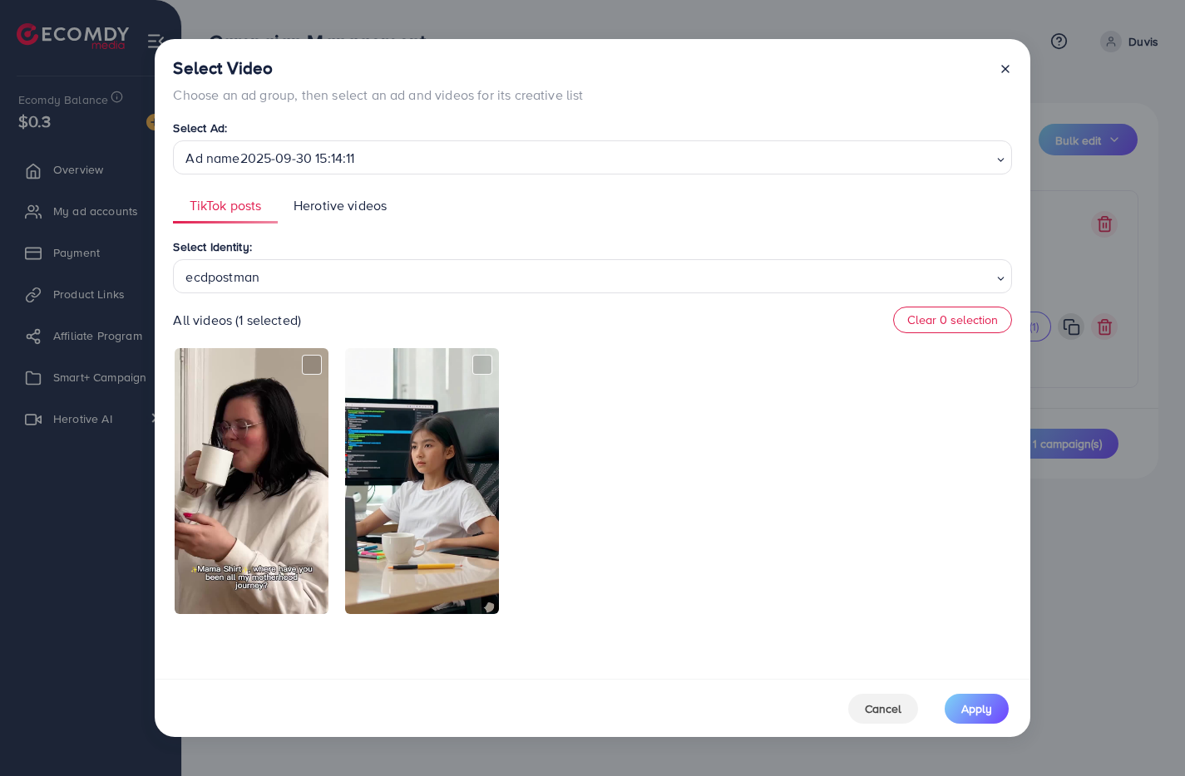
click at [337, 202] on span "Herotive videos" at bounding box center [339, 205] width 93 height 19
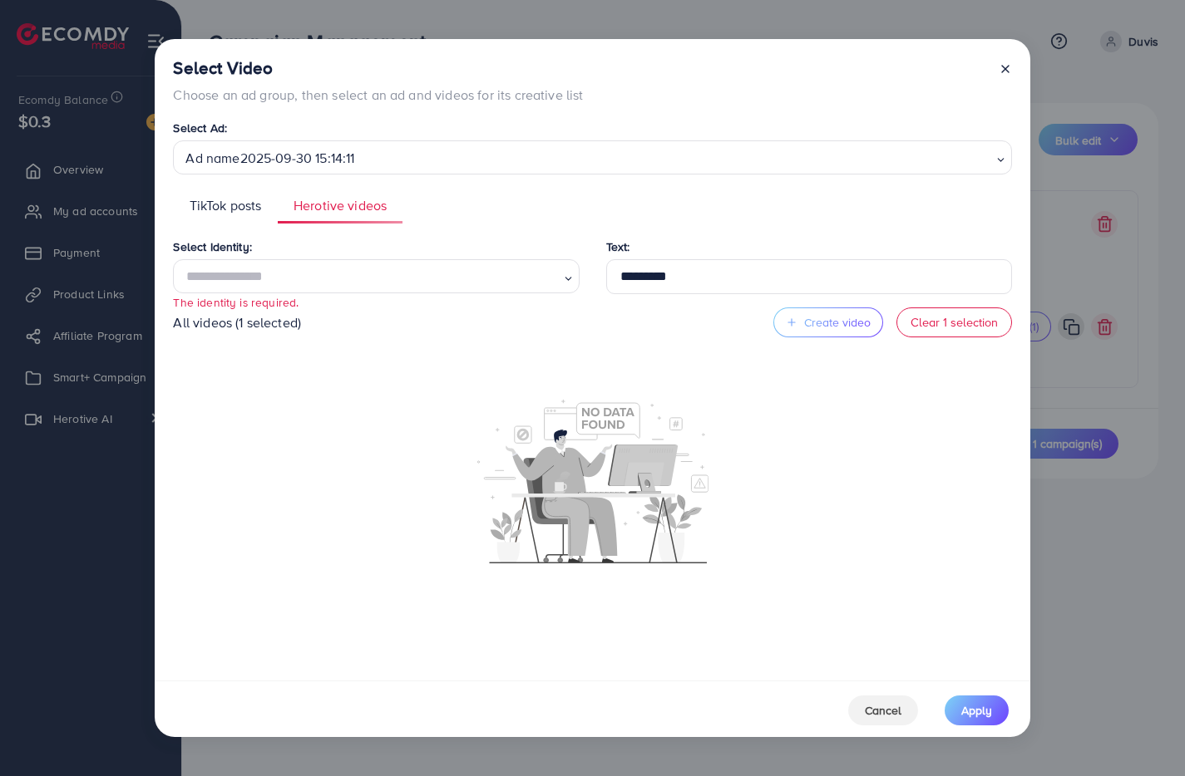
click at [336, 281] on input "Search for option" at bounding box center [368, 277] width 377 height 26
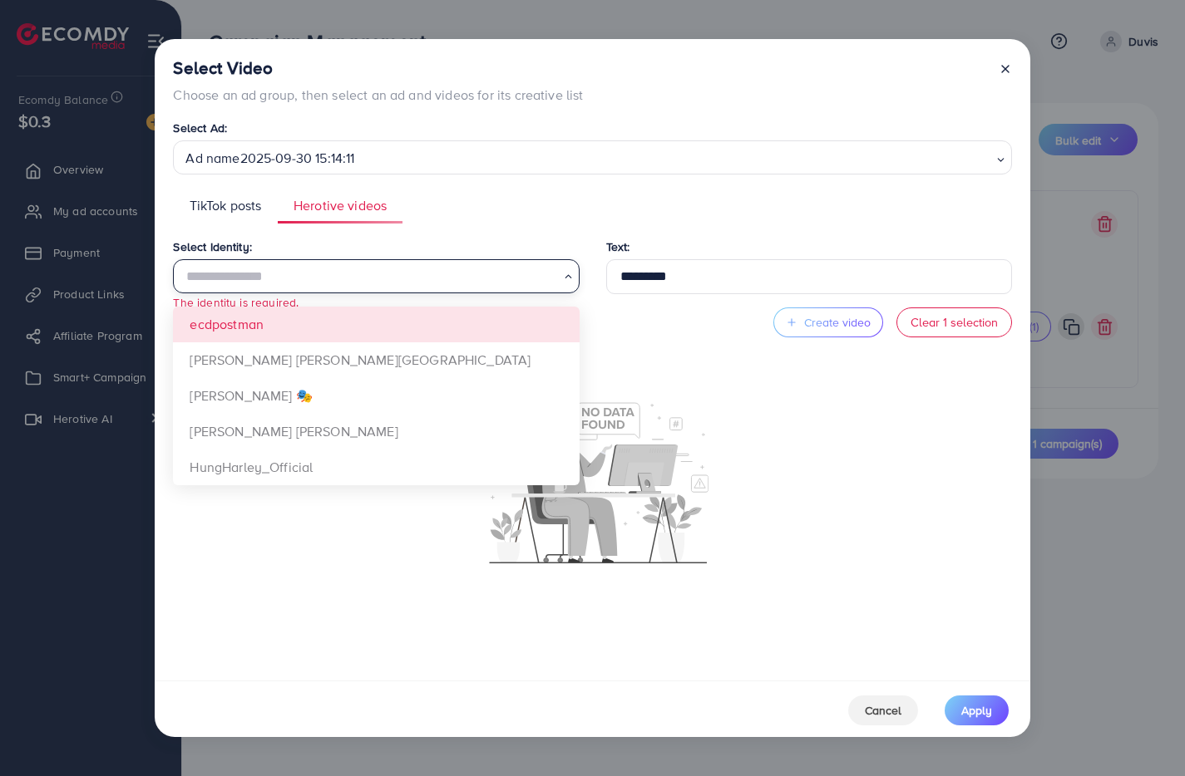
click at [299, 331] on div "Select Identity: Loading... ecdpostman Xưởng Giày Chu Hải Nam Đào Nguyễn Ánh 🎭 …" at bounding box center [592, 453] width 838 height 433
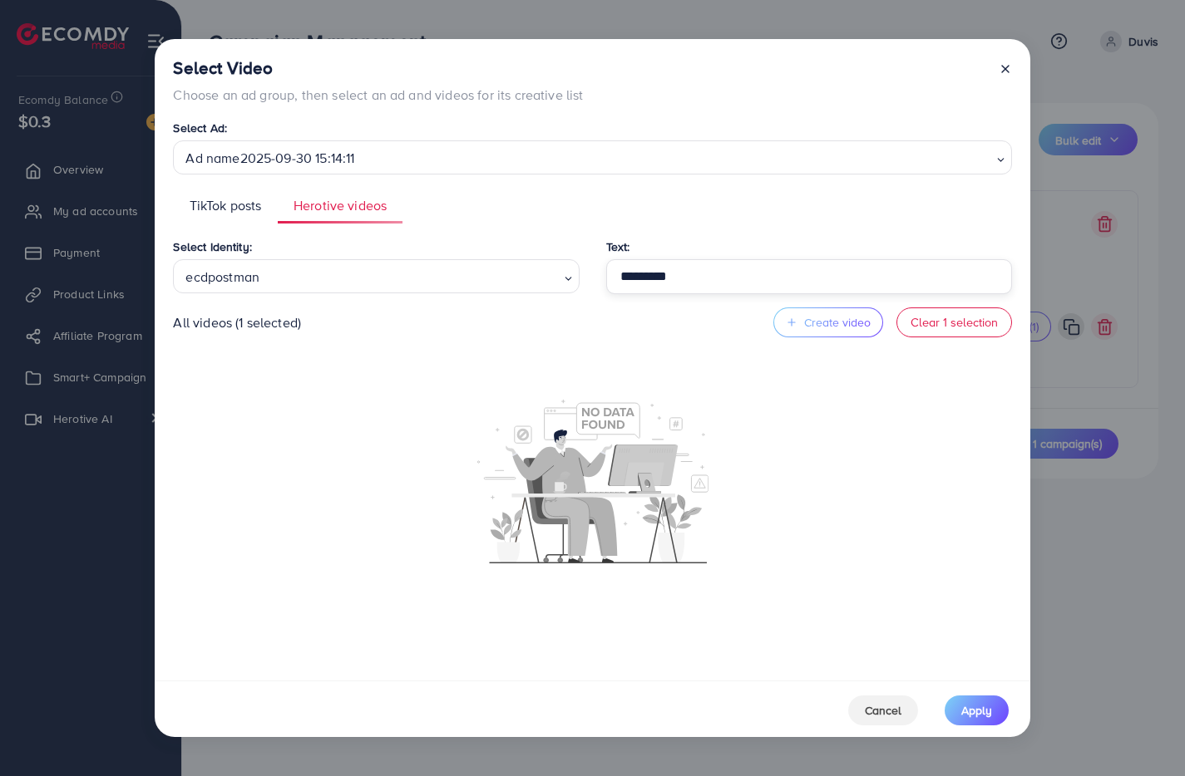
click at [705, 279] on input "*********" at bounding box center [809, 276] width 406 height 35
click at [470, 208] on ul "TikTok posts Herotive videos" at bounding box center [592, 206] width 838 height 36
click at [280, 273] on div "ecdpostman" at bounding box center [369, 275] width 381 height 29
click at [278, 313] on div "Select Identity: ecdpostman Loading... ecdpostman Xưởng Giày Chu Hải Nam Đào Ng…" at bounding box center [592, 453] width 838 height 433
click at [727, 215] on ul "TikTok posts Herotive videos" at bounding box center [592, 206] width 838 height 36
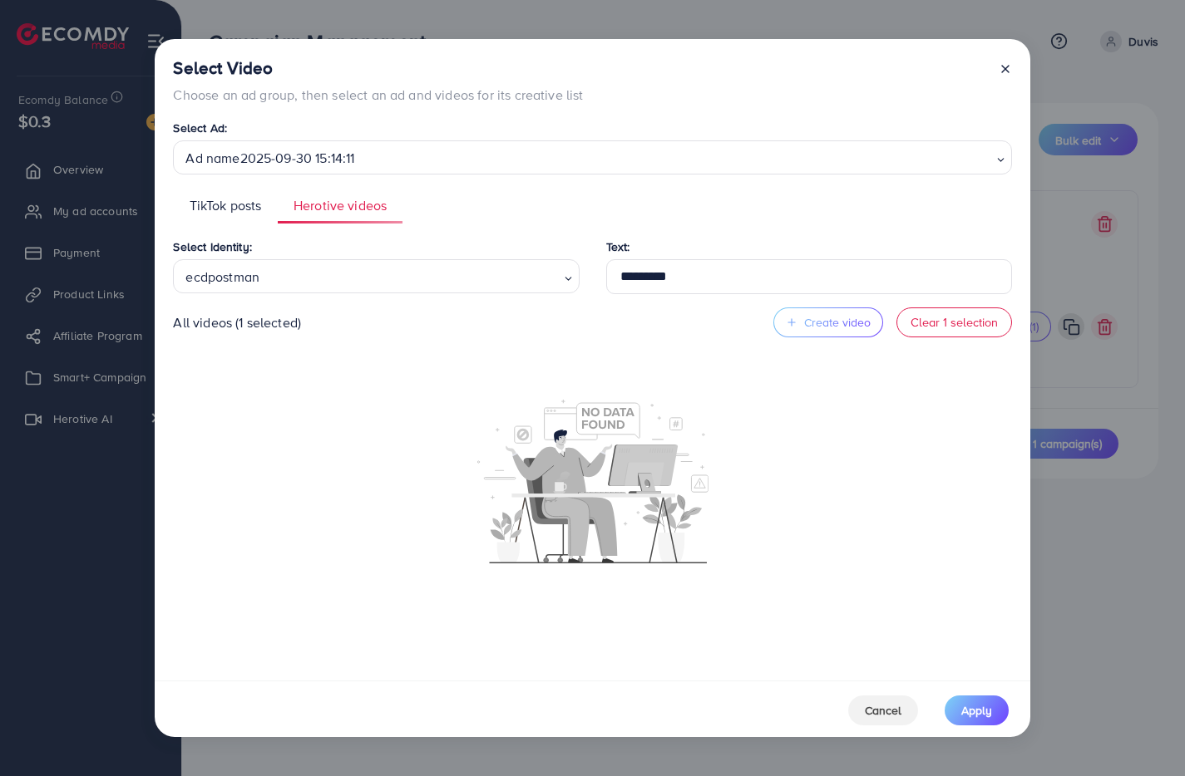
click at [248, 200] on span "TikTok posts" at bounding box center [226, 205] width 72 height 19
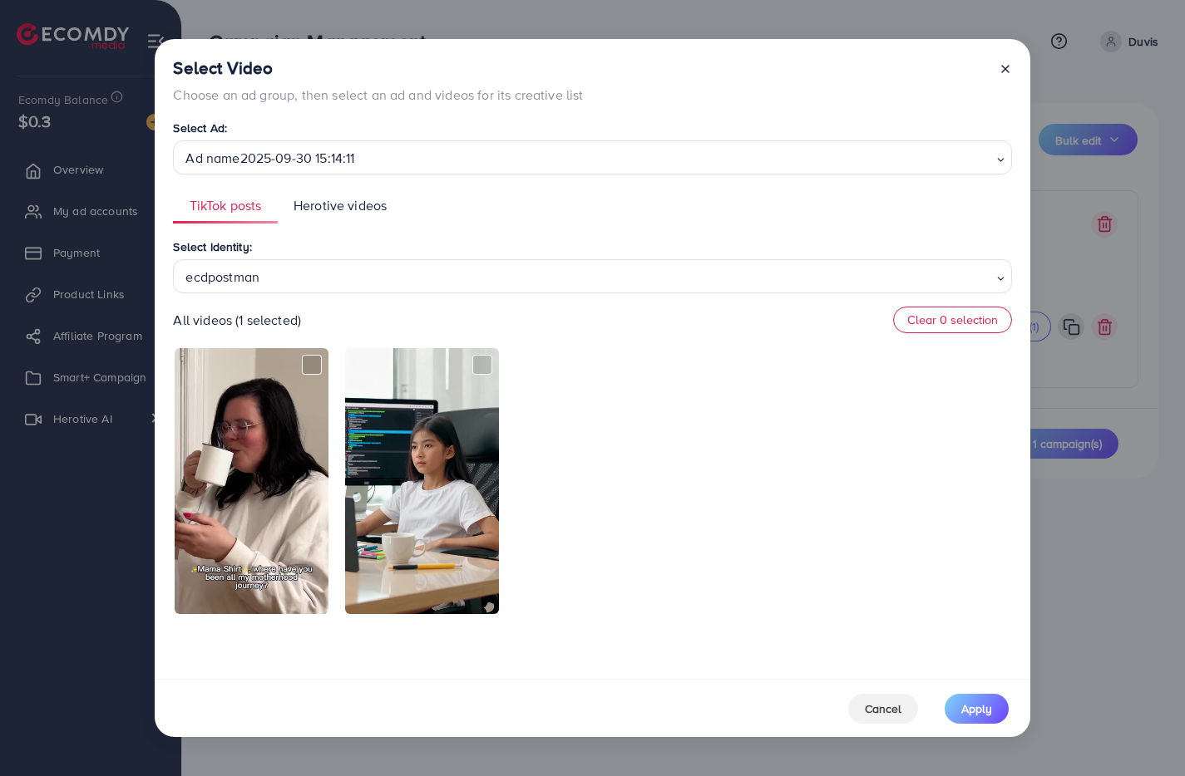
click at [351, 214] on span "Herotive videos" at bounding box center [339, 205] width 93 height 19
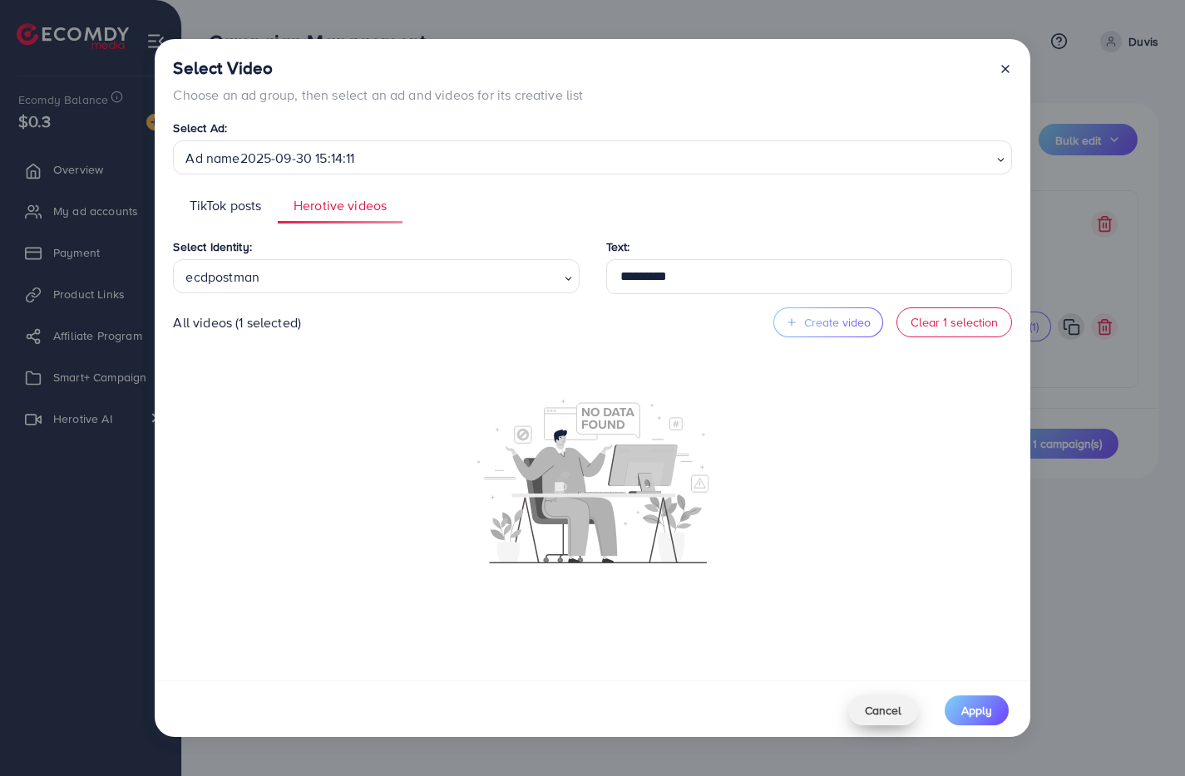
click at [874, 707] on span "Cancel" at bounding box center [883, 710] width 37 height 17
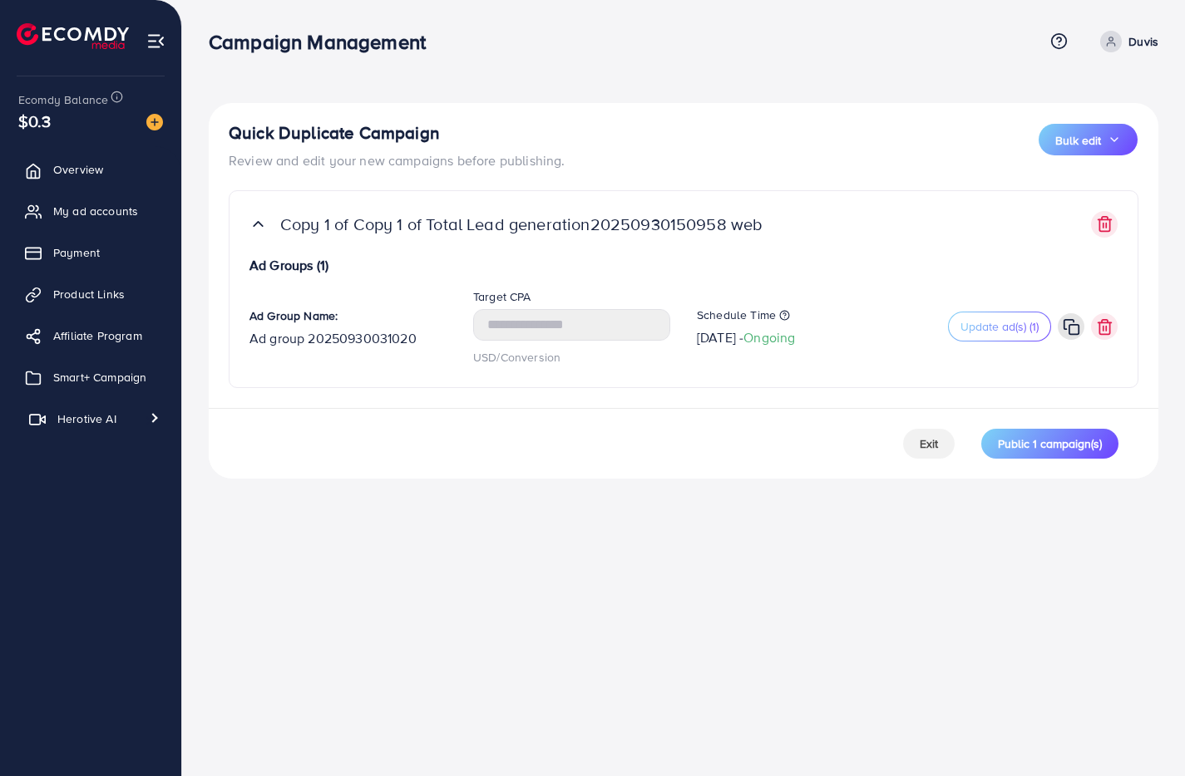
click at [82, 411] on span "Herotive AI" at bounding box center [86, 419] width 59 height 17
click at [94, 466] on span "Video generator" at bounding box center [88, 458] width 110 height 17
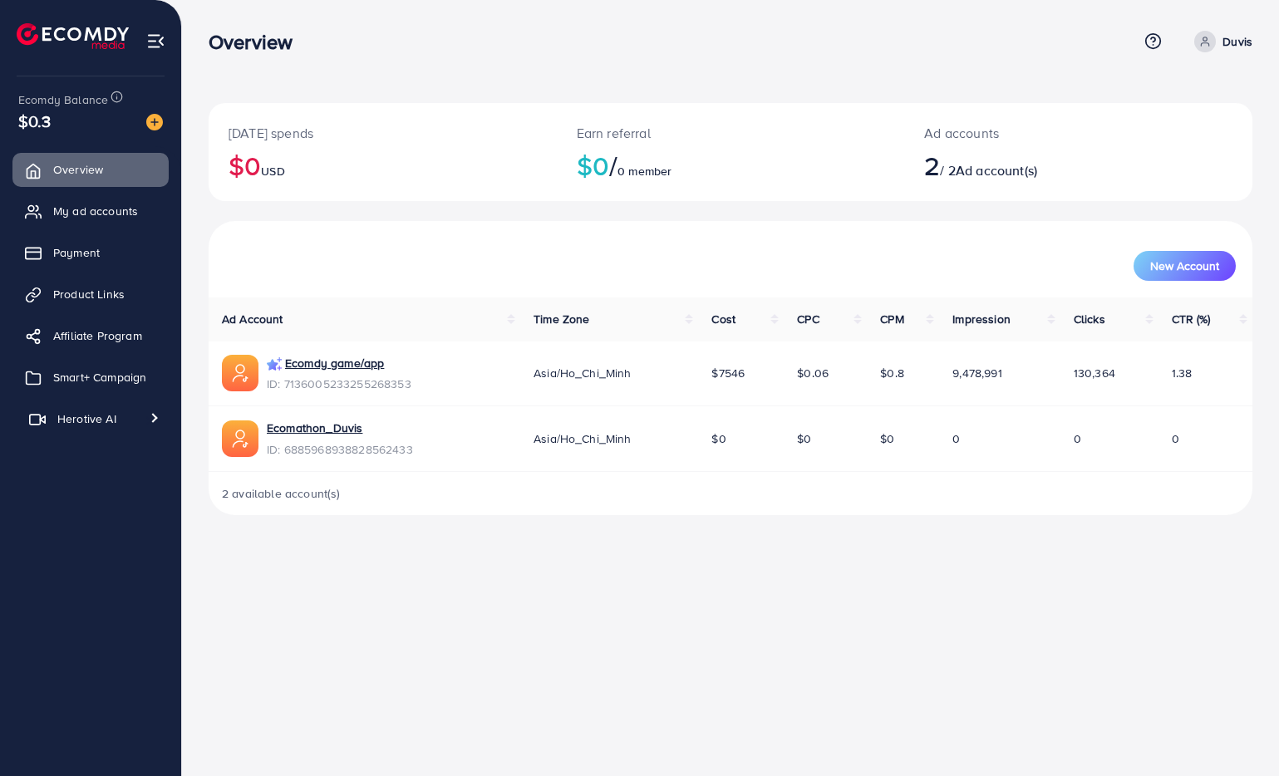
click at [64, 417] on span "Herotive AI" at bounding box center [86, 419] width 59 height 17
click at [76, 451] on span "Video generator" at bounding box center [88, 458] width 110 height 17
click at [75, 454] on span "Video generator" at bounding box center [88, 458] width 110 height 17
click at [78, 458] on span "Video generator" at bounding box center [88, 458] width 110 height 17
click at [72, 481] on link "Video library" at bounding box center [90, 491] width 156 height 33
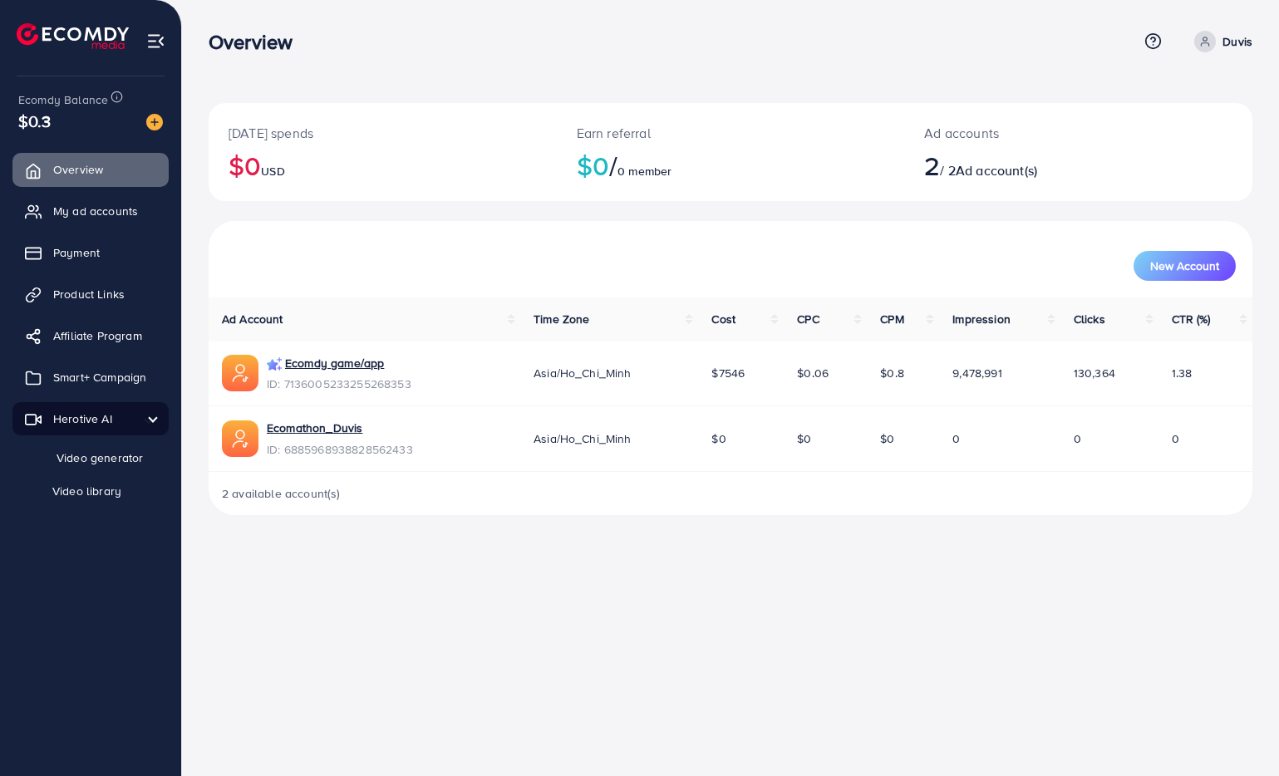
click at [76, 453] on span "Video generator" at bounding box center [88, 458] width 110 height 17
click at [53, 374] on link "Smart+ Campaign" at bounding box center [90, 377] width 156 height 33
click at [121, 383] on span "Smart+ Campaign" at bounding box center [103, 377] width 93 height 17
click at [69, 424] on span "Herotive AI" at bounding box center [86, 419] width 59 height 17
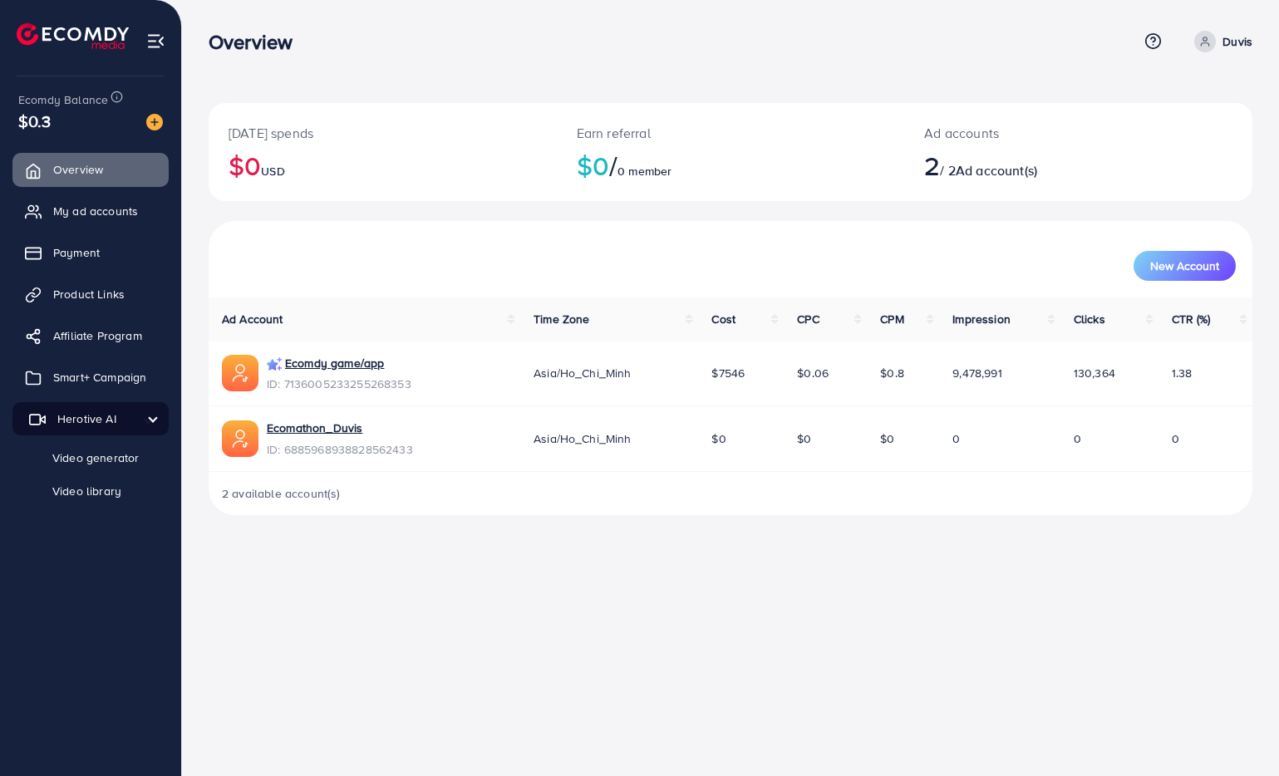
click at [69, 424] on span "Herotive AI" at bounding box center [86, 419] width 59 height 17
click at [67, 453] on span "Video generator" at bounding box center [88, 458] width 110 height 17
click at [69, 411] on span "Herotive AI" at bounding box center [86, 419] width 59 height 17
click at [76, 385] on span "Smart+ Campaign" at bounding box center [103, 377] width 93 height 17
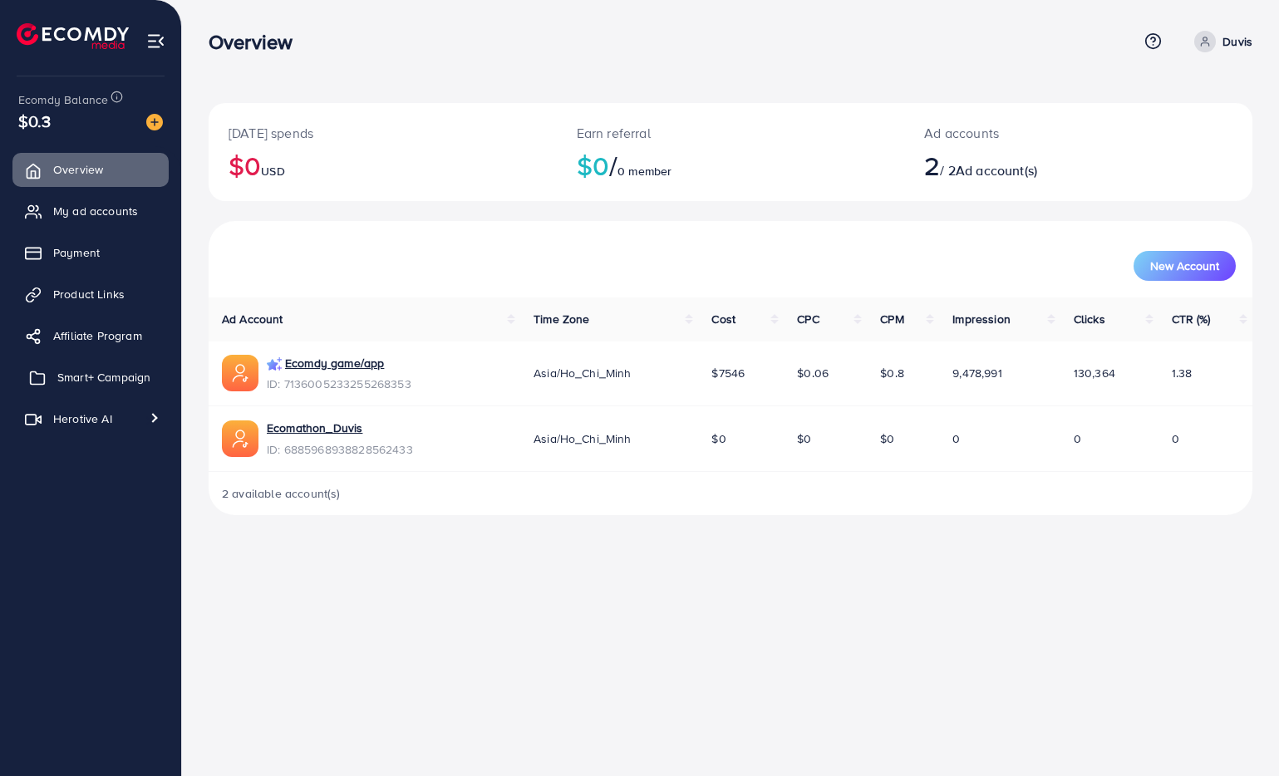
click at [78, 377] on span "Smart+ Campaign" at bounding box center [103, 377] width 93 height 17
click at [80, 377] on span "Smart+ Campaign" at bounding box center [103, 377] width 93 height 17
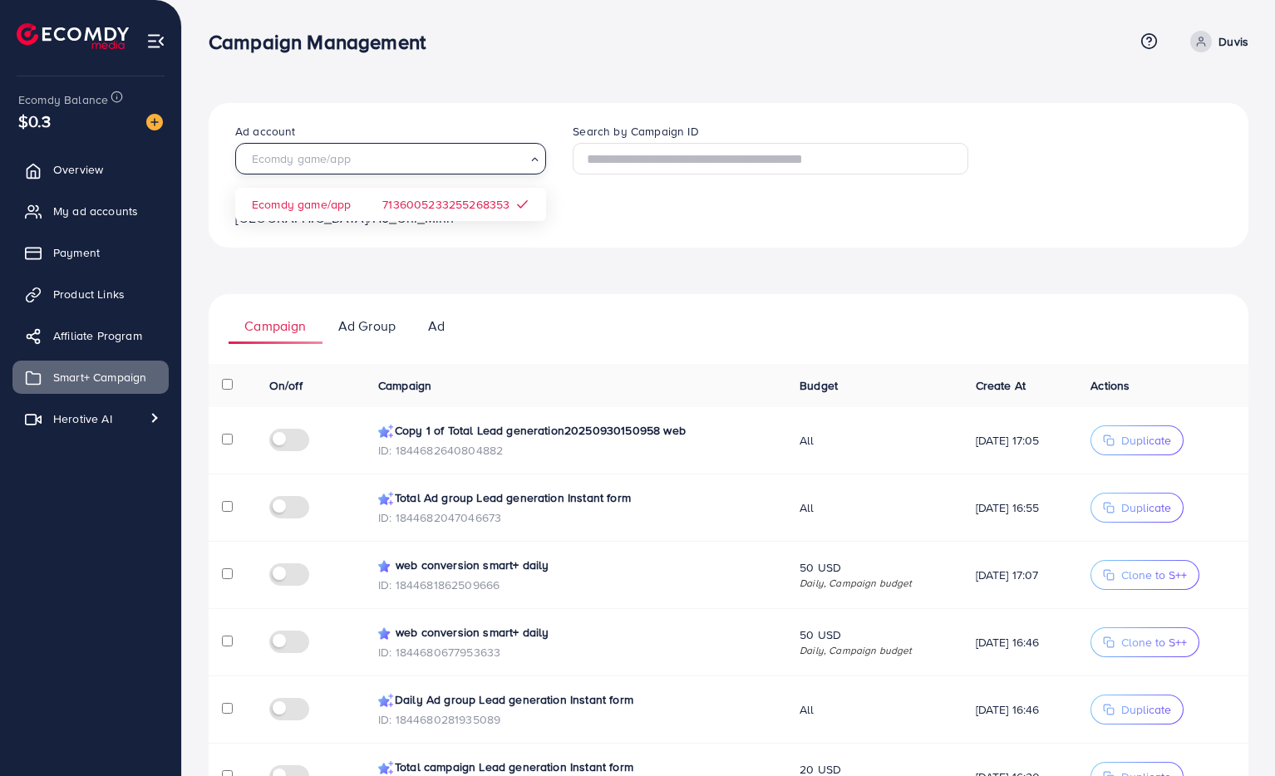
click at [389, 160] on input "Search for option" at bounding box center [384, 159] width 283 height 22
click at [390, 158] on input "Search for option" at bounding box center [384, 159] width 283 height 22
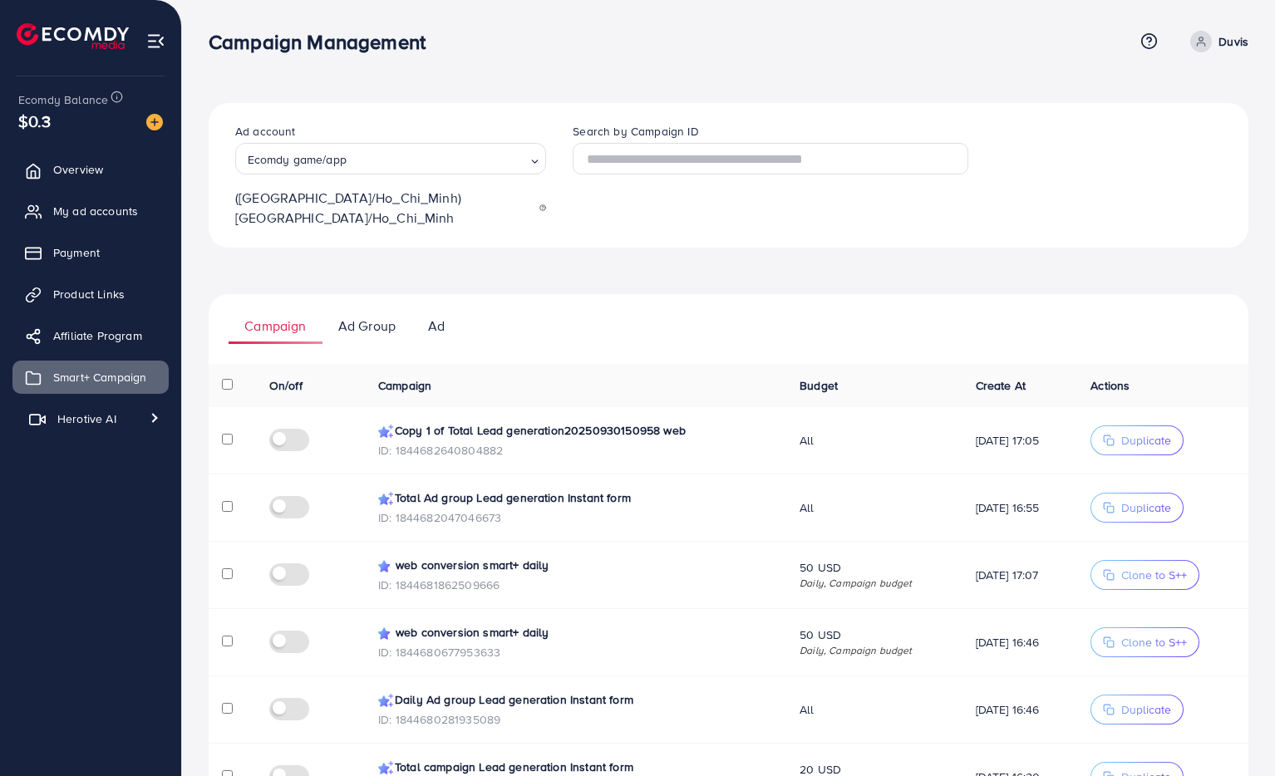
click at [95, 426] on span "Herotive AI" at bounding box center [86, 419] width 59 height 17
click at [88, 495] on span "Video library" at bounding box center [79, 491] width 92 height 17
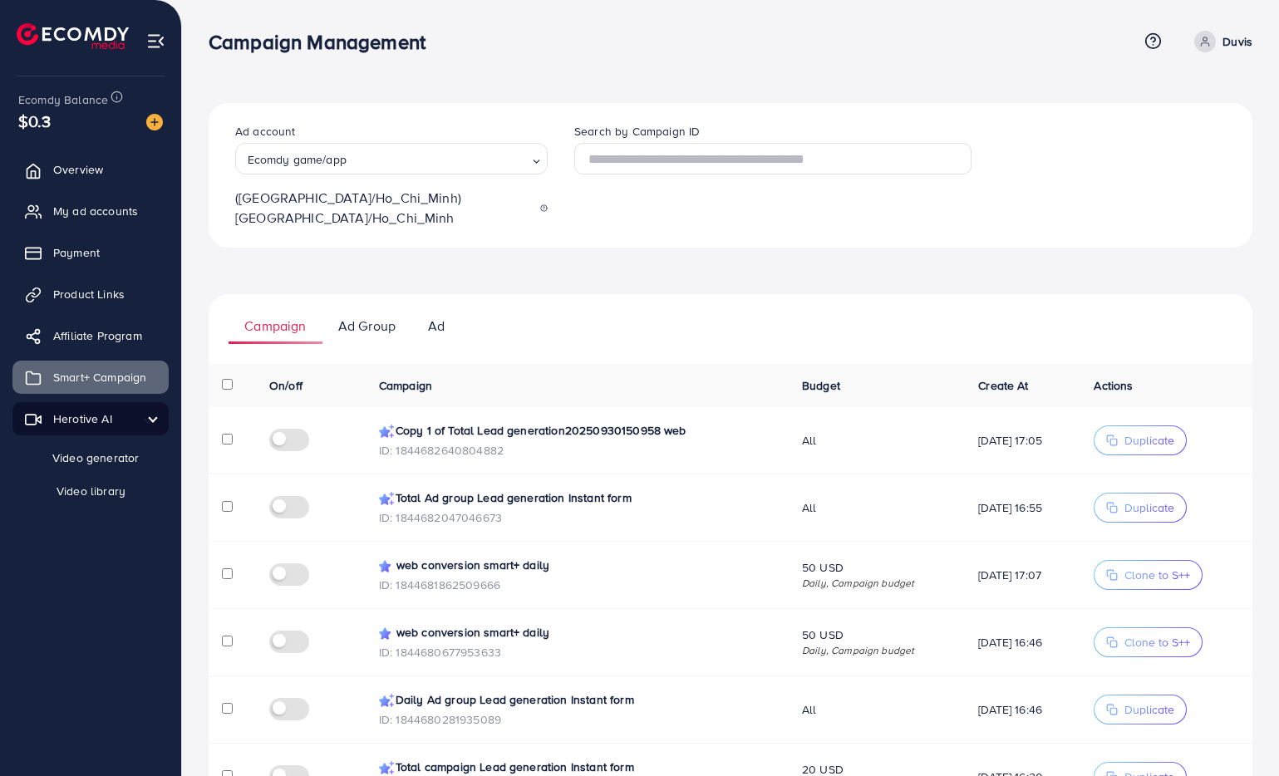
select select "**"
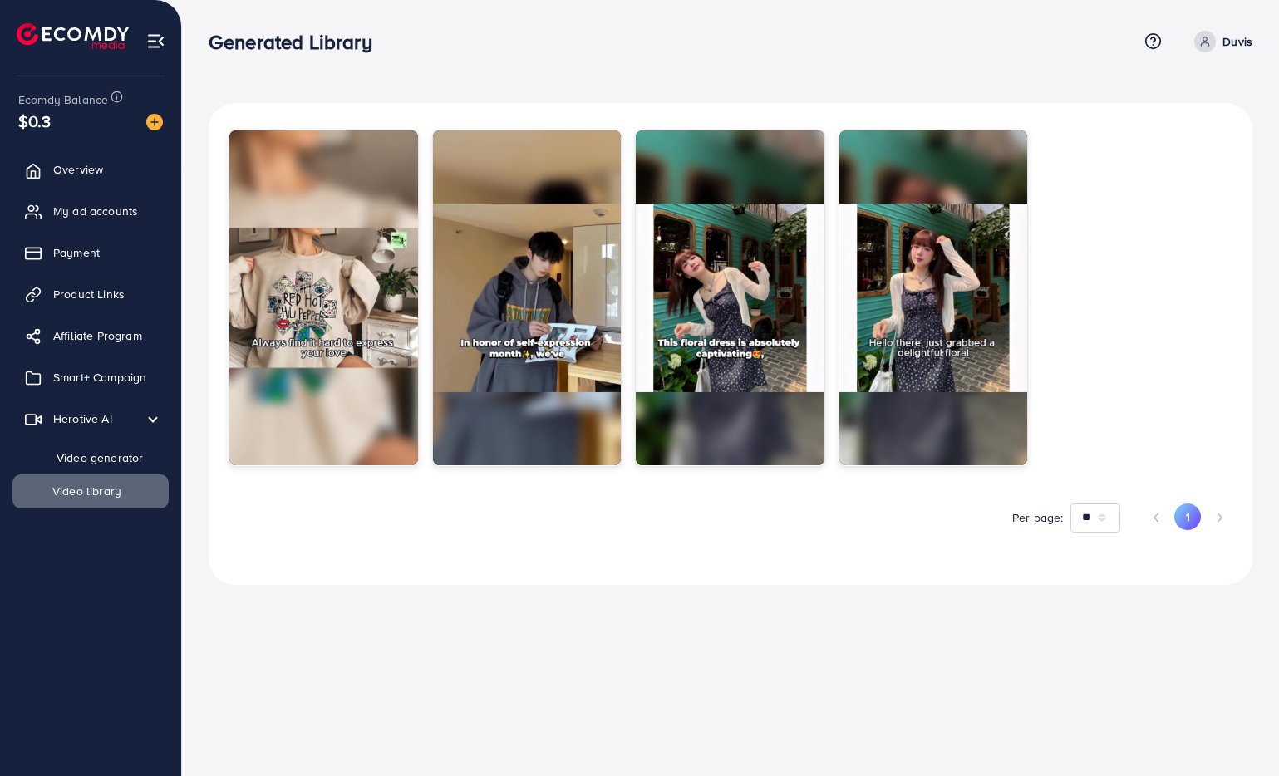
click at [91, 451] on span "Video generator" at bounding box center [88, 458] width 110 height 17
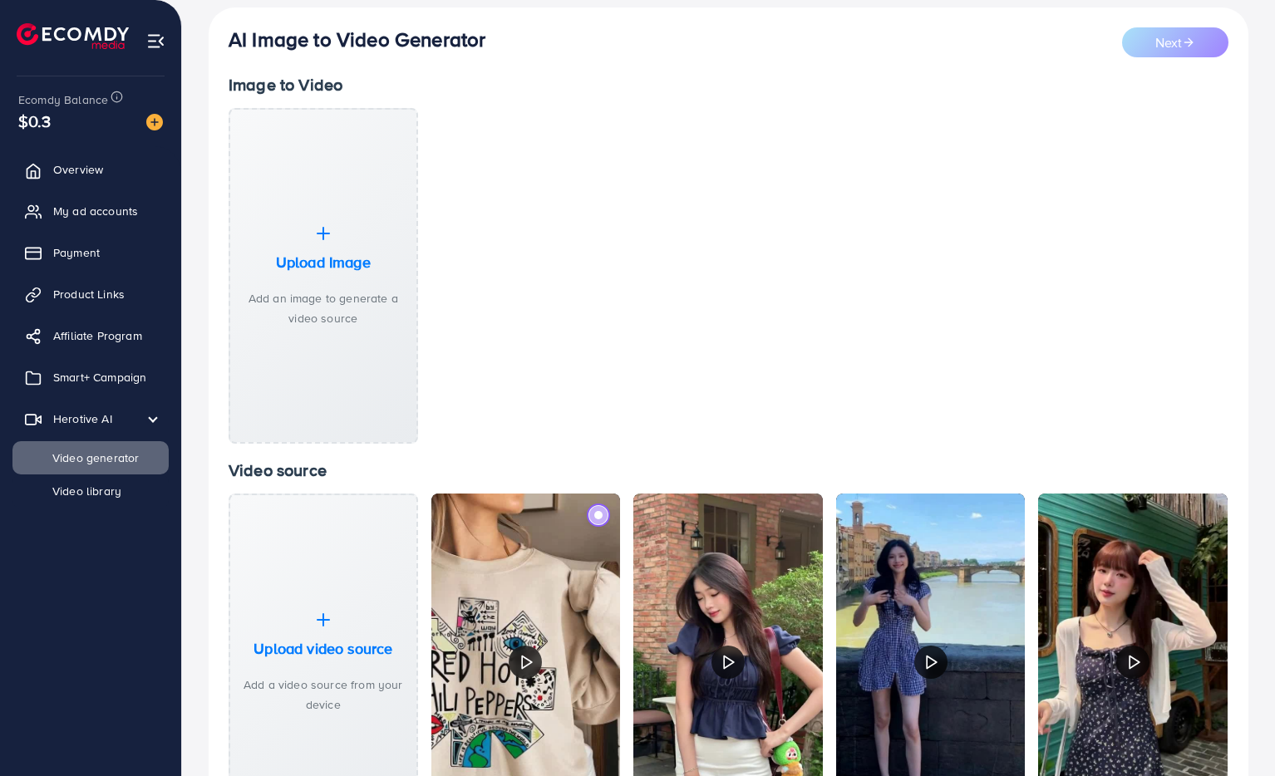
scroll to position [258, 0]
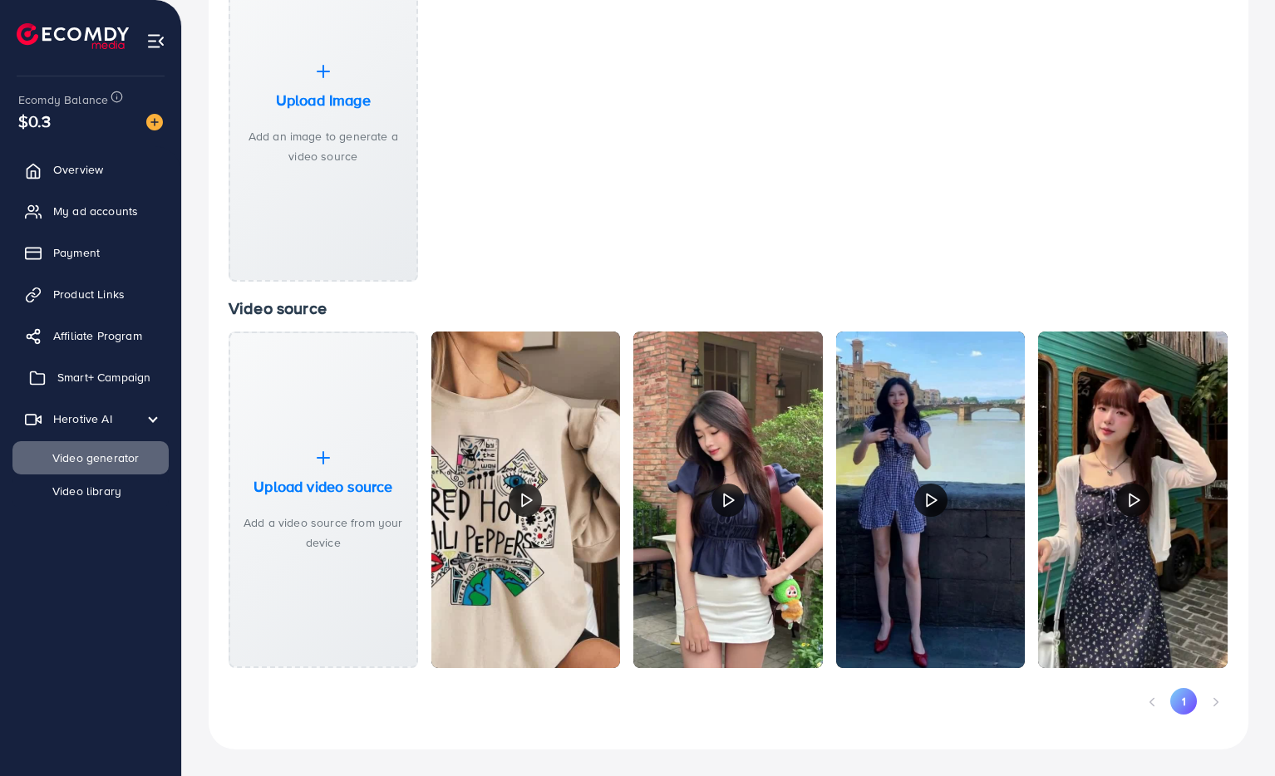
click at [91, 375] on span "Smart+ Campaign" at bounding box center [103, 377] width 93 height 17
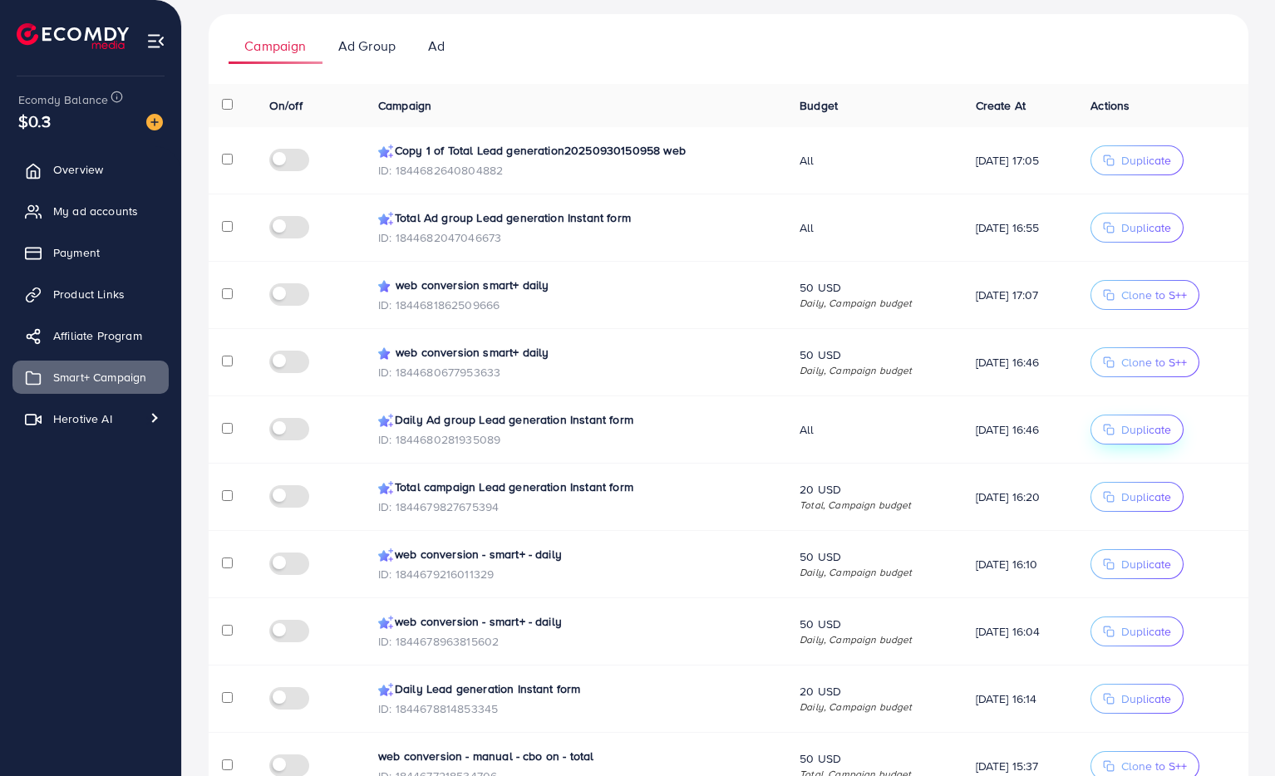
scroll to position [377, 0]
